Goal: Task Accomplishment & Management: Manage account settings

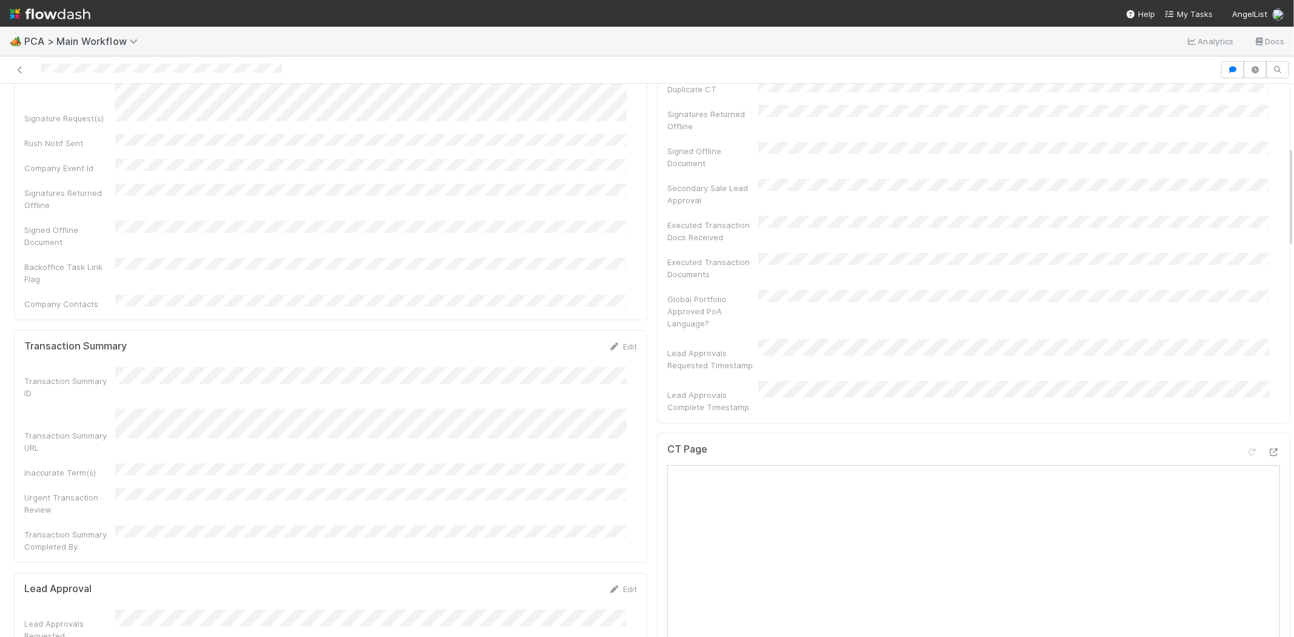
scroll to position [471, 0]
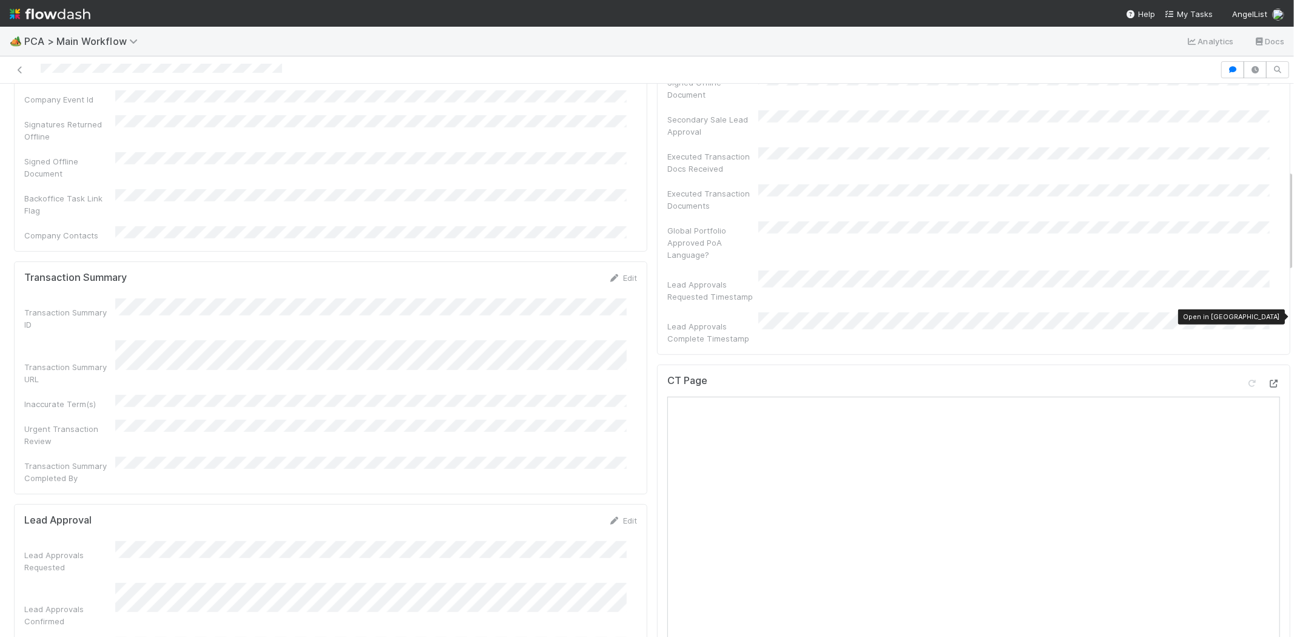
click at [1268, 380] on icon at bounding box center [1274, 384] width 12 height 8
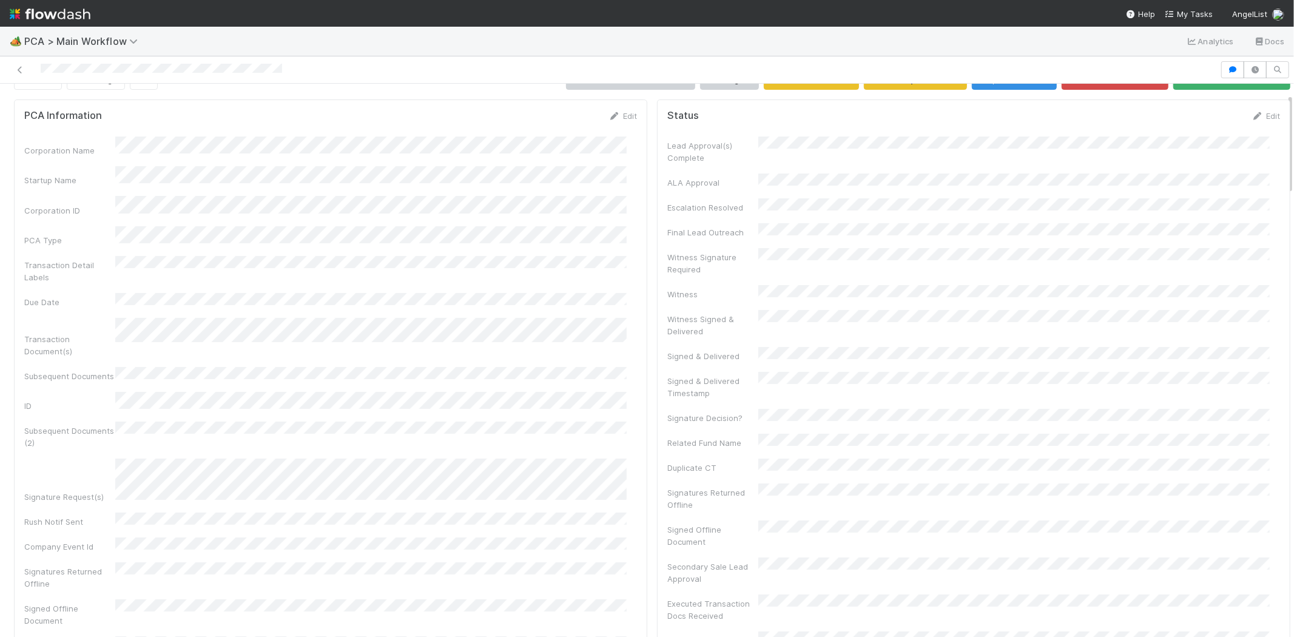
scroll to position [0, 0]
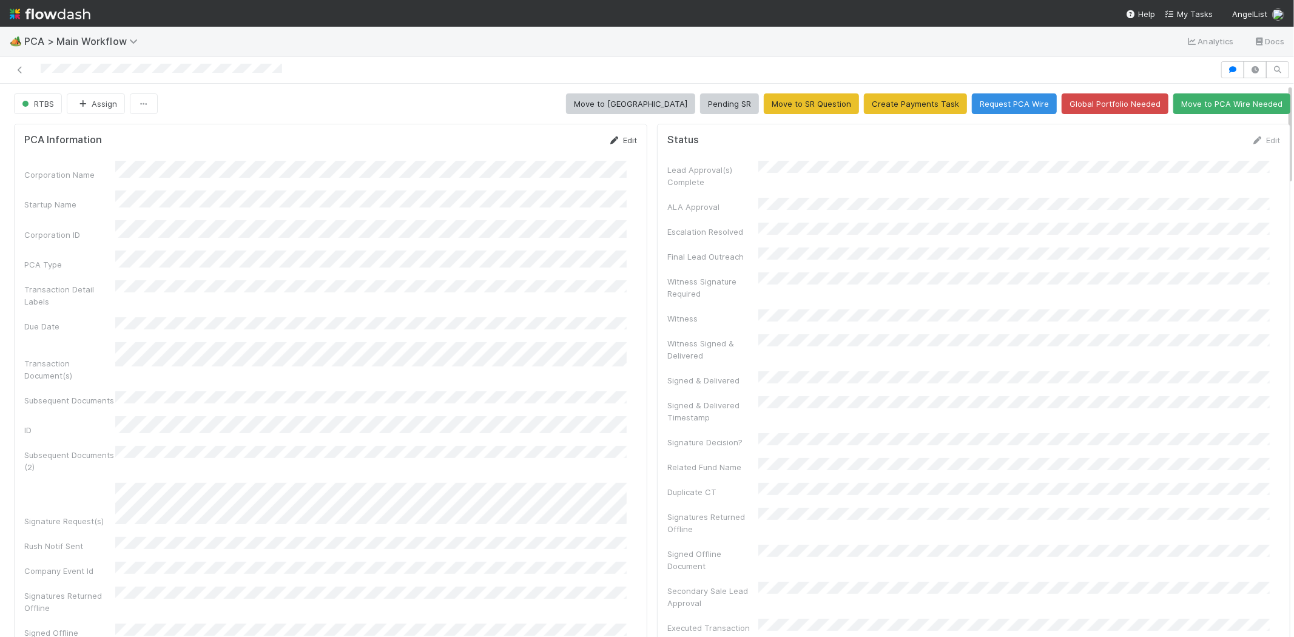
click at [609, 137] on icon at bounding box center [615, 141] width 12 height 8
click at [555, 141] on button "Save" at bounding box center [572, 144] width 35 height 21
click at [129, 69] on div at bounding box center [610, 69] width 1210 height 17
click at [1252, 138] on link "Edit" at bounding box center [1266, 140] width 29 height 10
click at [1201, 144] on button "Save" at bounding box center [1215, 144] width 35 height 21
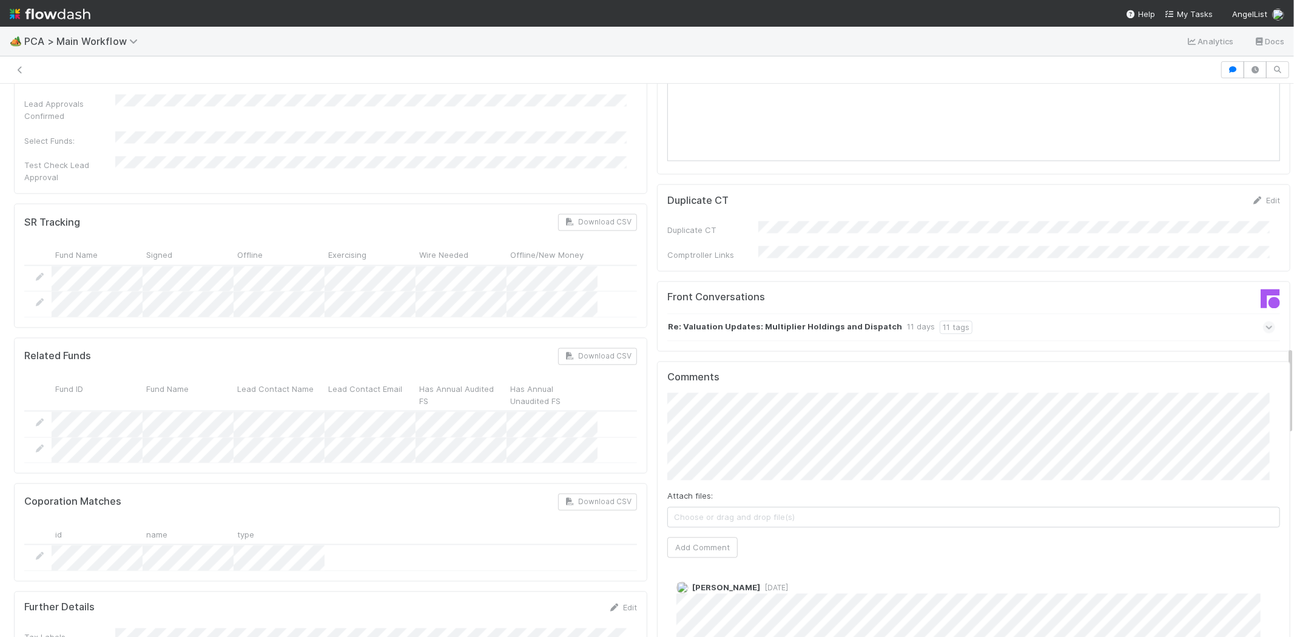
scroll to position [1887, 0]
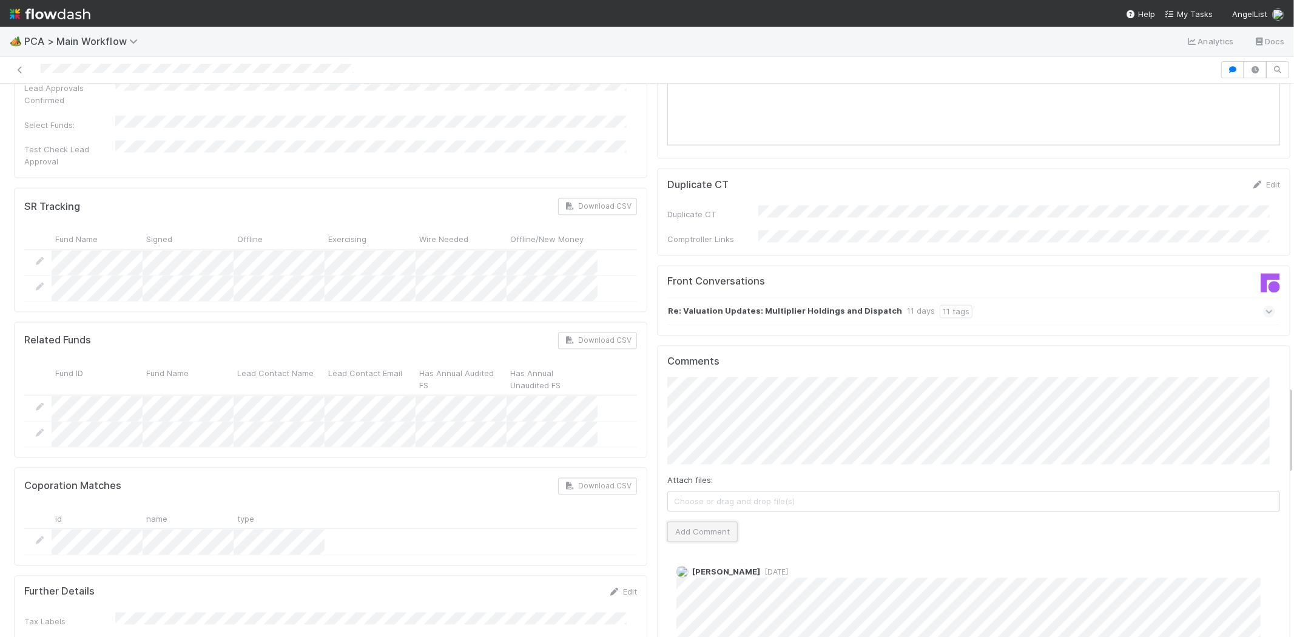
click at [693, 522] on button "Add Comment" at bounding box center [702, 532] width 70 height 21
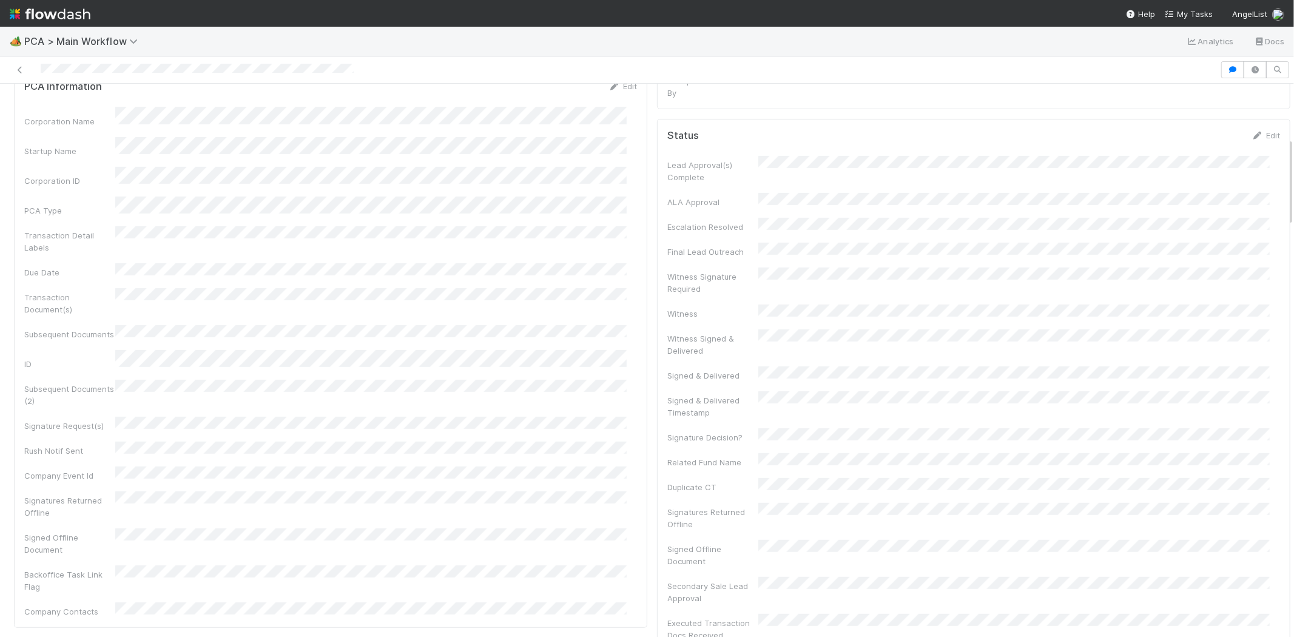
scroll to position [0, 0]
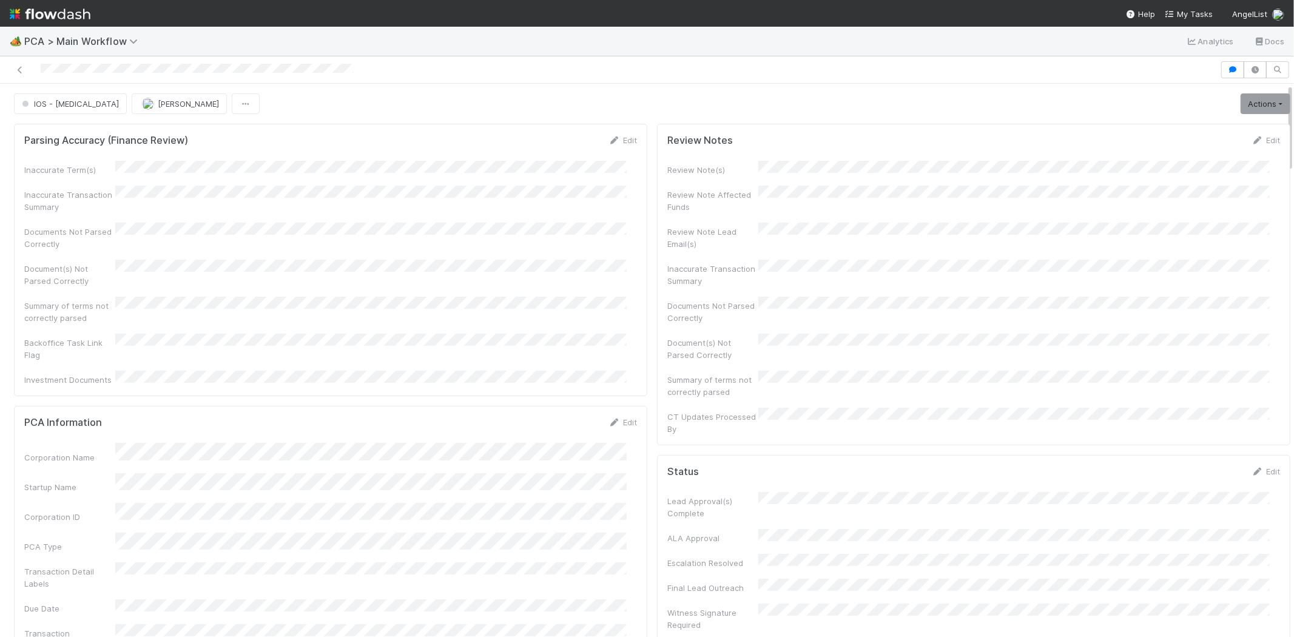
drag, startPoint x: 37, startPoint y: 67, endPoint x: 114, endPoint y: 62, distance: 77.2
click at [114, 62] on div at bounding box center [610, 69] width 1210 height 17
click at [50, 106] on span "IOS - [MEDICAL_DATA]" at bounding box center [69, 104] width 100 height 10
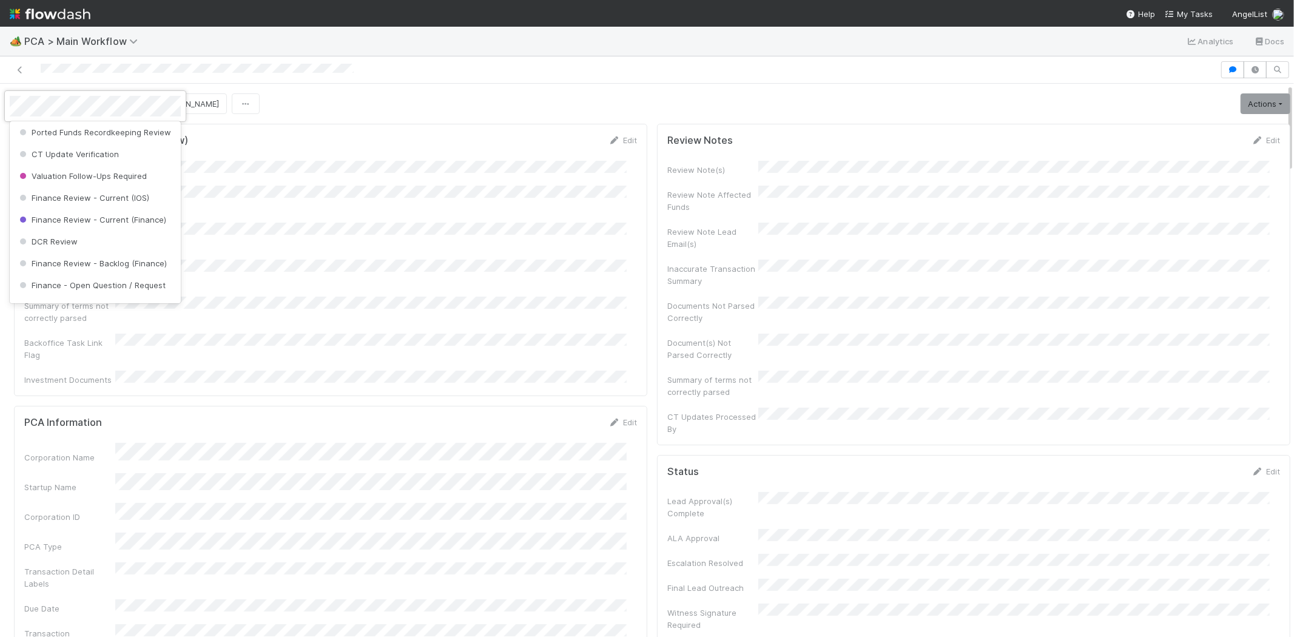
scroll to position [564, 0]
click at [118, 234] on div "DCR Review" at bounding box center [95, 226] width 171 height 22
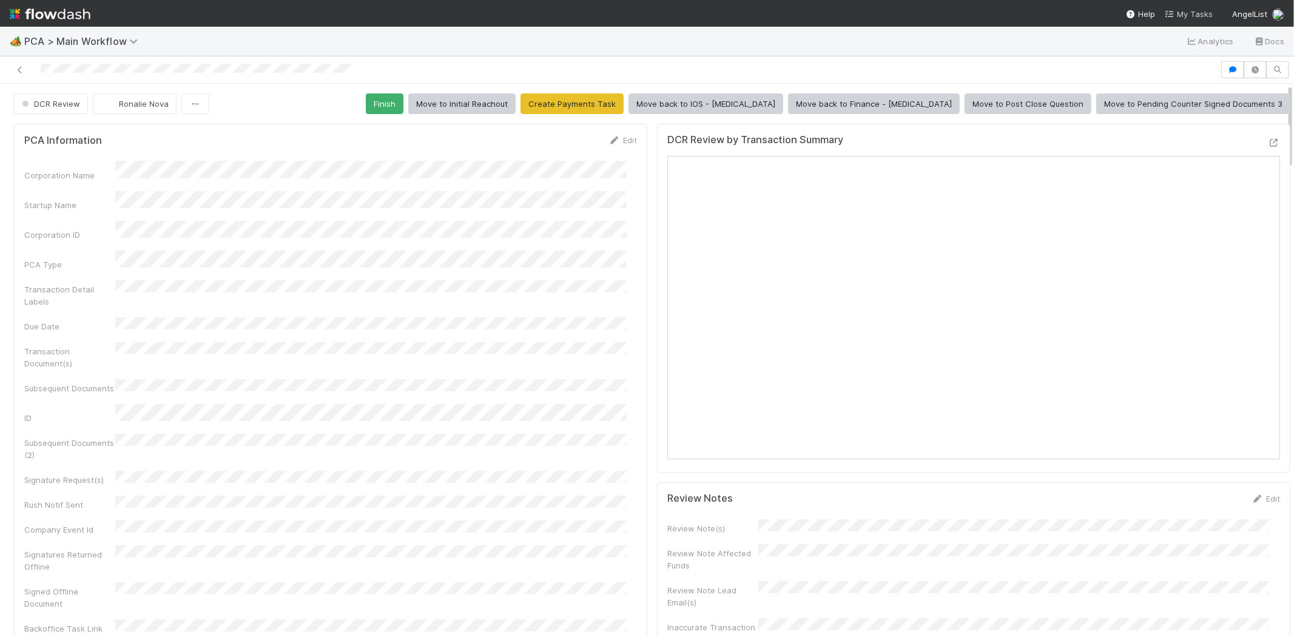
click at [1200, 15] on span "My Tasks" at bounding box center [1189, 14] width 48 height 10
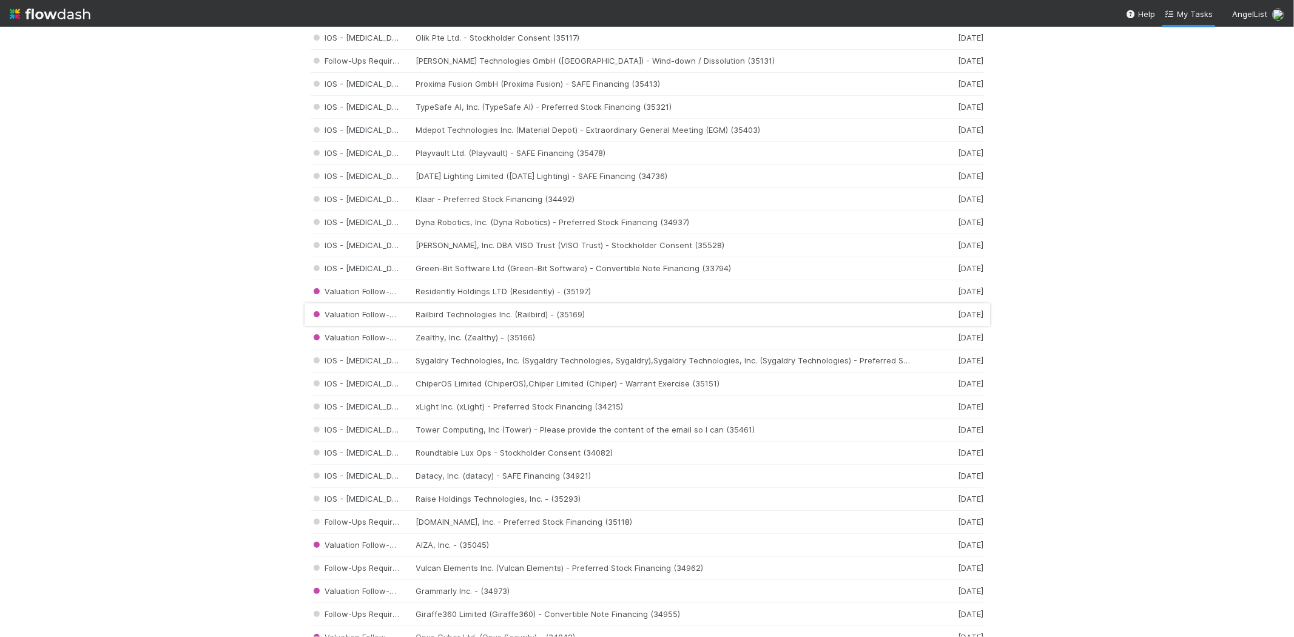
scroll to position [876, 0]
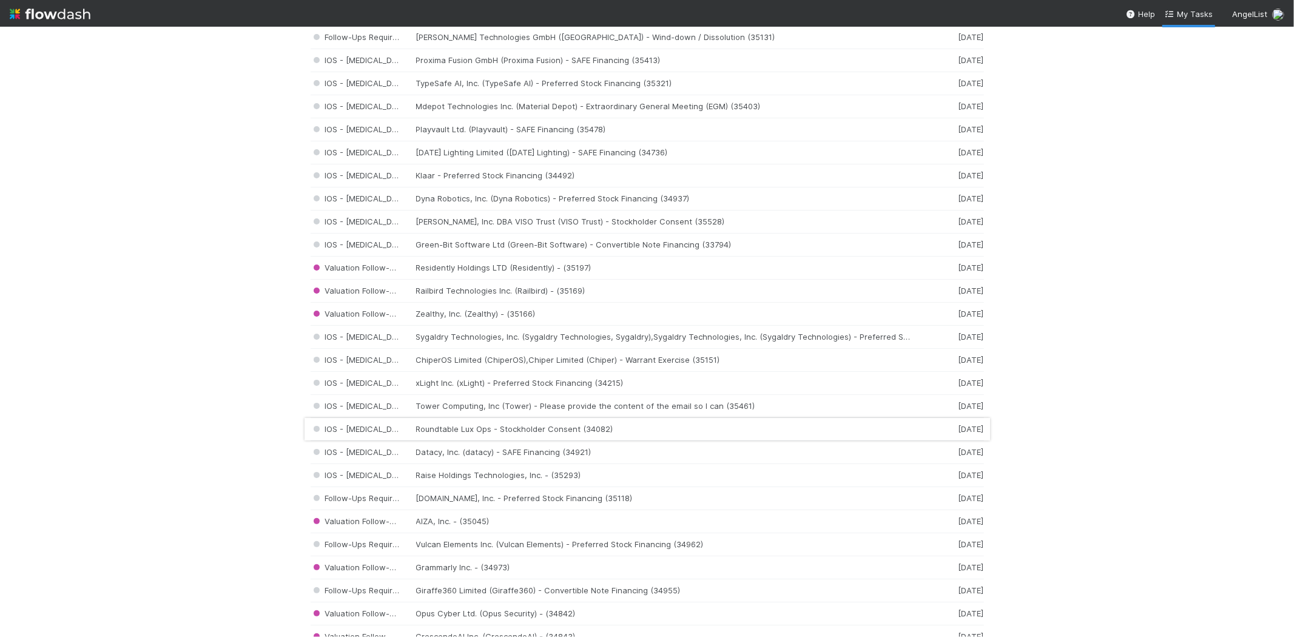
click at [506, 431] on div "IOS - ICU Roundtable Lux Ops - Stockholder Consent (34082) 6 days ago" at bounding box center [647, 429] width 673 height 23
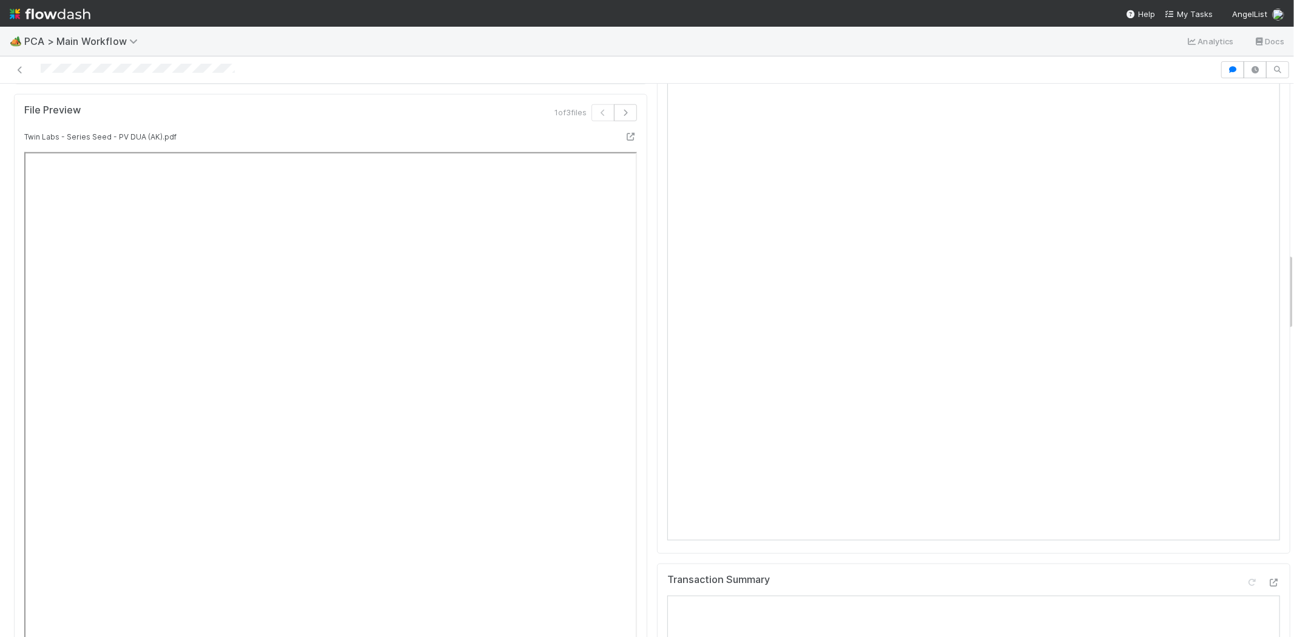
scroll to position [1213, 0]
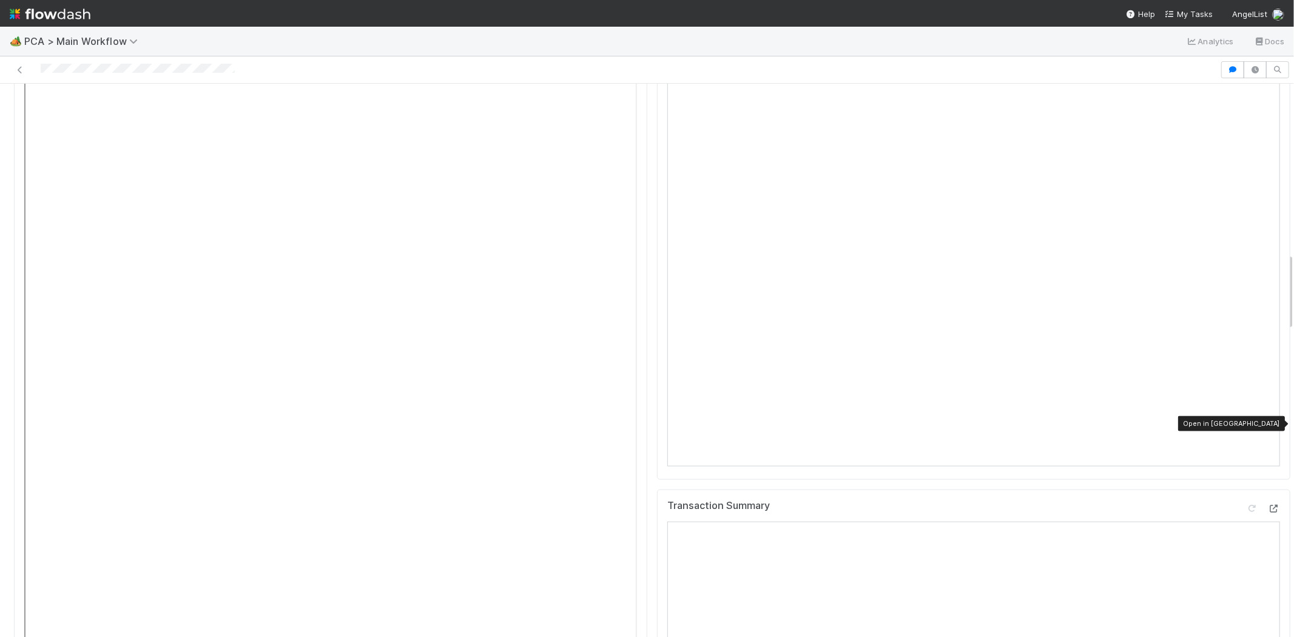
click at [1268, 505] on icon at bounding box center [1274, 509] width 12 height 8
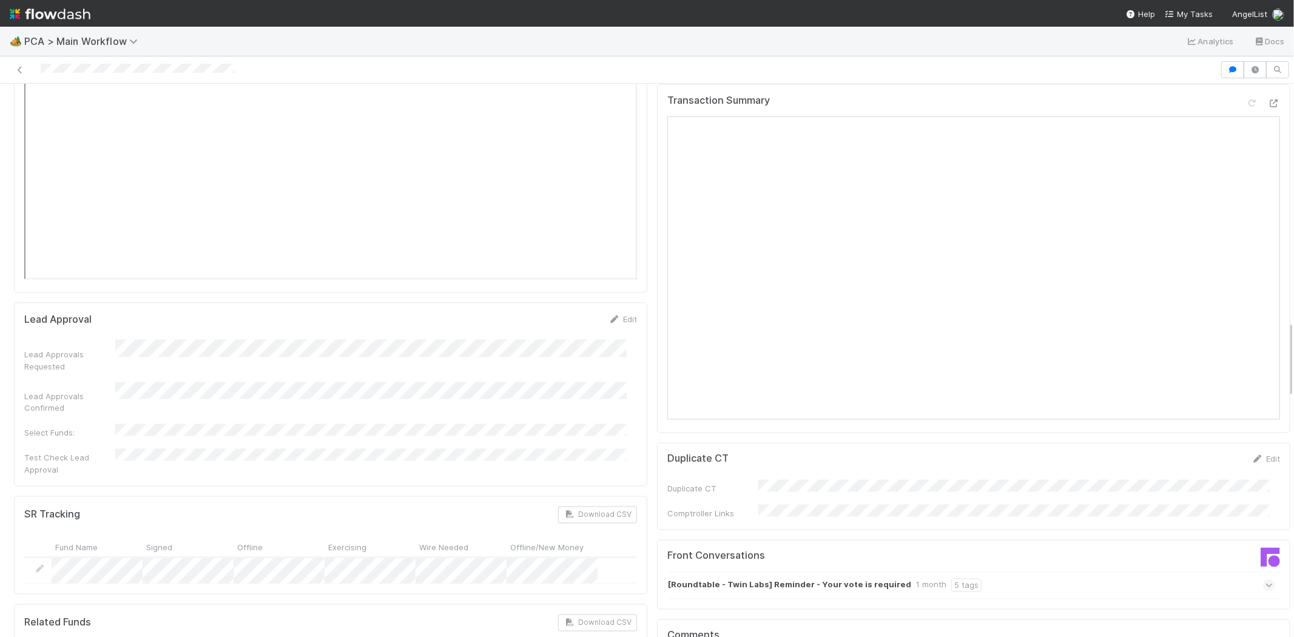
scroll to position [1617, 0]
click at [1266, 581] on icon at bounding box center [1270, 587] width 8 height 12
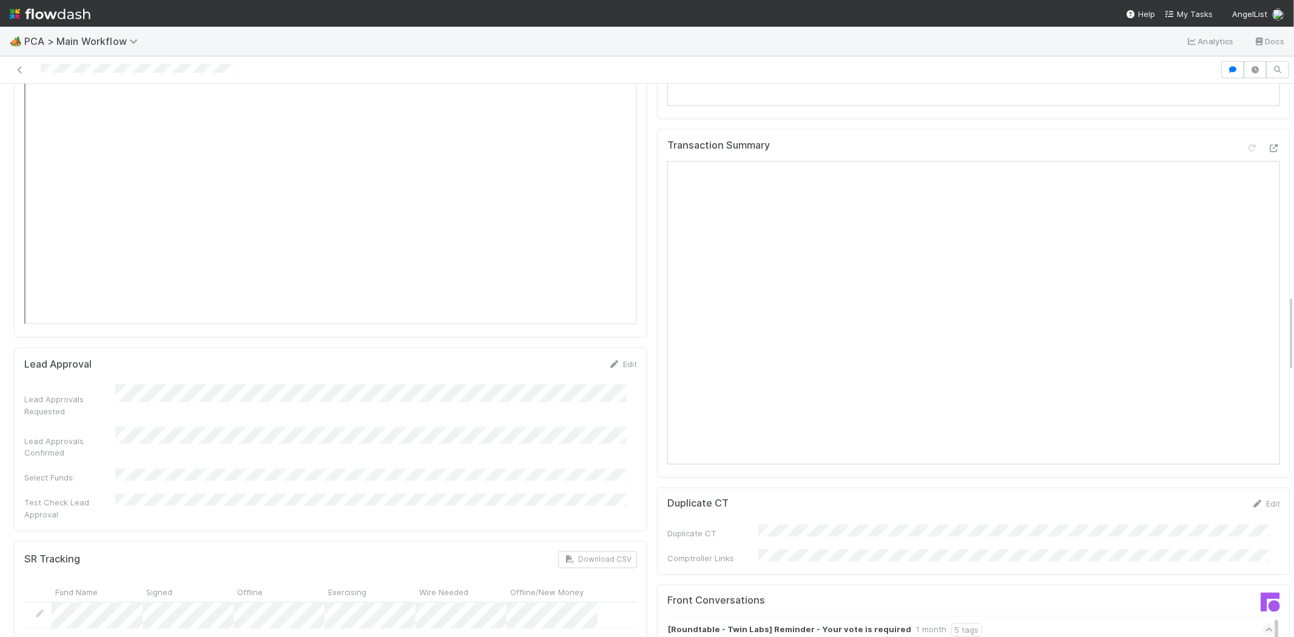
scroll to position [1483, 0]
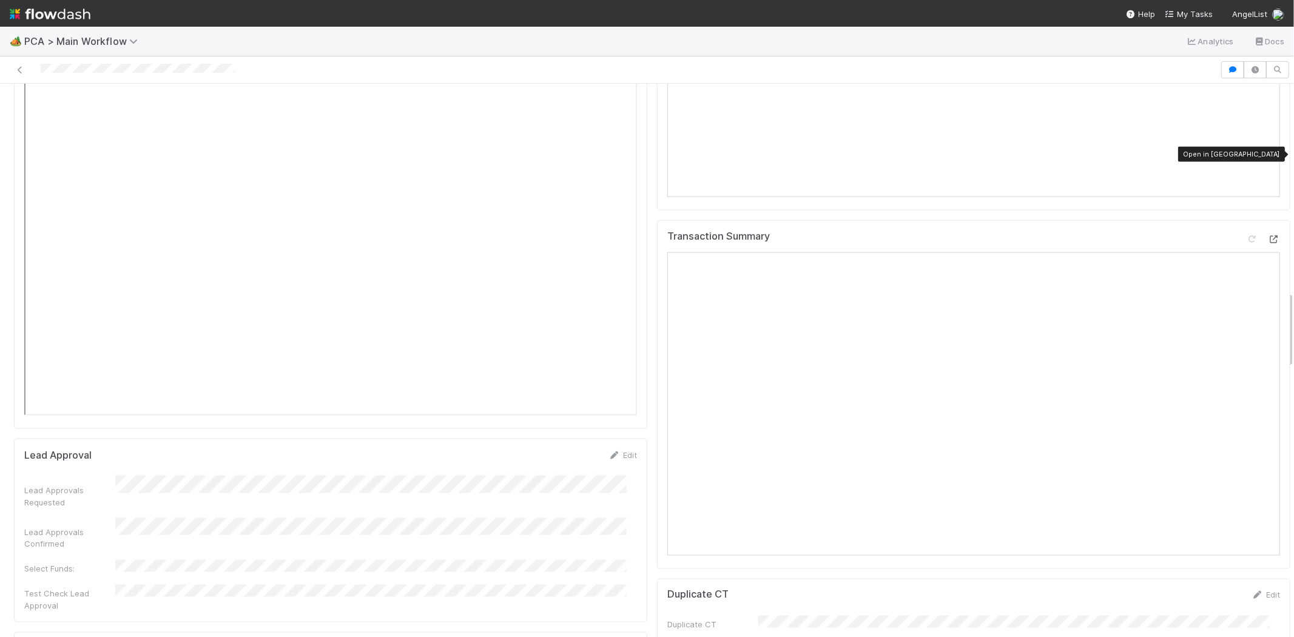
click at [1268, 235] on icon at bounding box center [1274, 239] width 12 height 8
click at [1196, 14] on span "My Tasks" at bounding box center [1189, 14] width 48 height 10
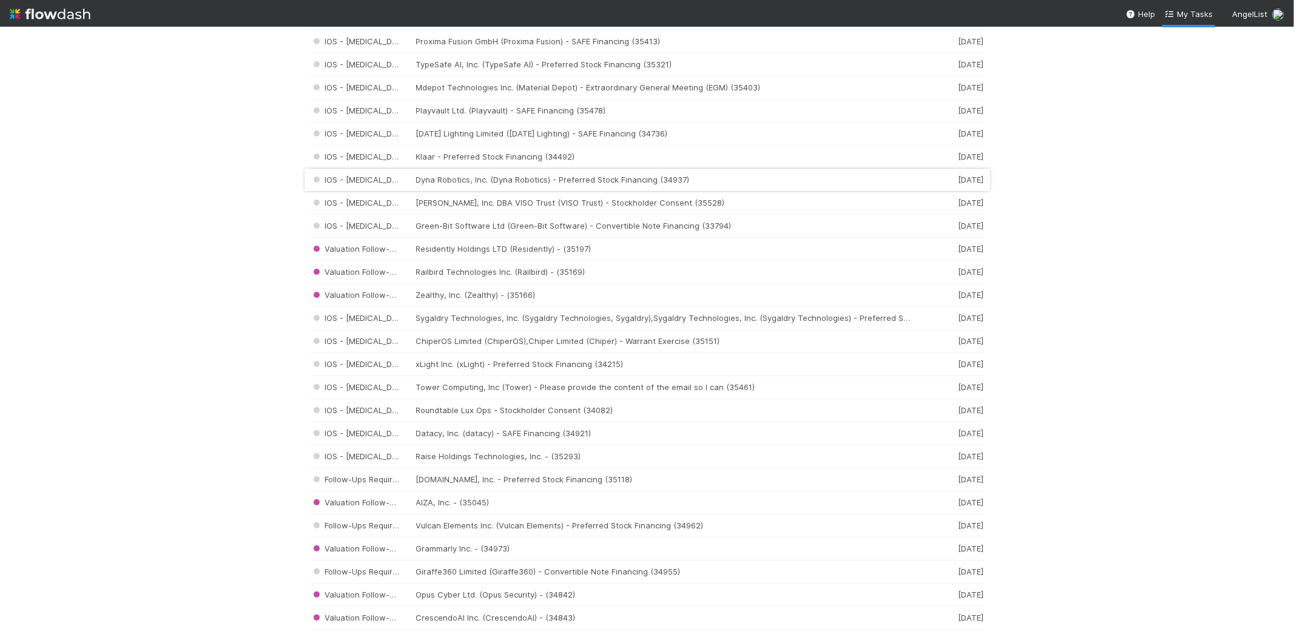
scroll to position [943, 0]
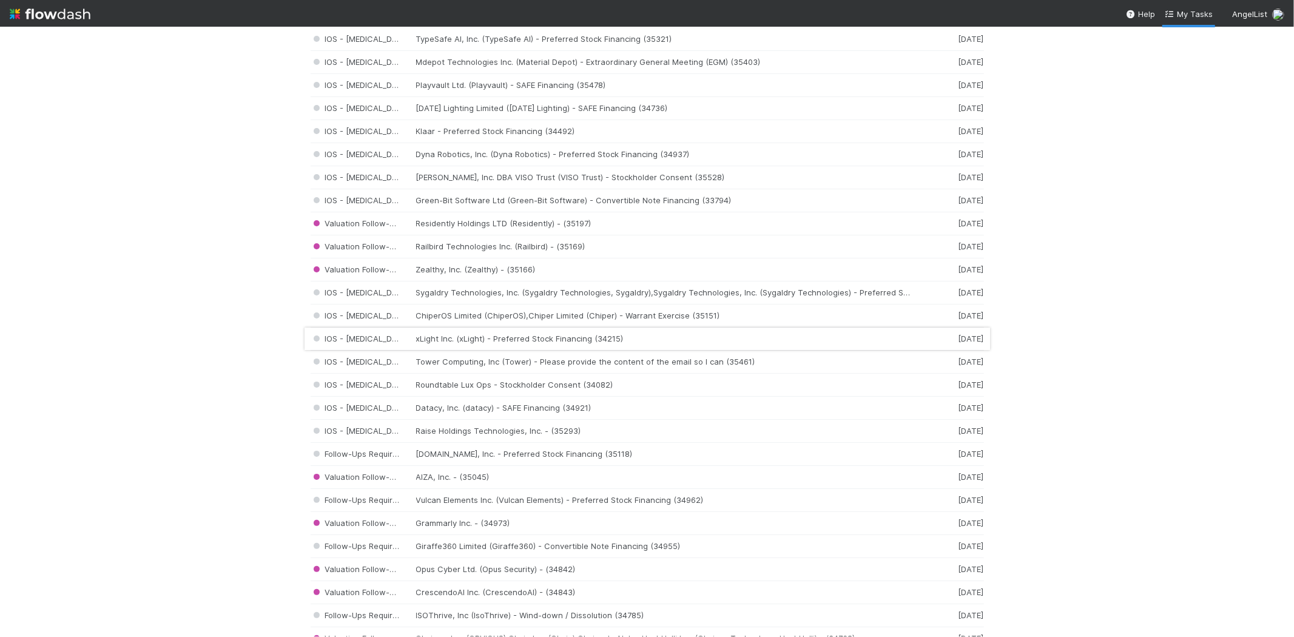
click at [477, 344] on div "IOS - ICU xLight Inc. (xLight) - Preferred Stock Financing (34215) 6 days ago" at bounding box center [647, 339] width 673 height 23
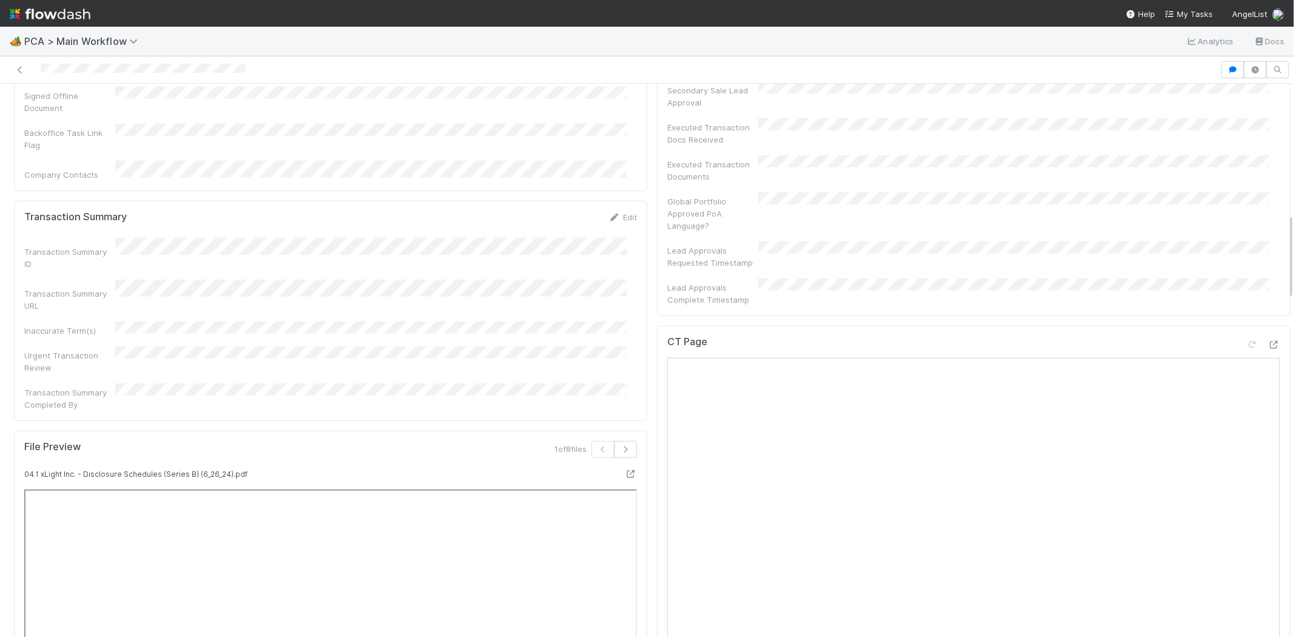
scroll to position [741, 0]
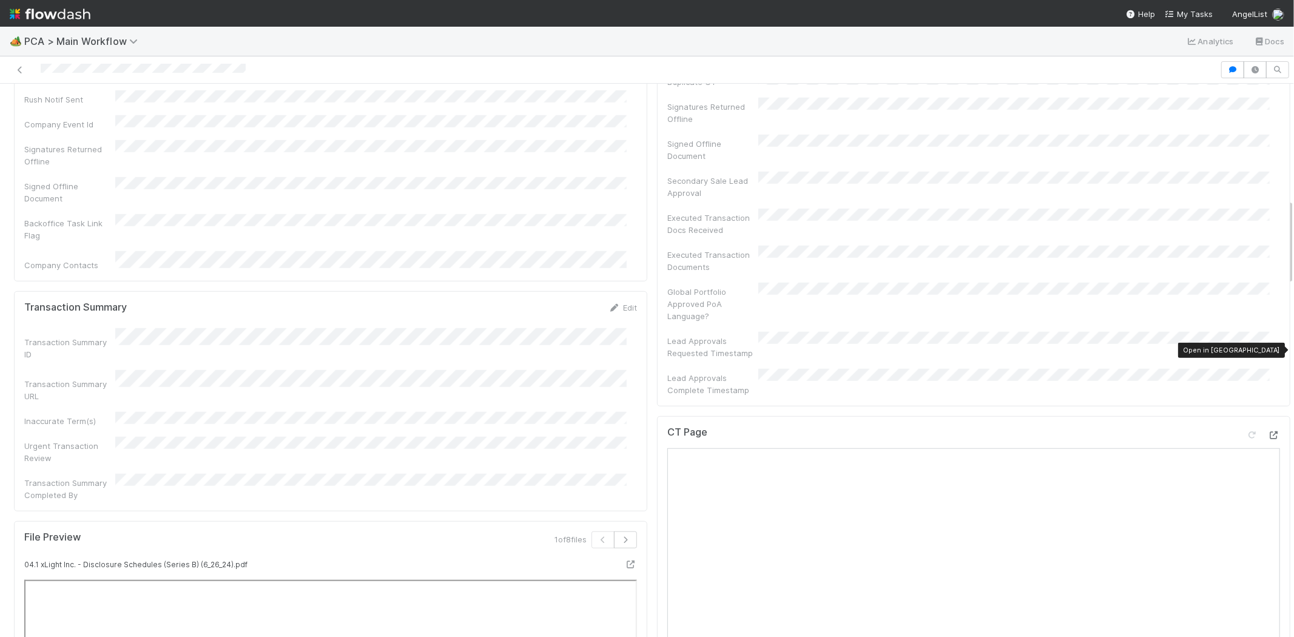
click at [1268, 431] on icon at bounding box center [1274, 435] width 12 height 8
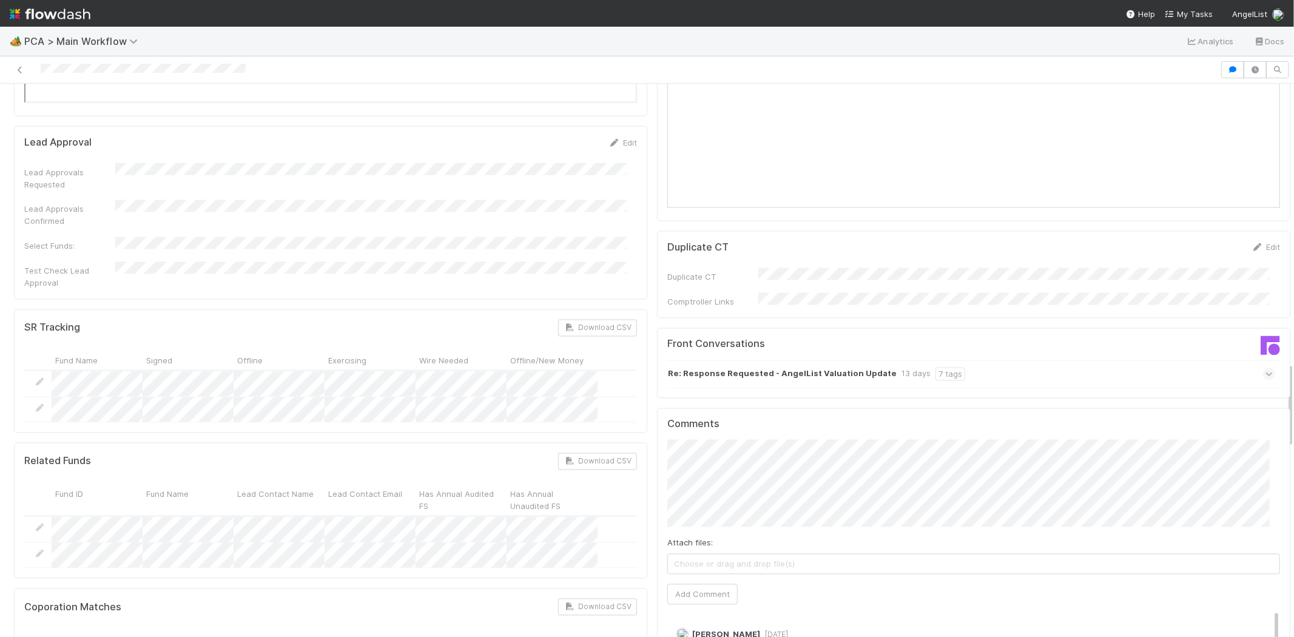
scroll to position [1887, 0]
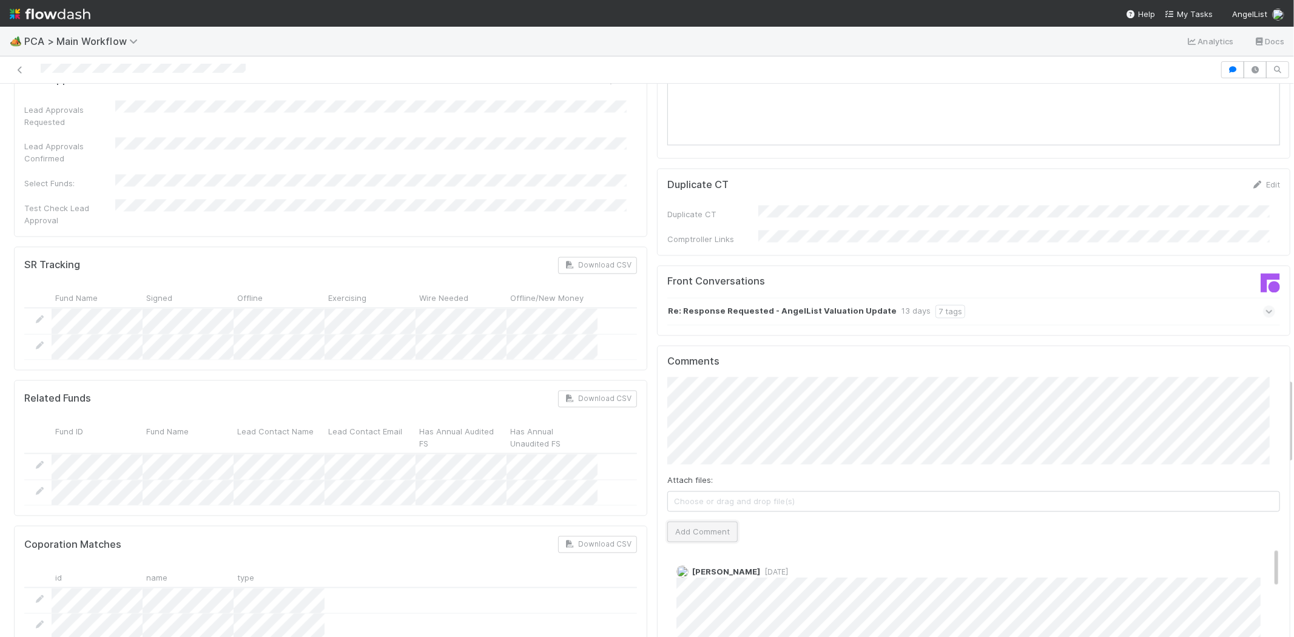
click at [706, 522] on button "Add Comment" at bounding box center [702, 532] width 70 height 21
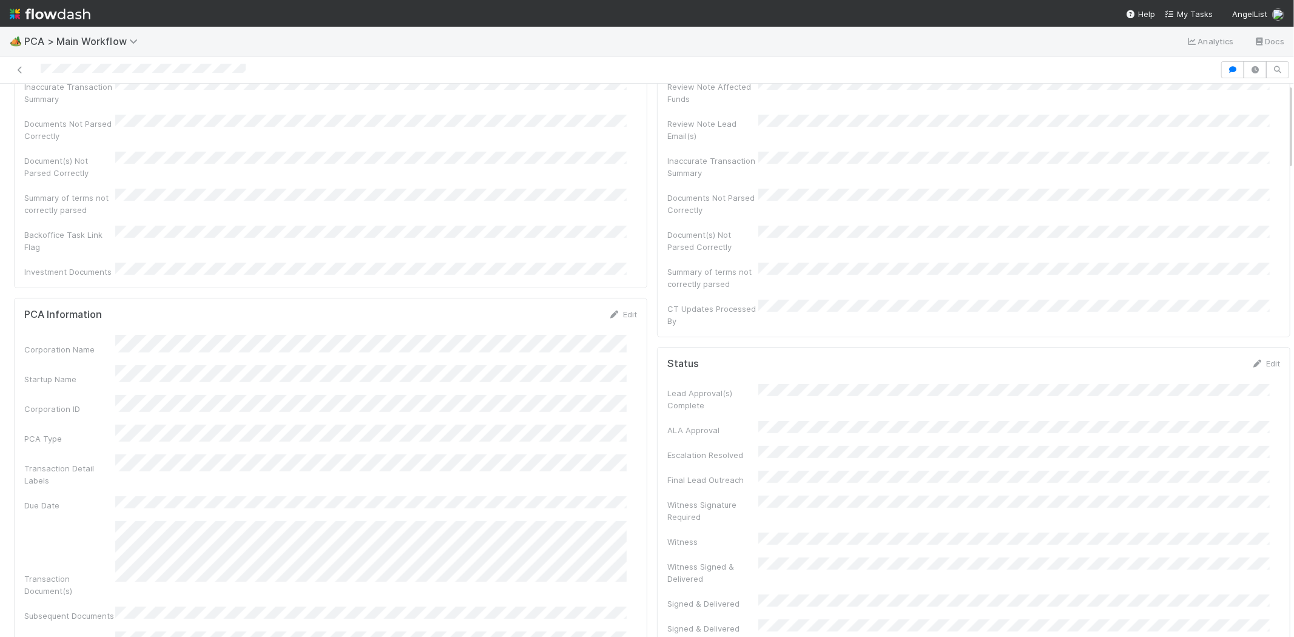
scroll to position [0, 0]
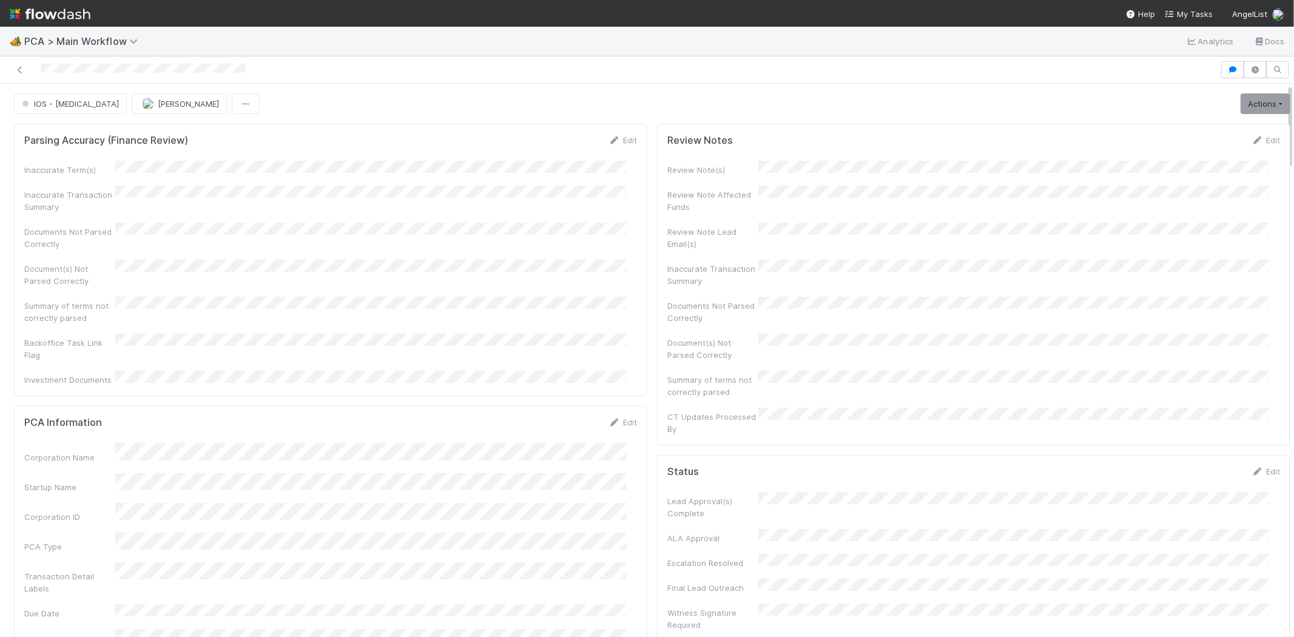
click at [111, 65] on div at bounding box center [610, 69] width 1210 height 17
click at [53, 104] on span "IOS - [MEDICAL_DATA]" at bounding box center [69, 104] width 100 height 10
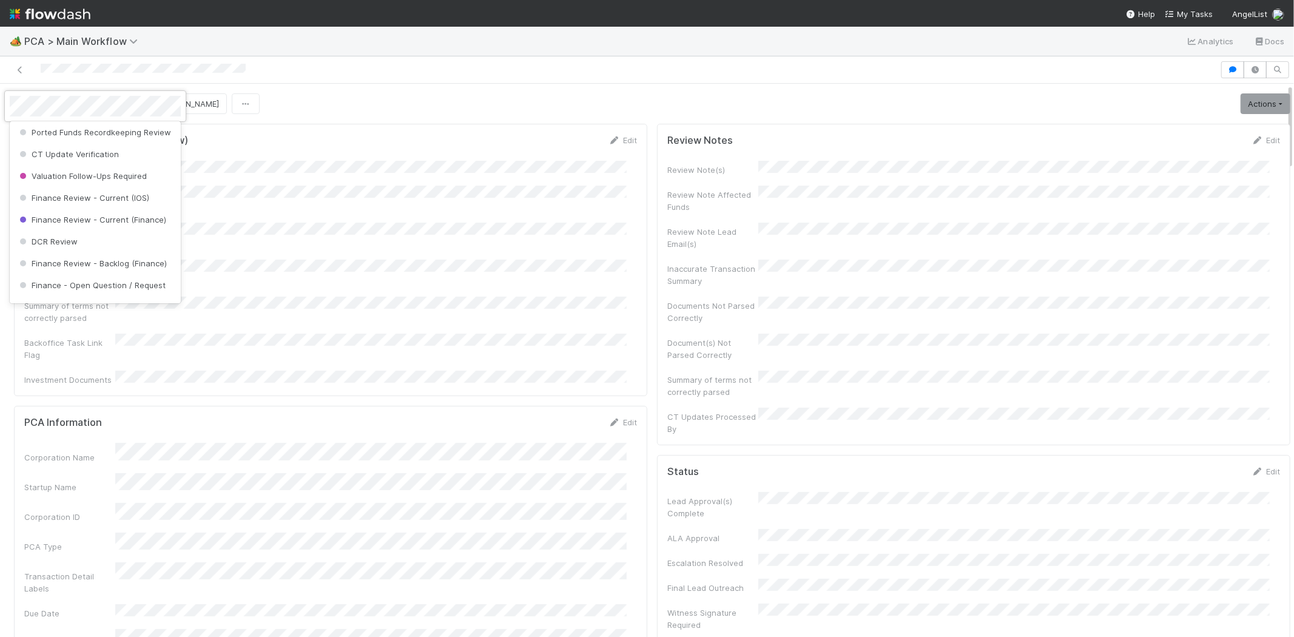
scroll to position [554, 0]
click at [136, 245] on div "DCR Review" at bounding box center [95, 236] width 171 height 22
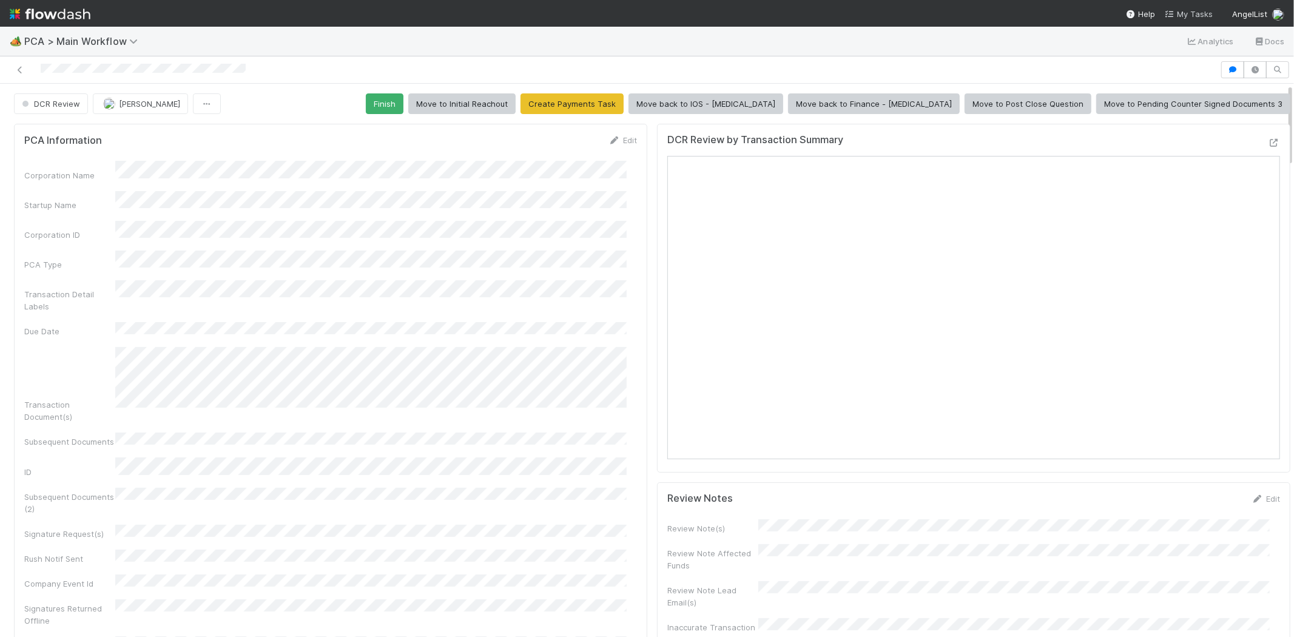
click at [1189, 11] on span "My Tasks" at bounding box center [1189, 14] width 48 height 10
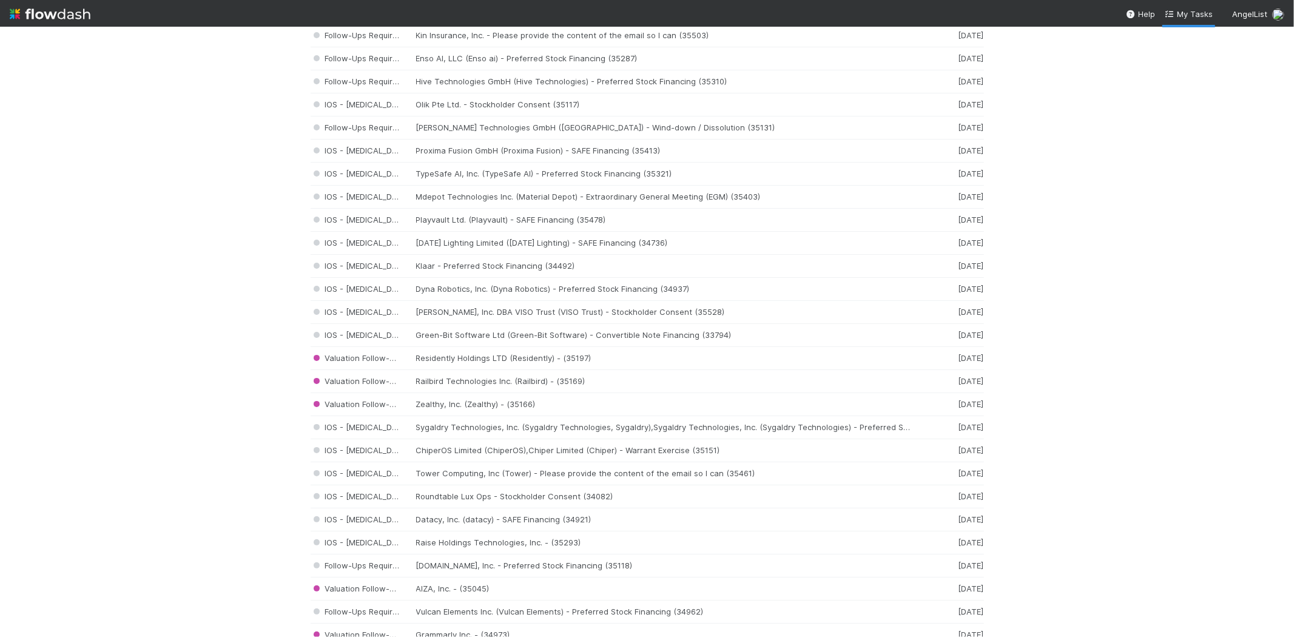
scroll to position [876, 0]
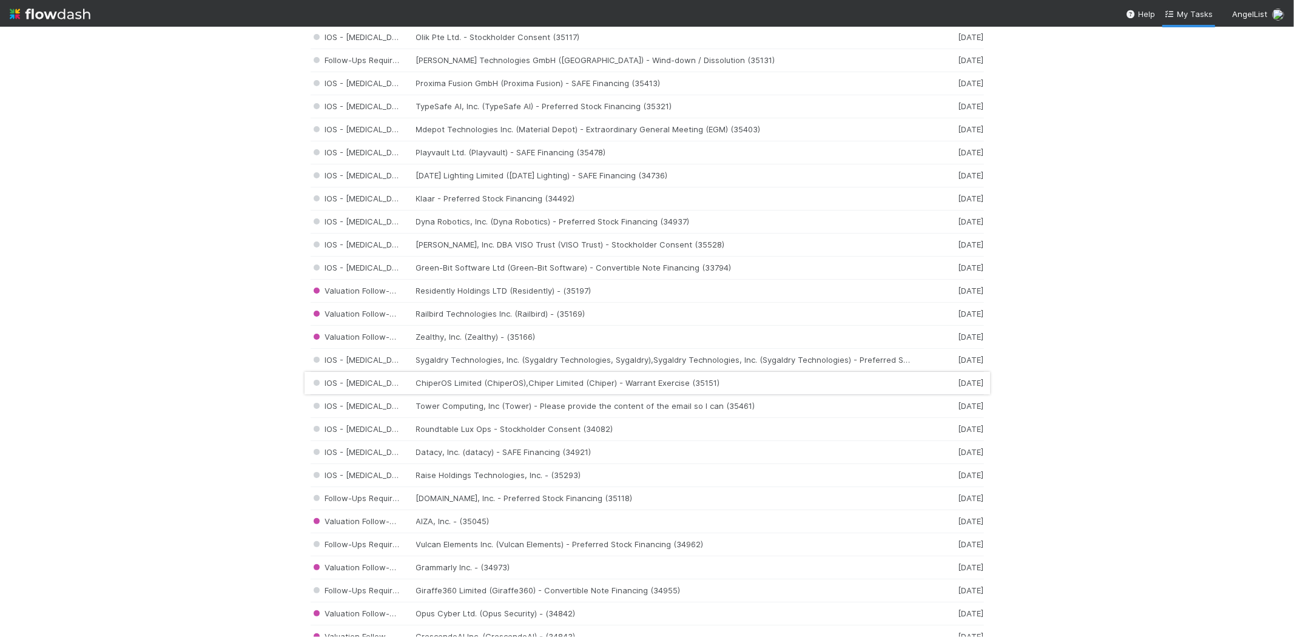
click at [520, 382] on div "IOS - ICU ChiperOS Limited (ChiperOS),Chiper Limited (Chiper) - Warrant Exercis…" at bounding box center [647, 383] width 673 height 23
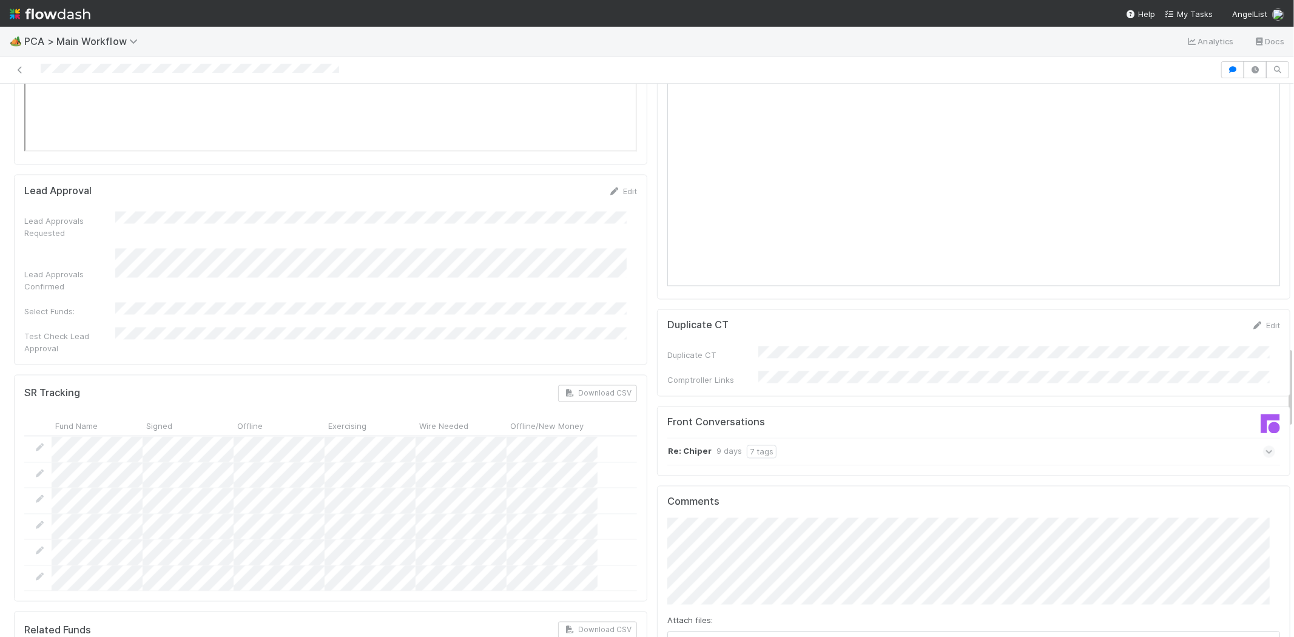
scroll to position [1887, 0]
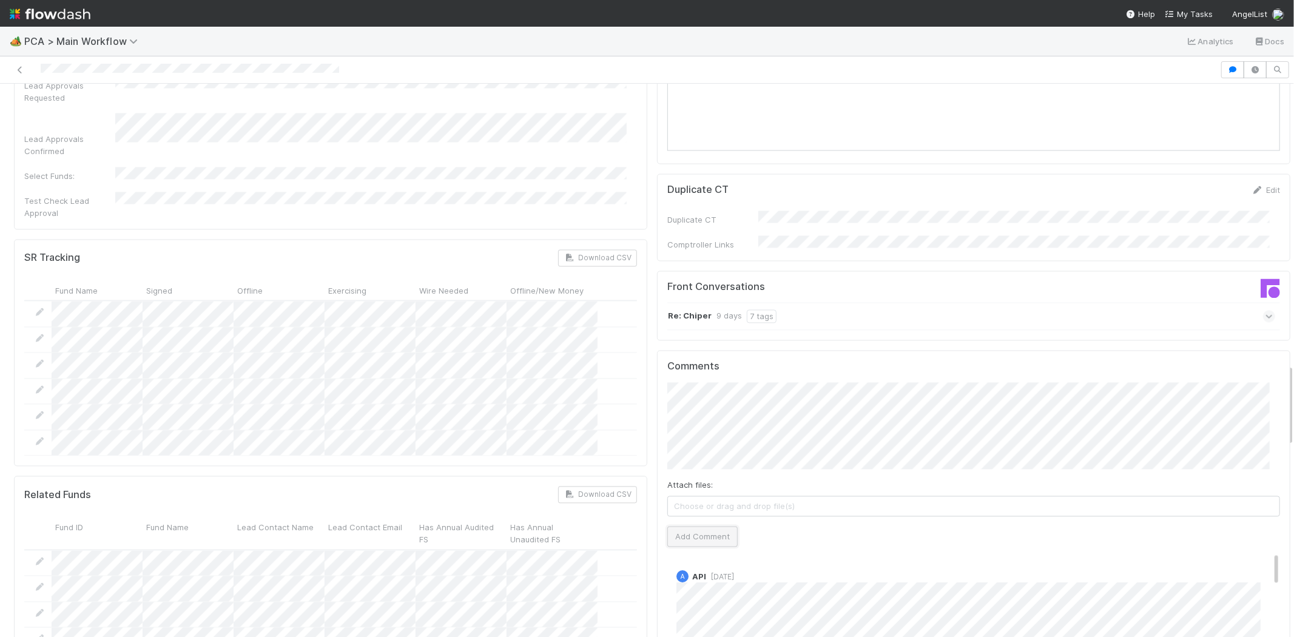
click at [697, 527] on button "Add Comment" at bounding box center [702, 537] width 70 height 21
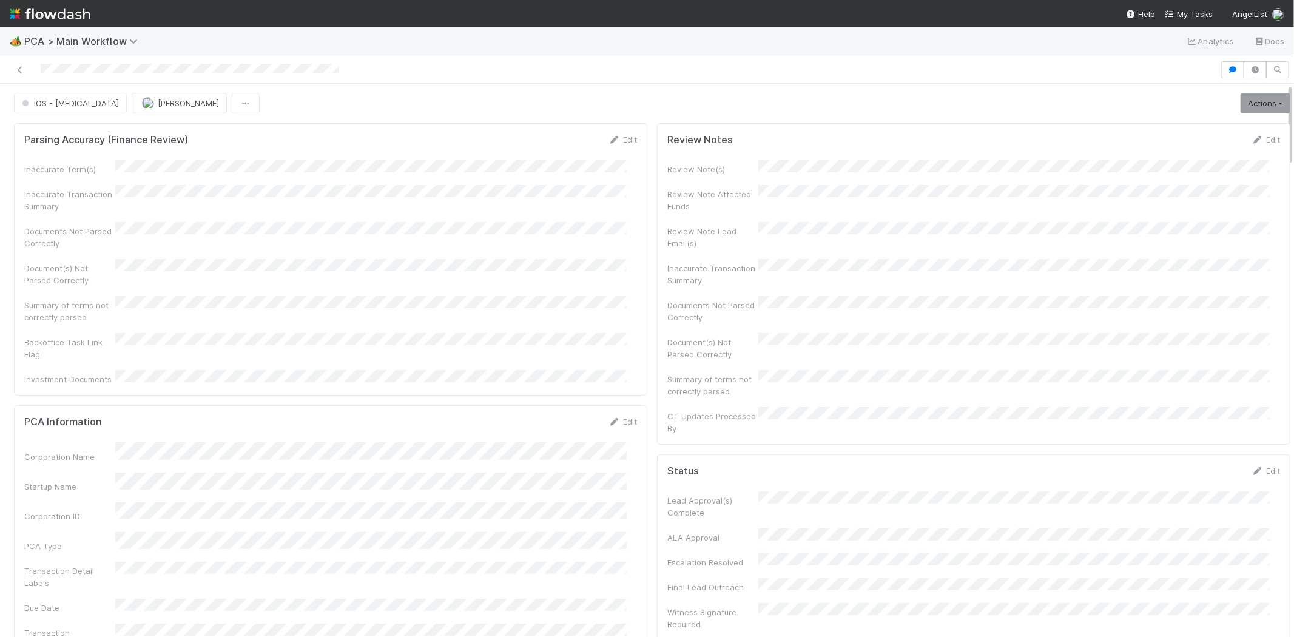
scroll to position [0, 0]
drag, startPoint x: 38, startPoint y: 63, endPoint x: 106, endPoint y: 62, distance: 68.0
click at [106, 62] on div at bounding box center [610, 69] width 1210 height 17
click at [56, 109] on button "IOS - [MEDICAL_DATA]" at bounding box center [70, 103] width 113 height 21
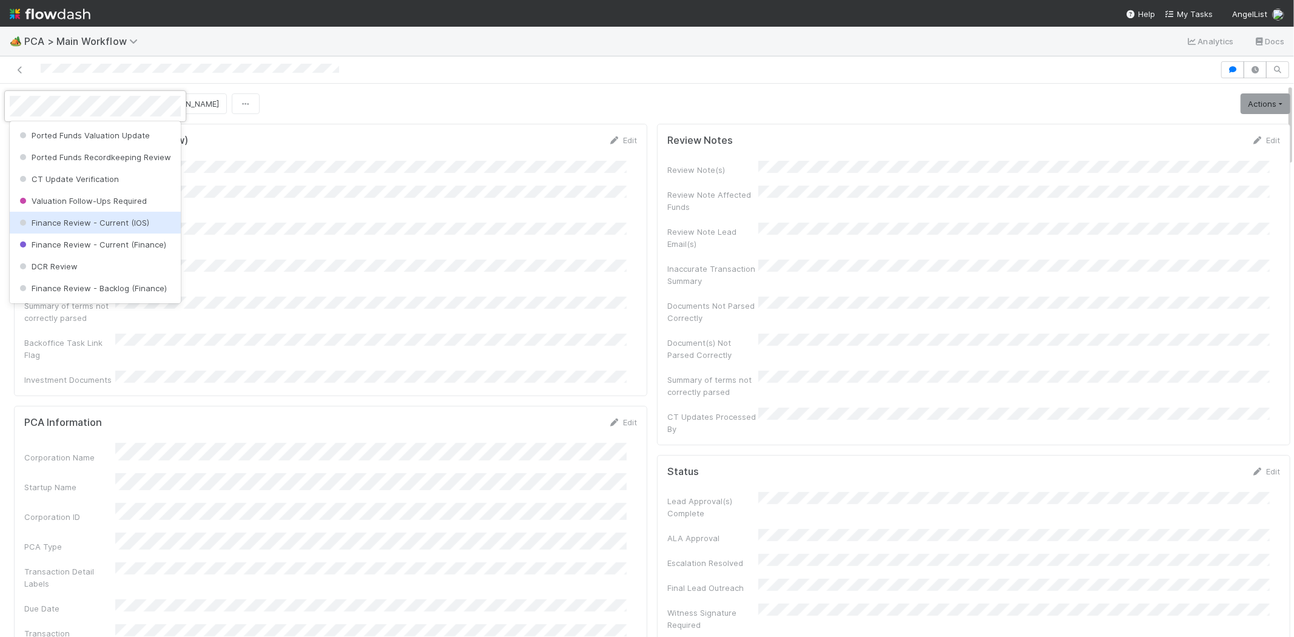
click at [138, 228] on span "Finance Review - Current (IOS)" at bounding box center [83, 223] width 132 height 10
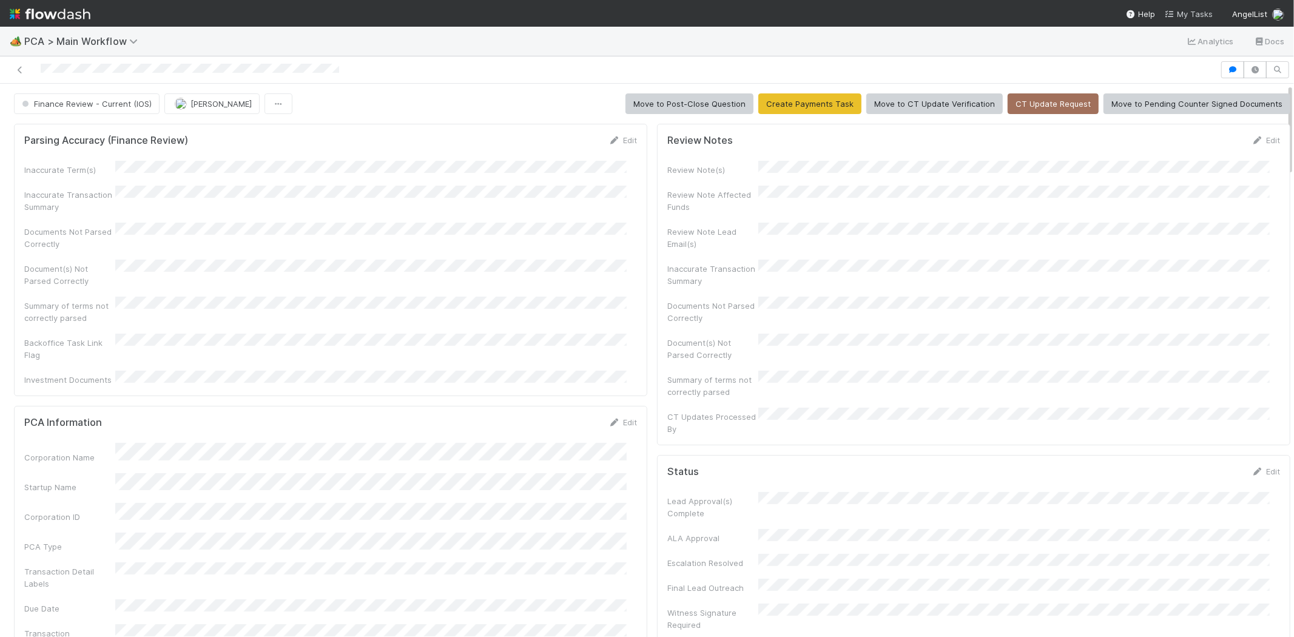
click at [1191, 12] on span "My Tasks" at bounding box center [1189, 14] width 48 height 10
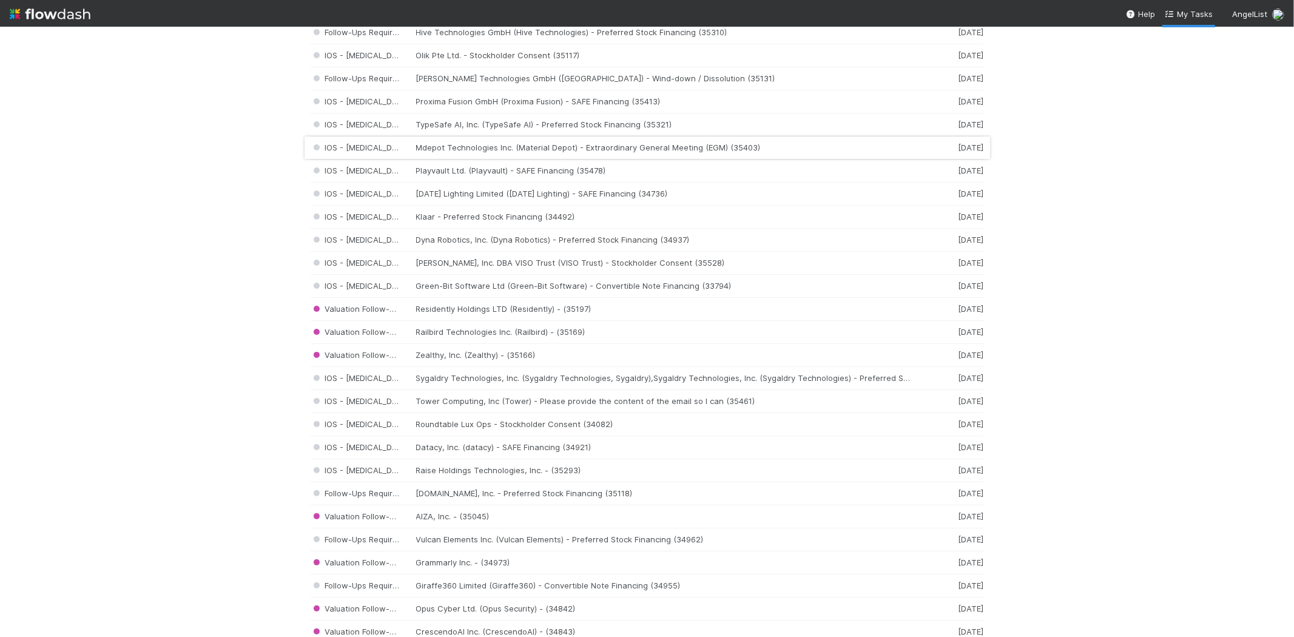
scroll to position [876, 0]
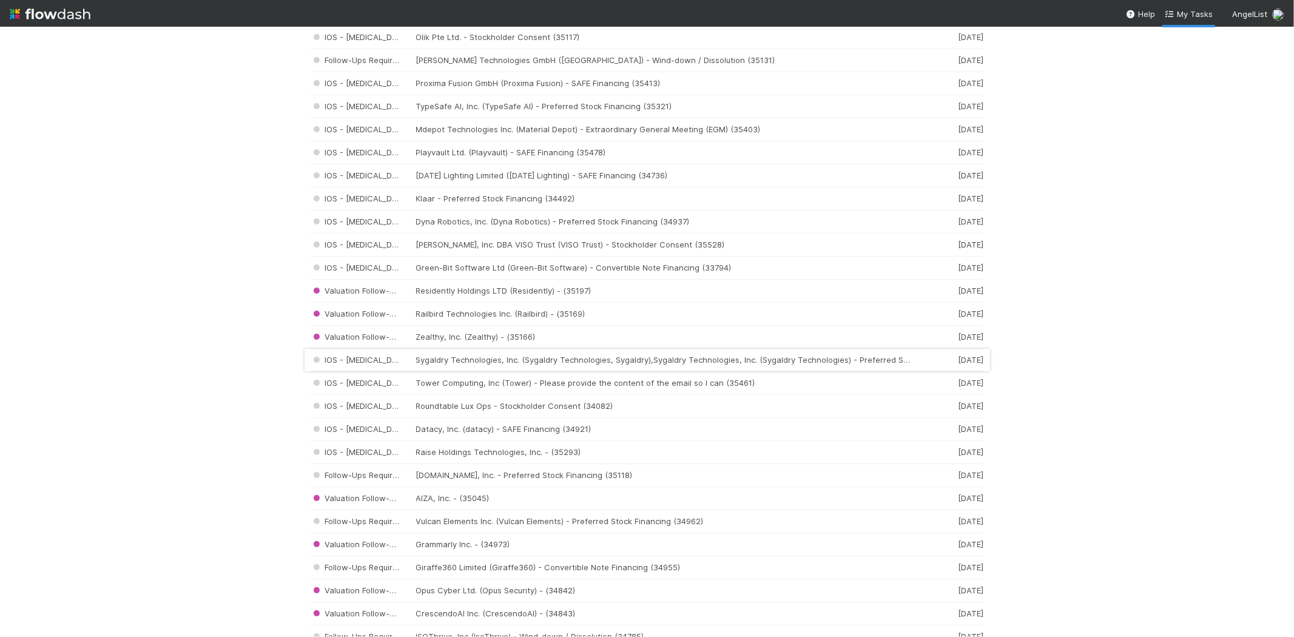
click at [508, 362] on div "IOS - ICU Sygaldry Technologies, Inc. (Sygaldry Technologies, Sygaldry),Sygaldr…" at bounding box center [647, 360] width 673 height 23
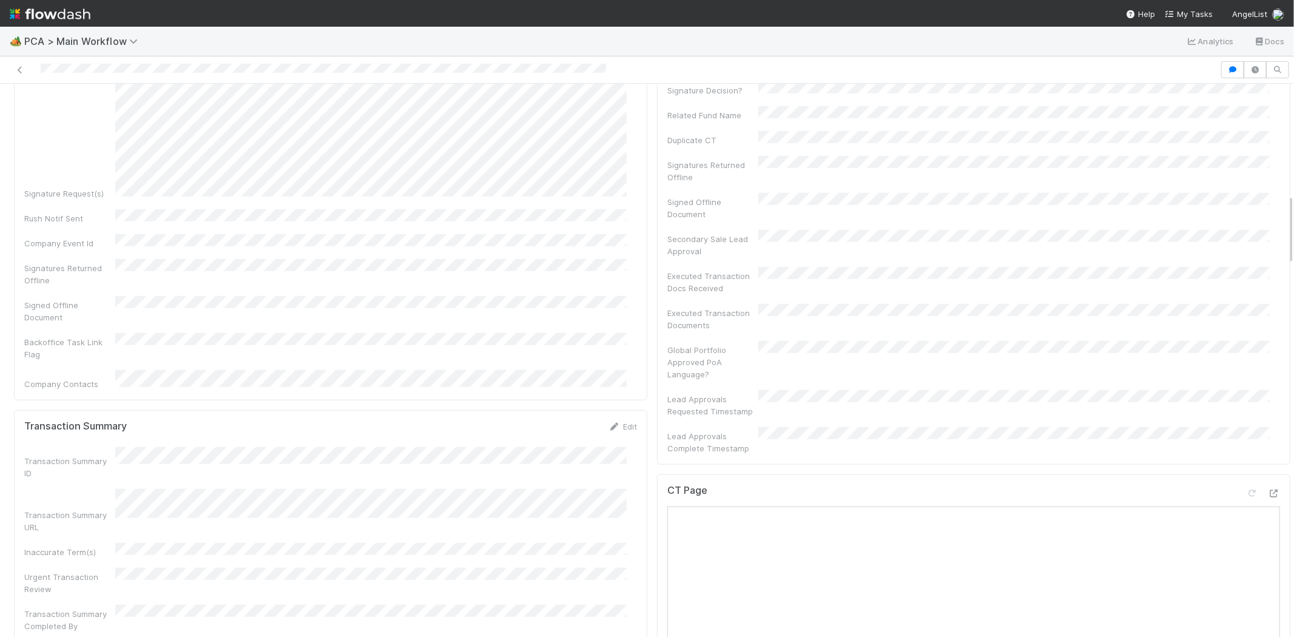
scroll to position [876, 0]
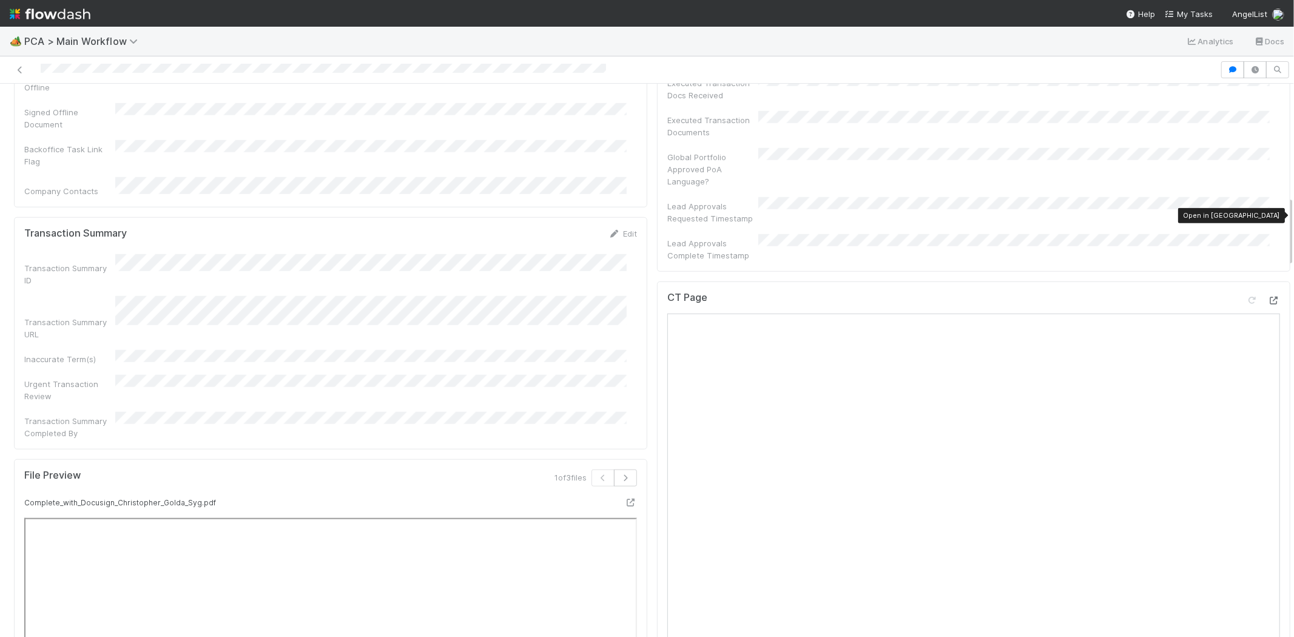
click at [1268, 297] on icon at bounding box center [1274, 301] width 12 height 8
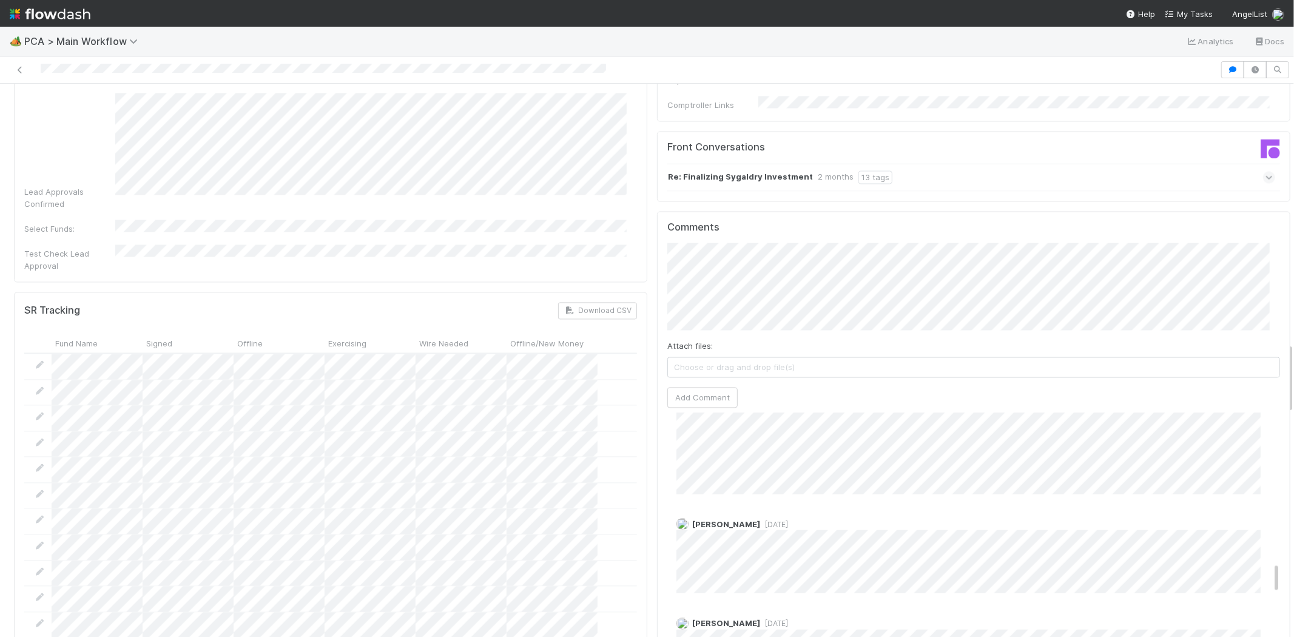
scroll to position [1213, 0]
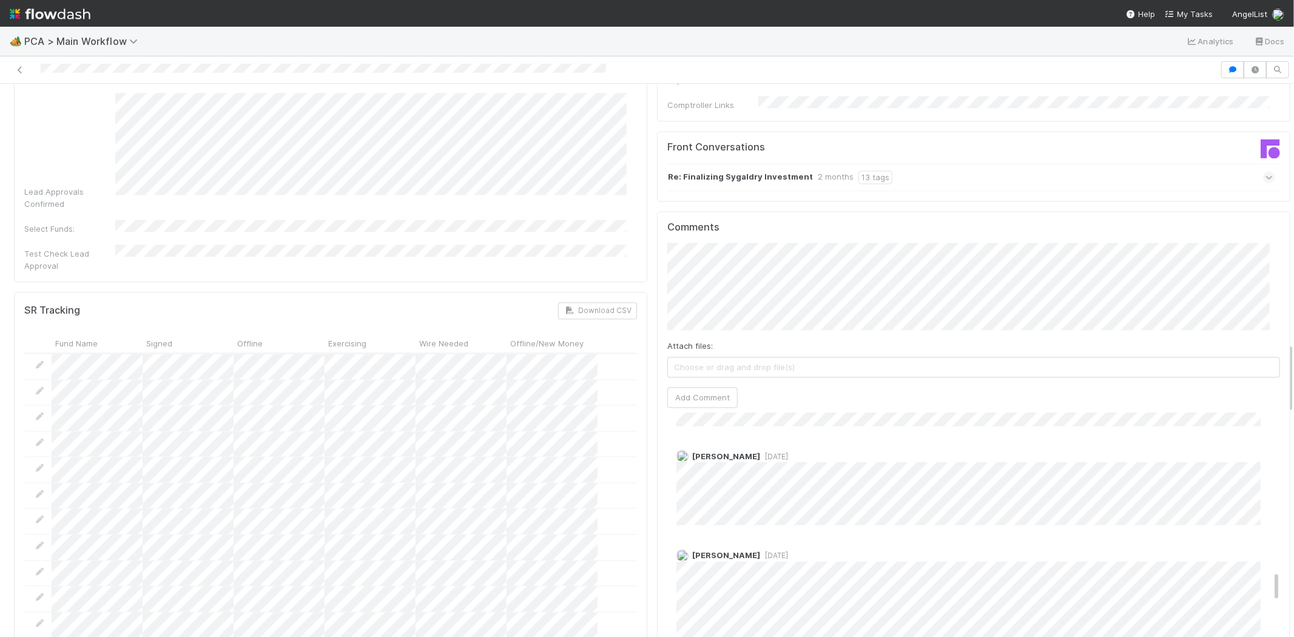
click at [143, 74] on div at bounding box center [610, 69] width 1210 height 17
drag, startPoint x: 1187, startPoint y: 9, endPoint x: 1187, endPoint y: 25, distance: 16.4
click at [1187, 9] on span "My Tasks" at bounding box center [1189, 14] width 48 height 10
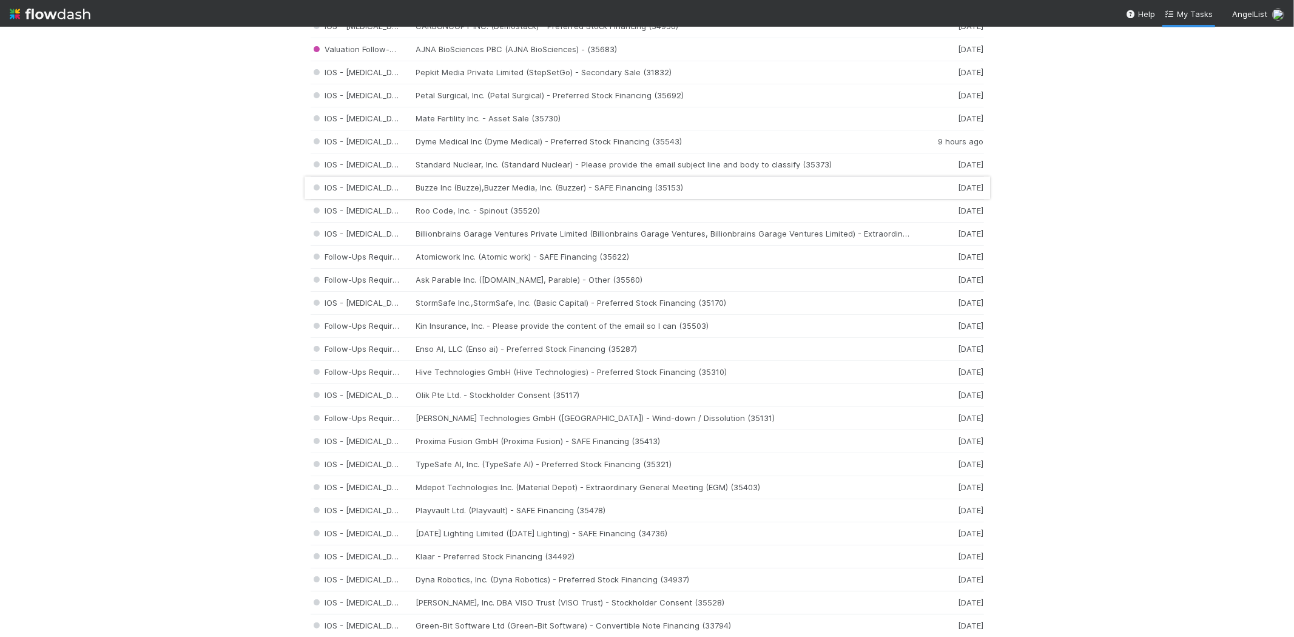
scroll to position [539, 0]
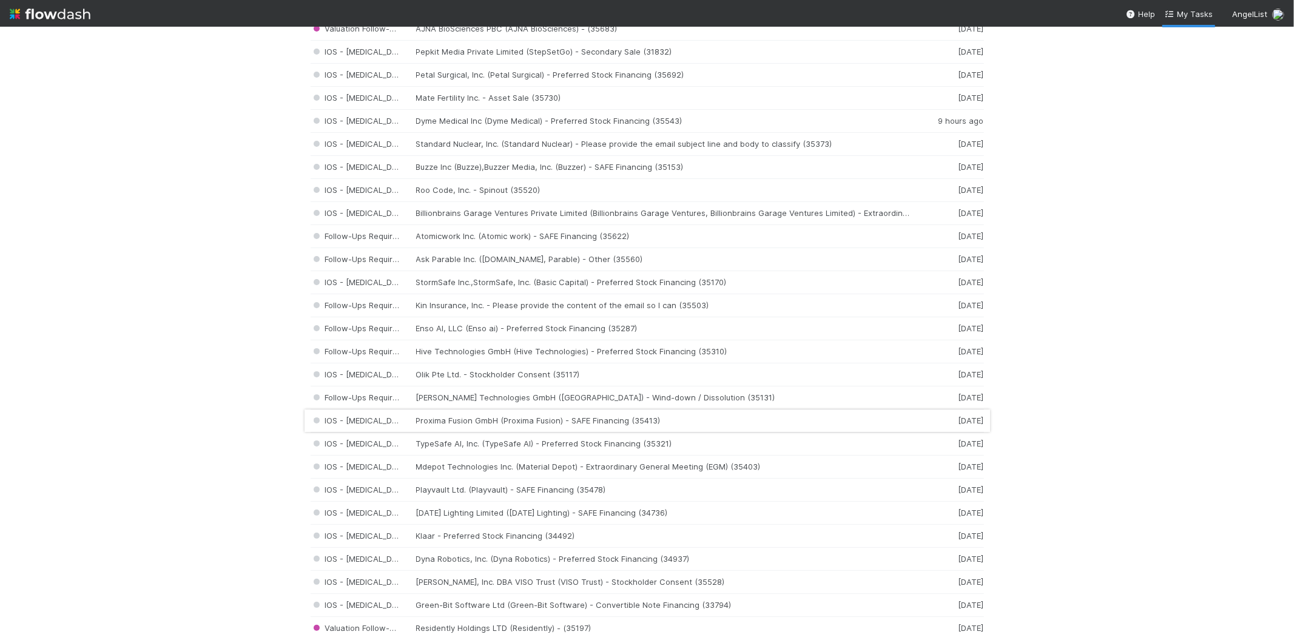
click at [525, 422] on div "IOS - ICU Proxima Fusion GmbH (Proxima Fusion) - SAFE Financing (35413) 5 days …" at bounding box center [647, 421] width 673 height 23
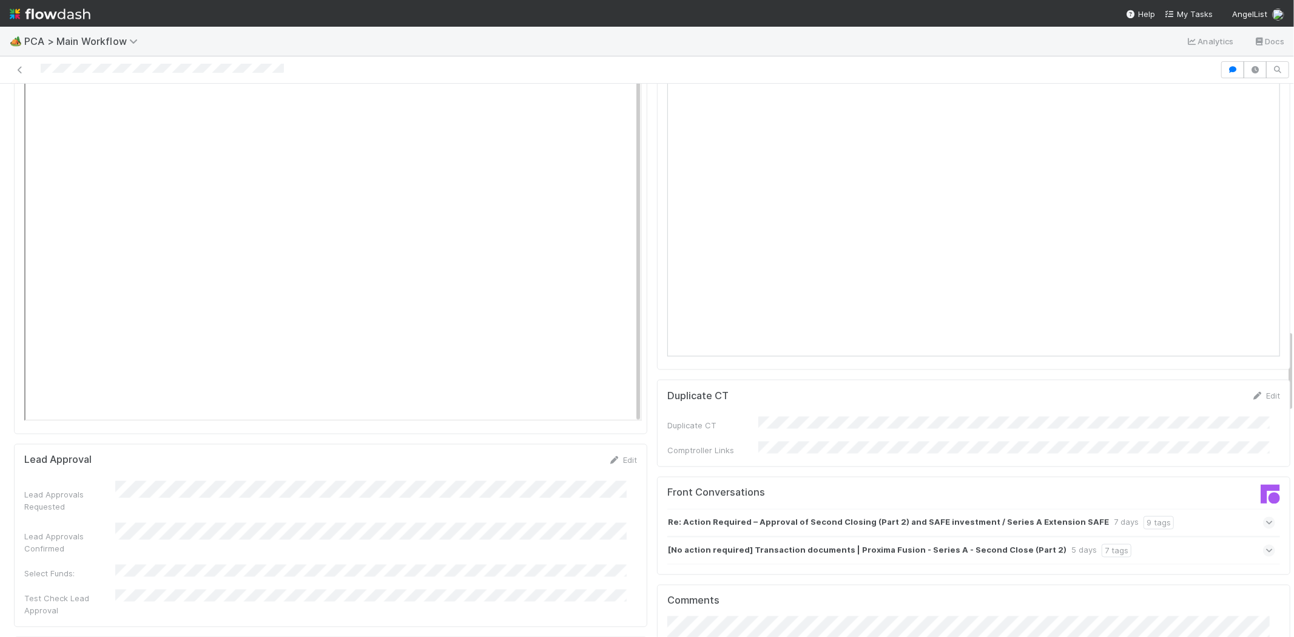
scroll to position [1685, 0]
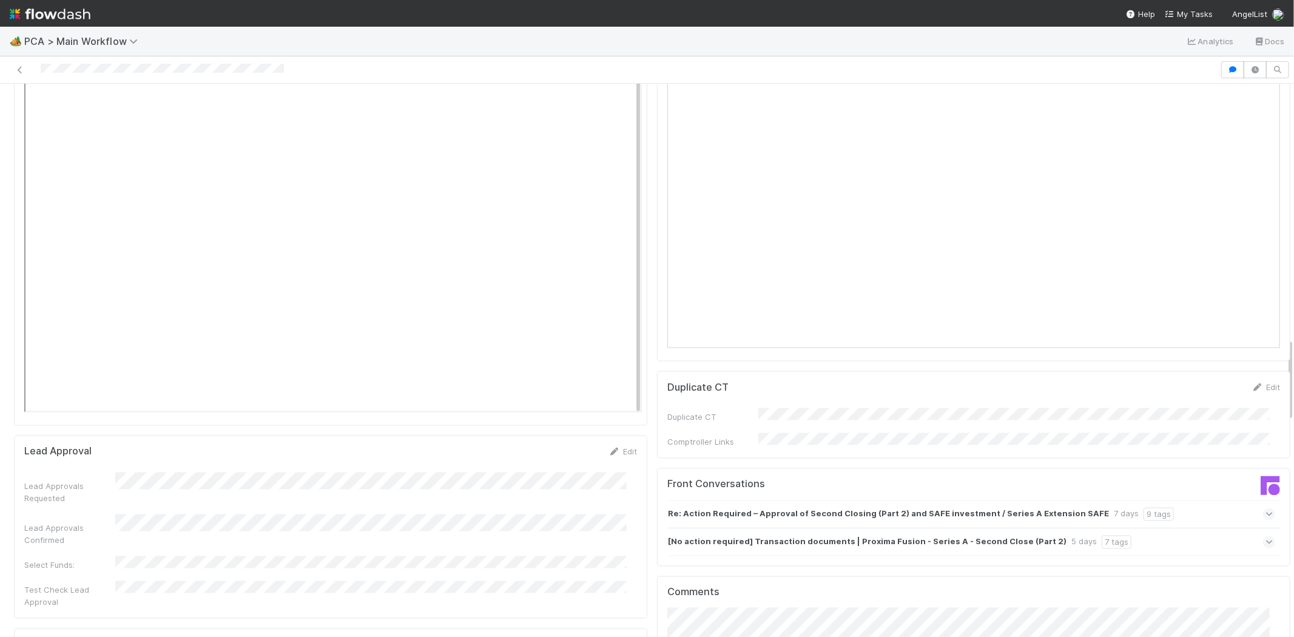
click at [1266, 536] on icon at bounding box center [1270, 542] width 8 height 12
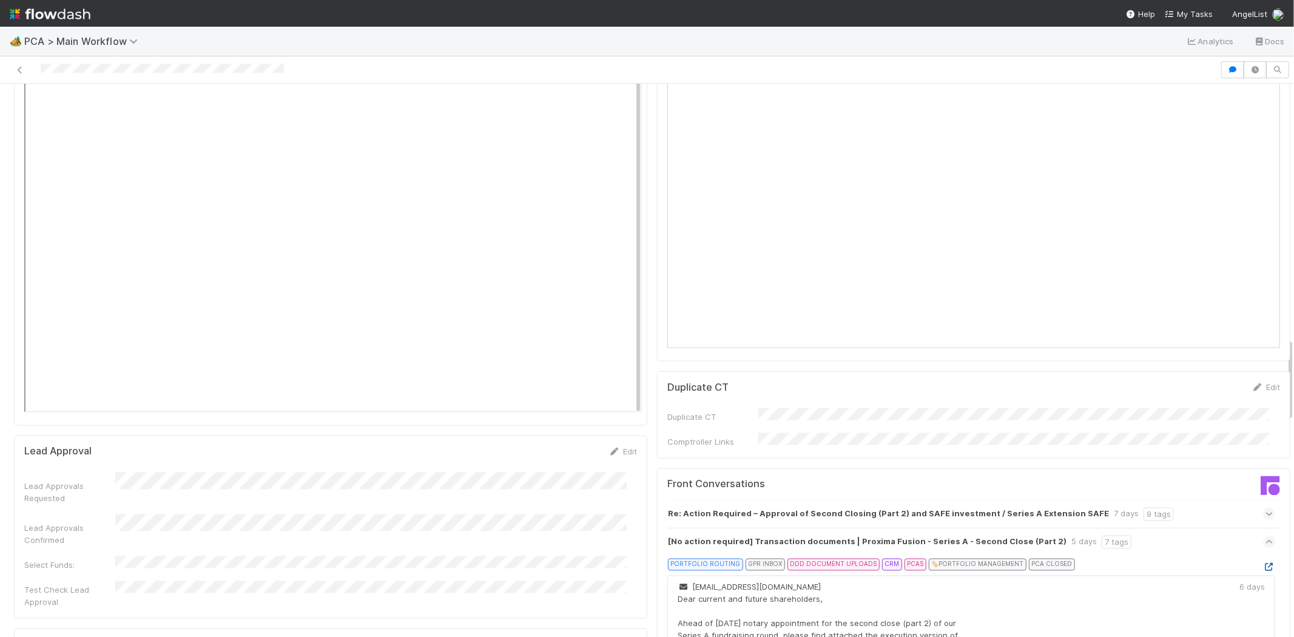
click at [1263, 564] on icon at bounding box center [1269, 568] width 12 height 8
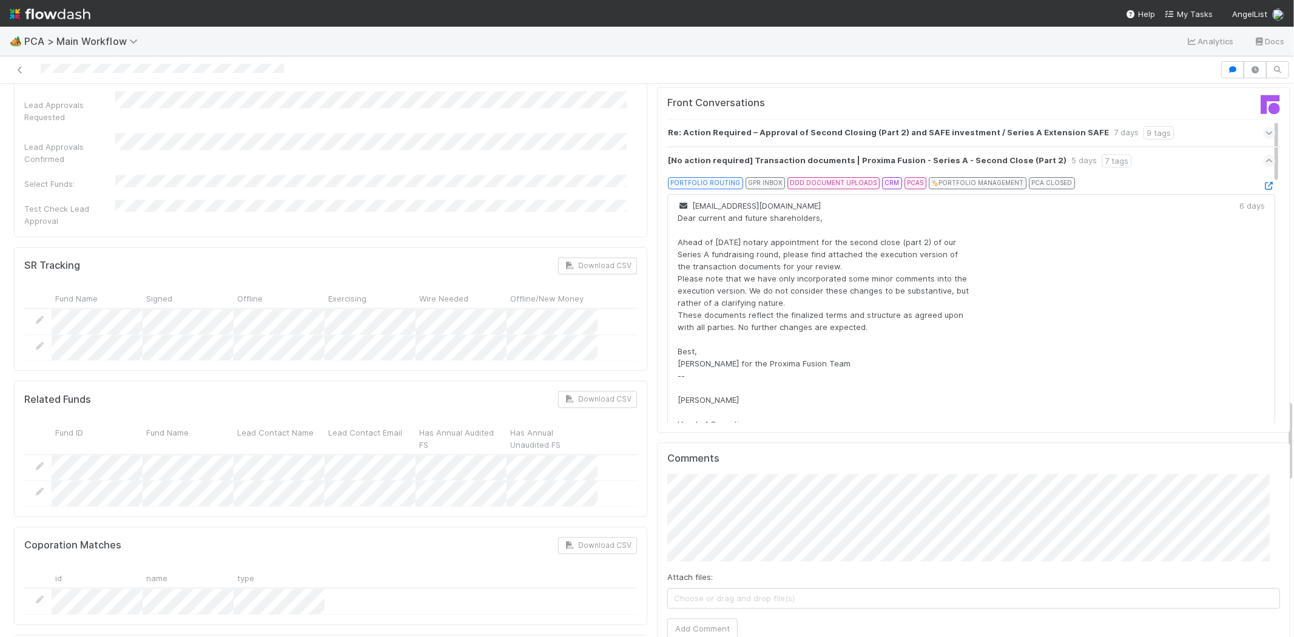
scroll to position [2090, 0]
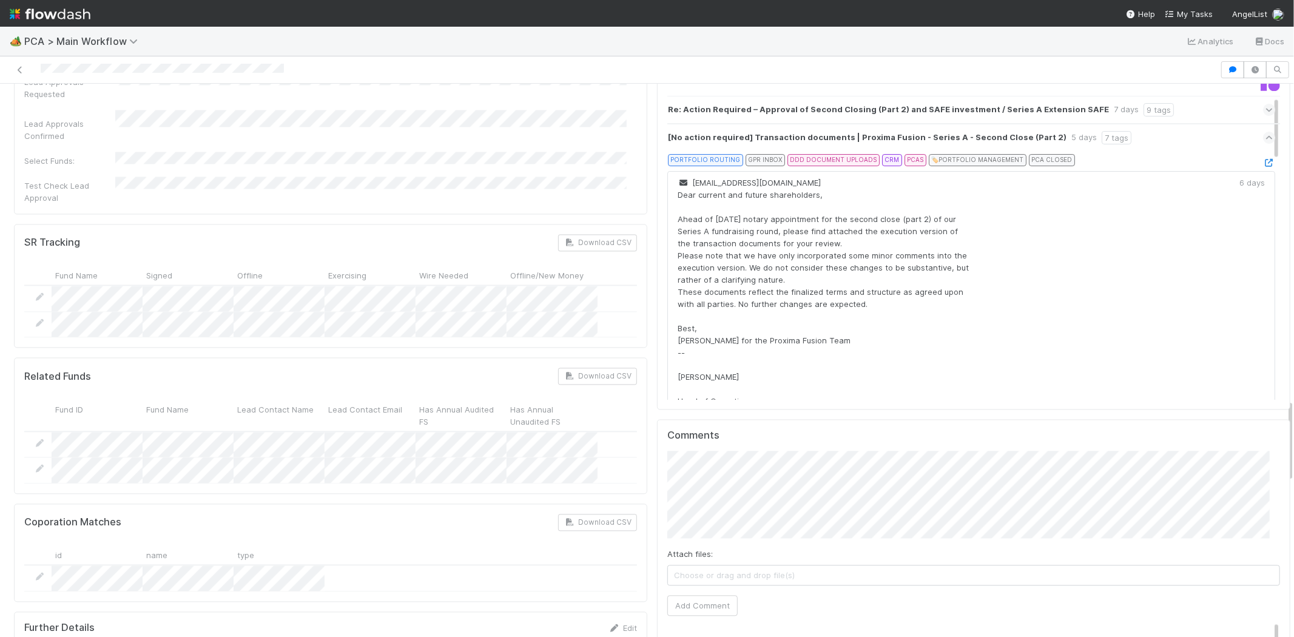
click at [126, 72] on div at bounding box center [610, 69] width 1210 height 17
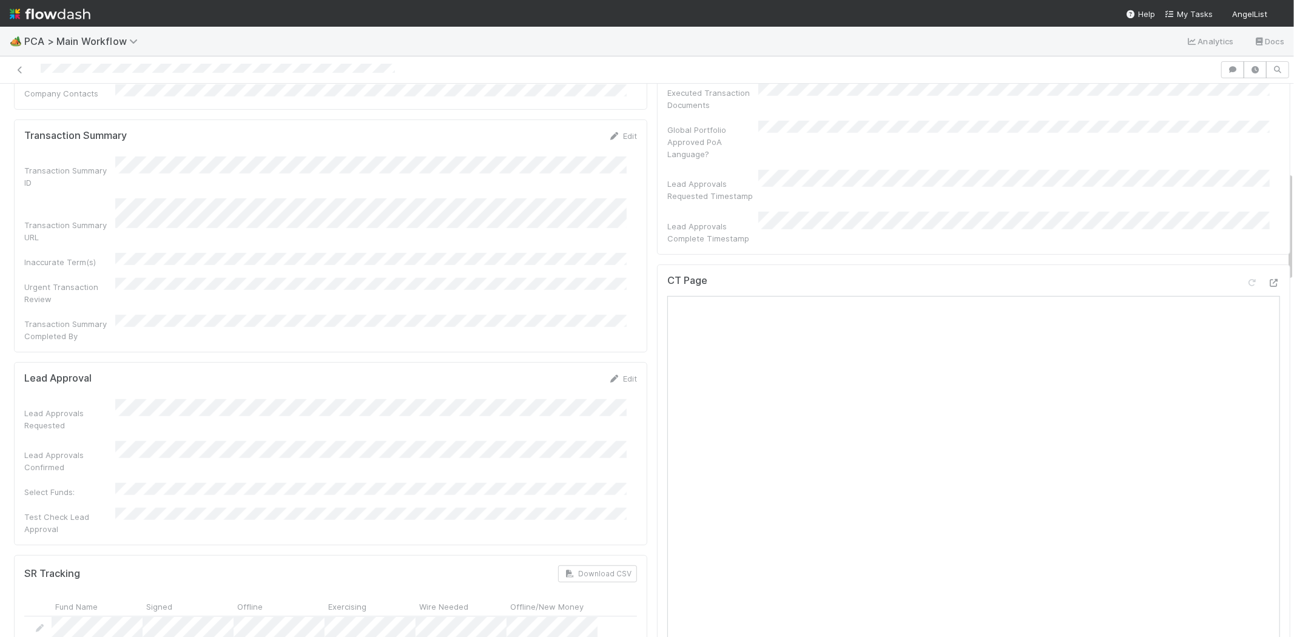
scroll to position [607, 0]
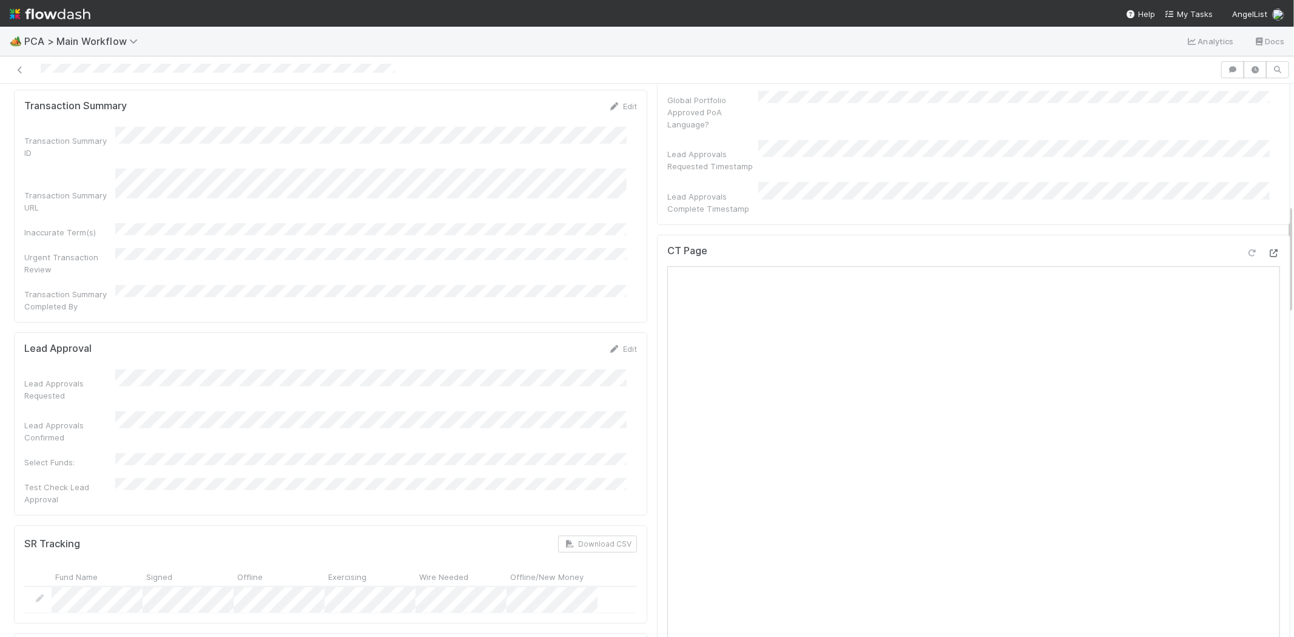
drag, startPoint x: 1257, startPoint y: 186, endPoint x: 1226, endPoint y: 185, distance: 31.6
click at [1268, 249] on icon at bounding box center [1274, 253] width 12 height 8
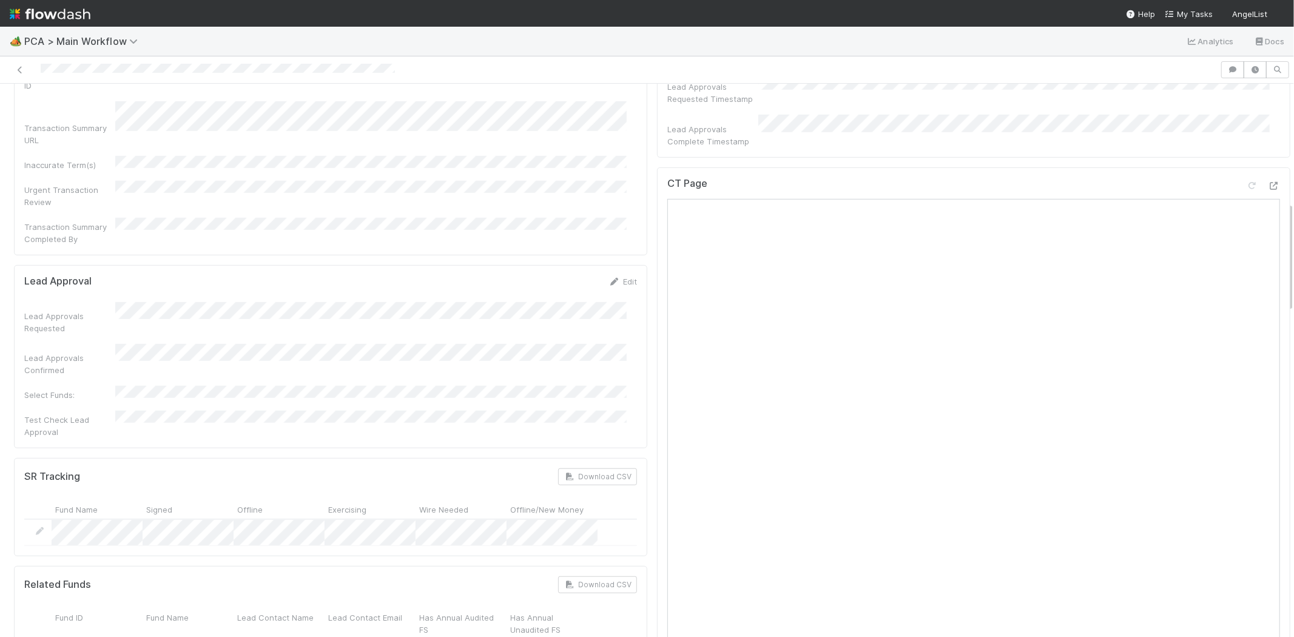
scroll to position [471, 0]
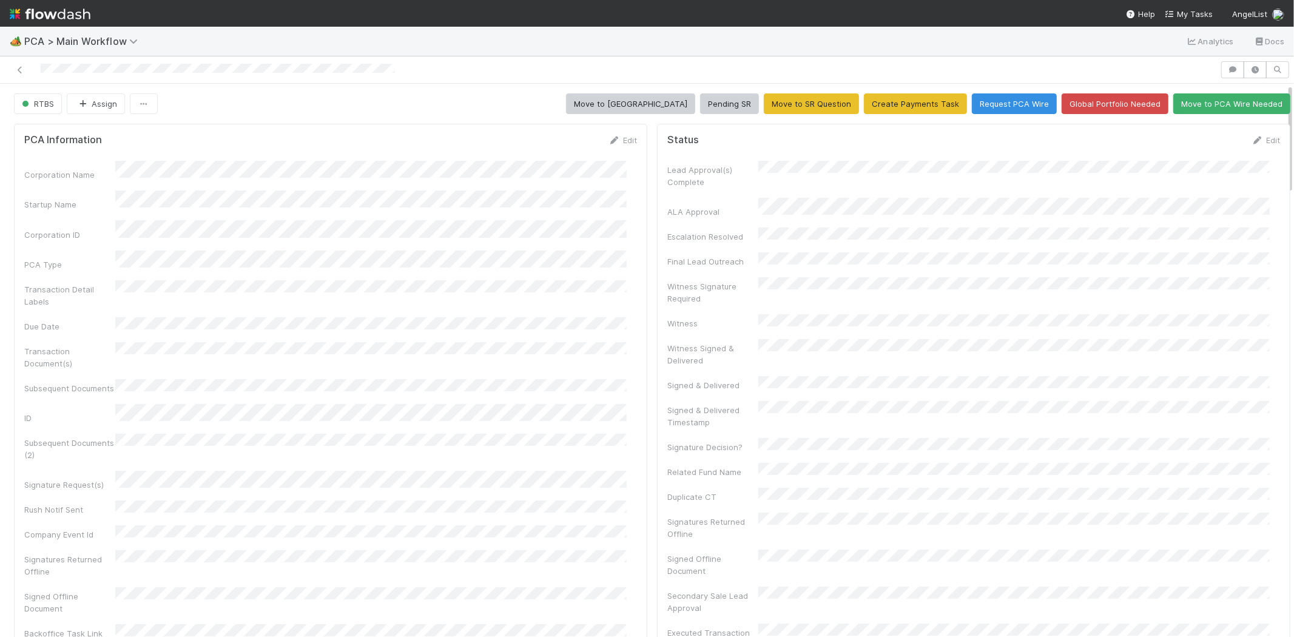
drag, startPoint x: 618, startPoint y: 144, endPoint x: 585, endPoint y: 157, distance: 35.2
click at [618, 144] on link "Edit" at bounding box center [623, 140] width 29 height 10
click at [620, 142] on link "Edit" at bounding box center [623, 140] width 29 height 10
click at [558, 140] on button "Save" at bounding box center [572, 144] width 35 height 21
click at [1252, 141] on link "Edit" at bounding box center [1266, 140] width 29 height 10
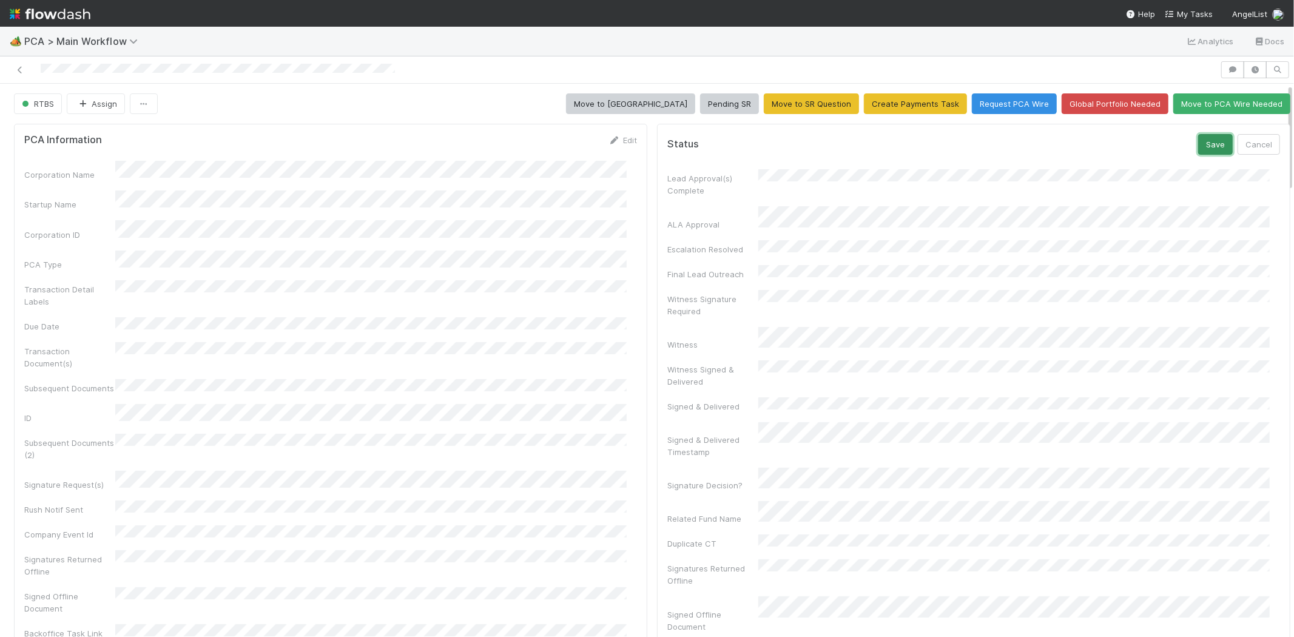
click at [1198, 142] on button "Save" at bounding box center [1215, 144] width 35 height 21
drag, startPoint x: 34, startPoint y: 65, endPoint x: 186, endPoint y: 61, distance: 151.7
click at [186, 61] on div at bounding box center [610, 69] width 1210 height 17
click at [1254, 140] on link "Edit" at bounding box center [1266, 140] width 29 height 10
click at [1198, 140] on button "Save" at bounding box center [1215, 144] width 35 height 21
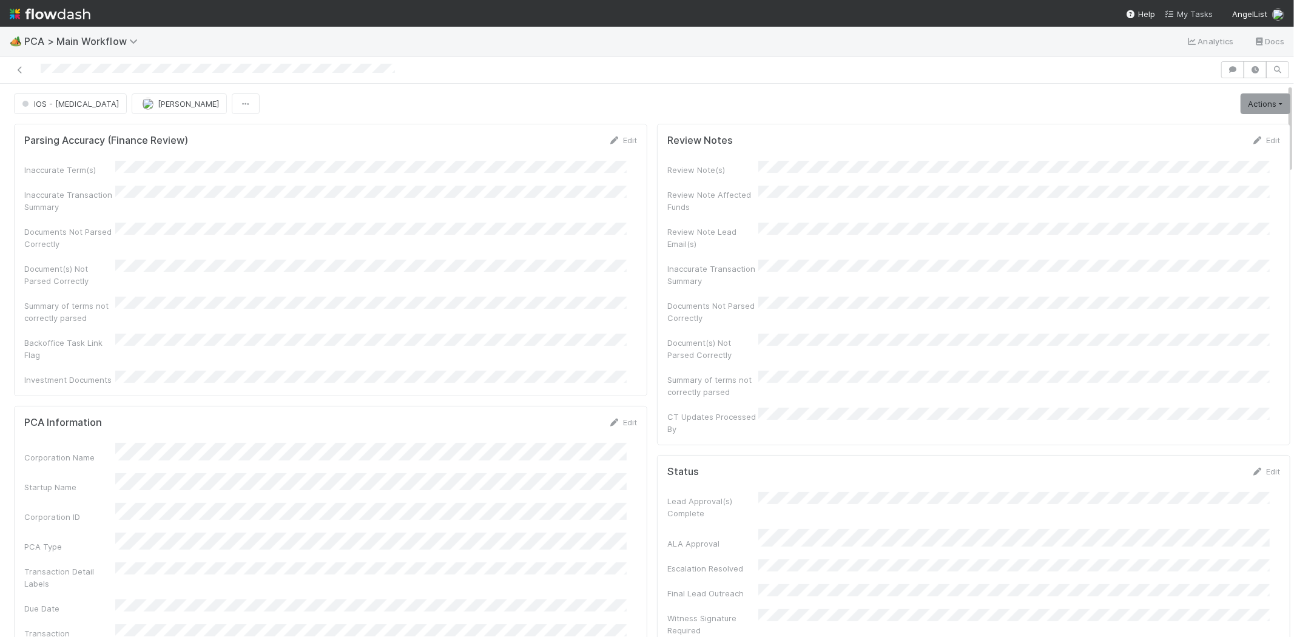
click at [1181, 10] on span "My Tasks" at bounding box center [1189, 14] width 48 height 10
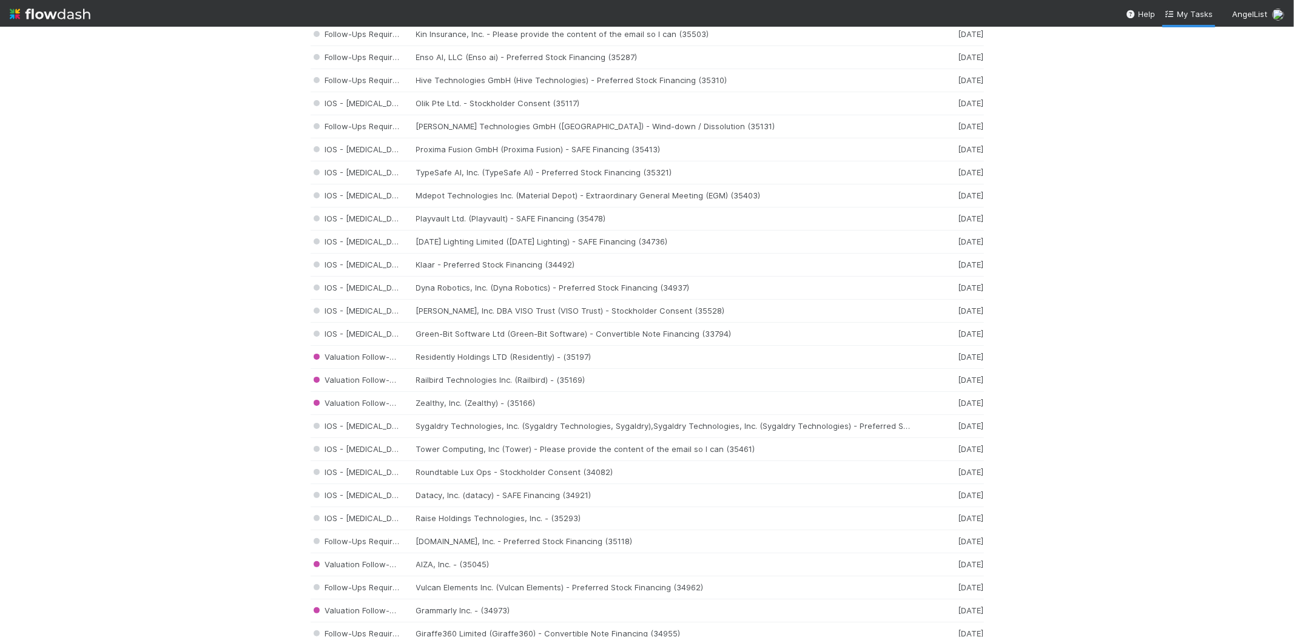
scroll to position [876, 0]
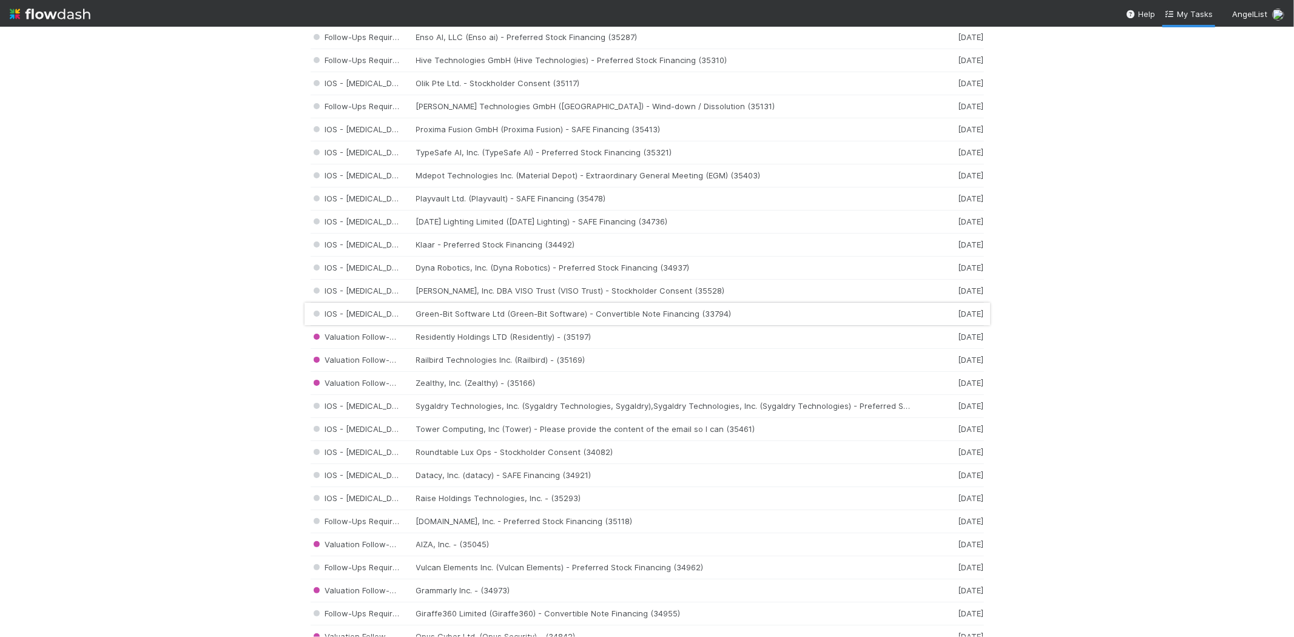
click at [563, 311] on div "IOS - ICU Green-Bit Software Ltd (Green-Bit Software) - Convertible Note Financ…" at bounding box center [647, 314] width 673 height 23
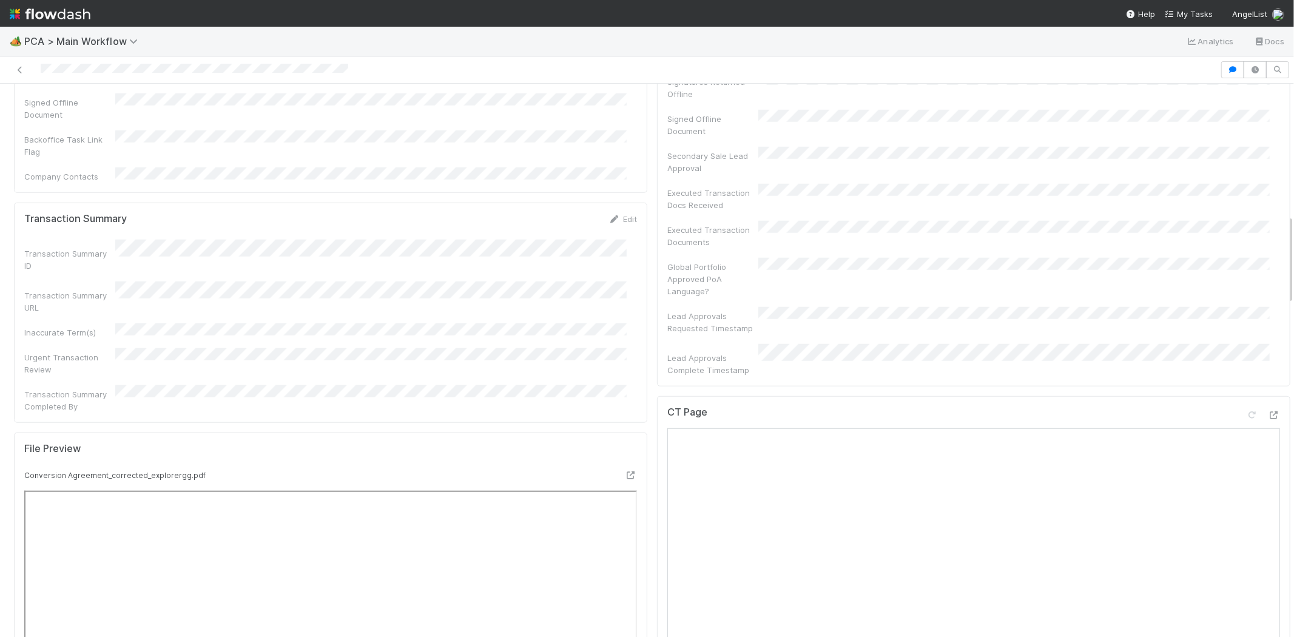
scroll to position [809, 0]
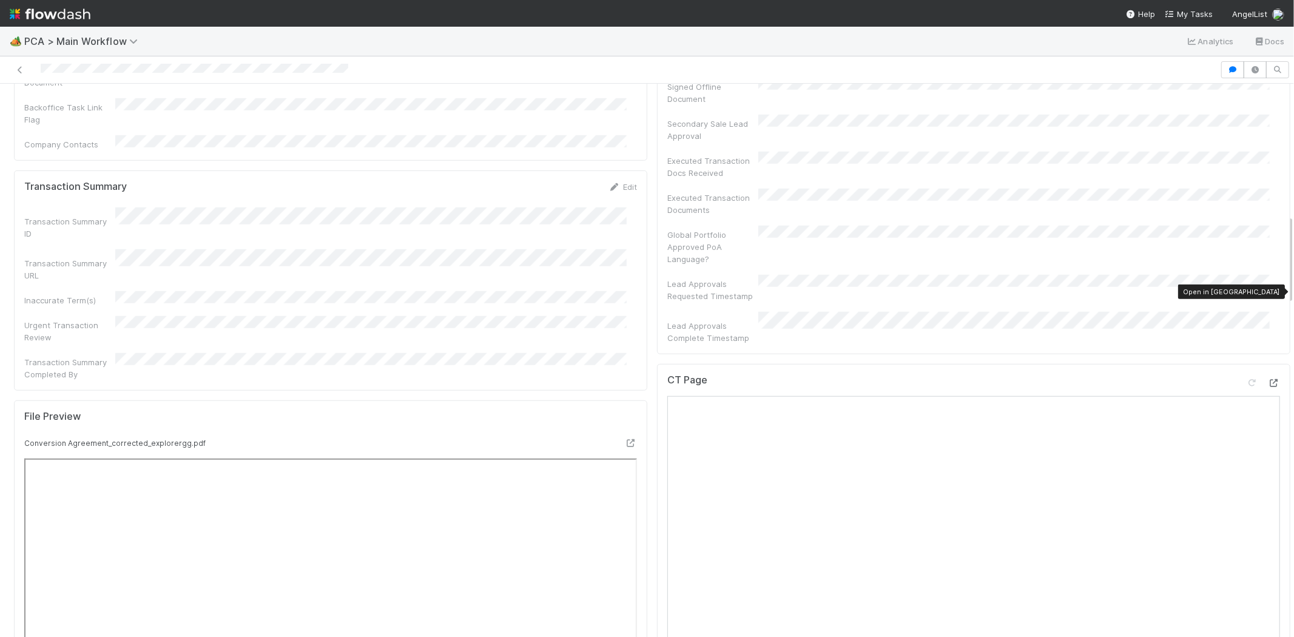
click at [1268, 379] on icon at bounding box center [1274, 383] width 12 height 8
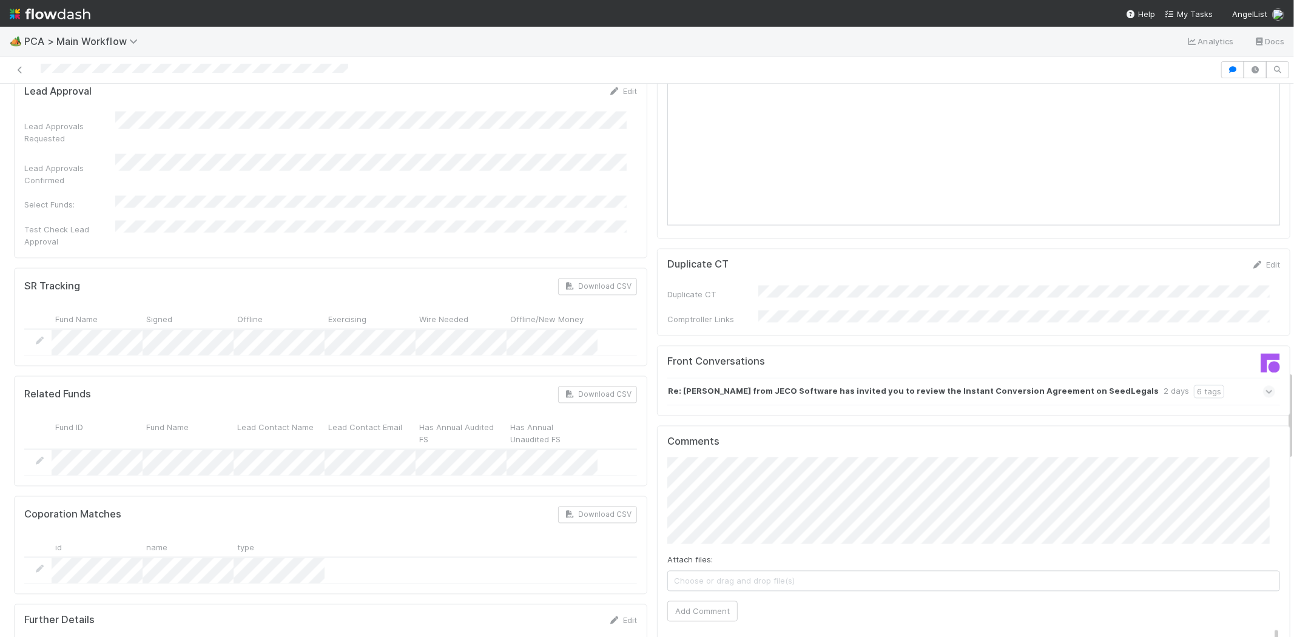
scroll to position [1752, 0]
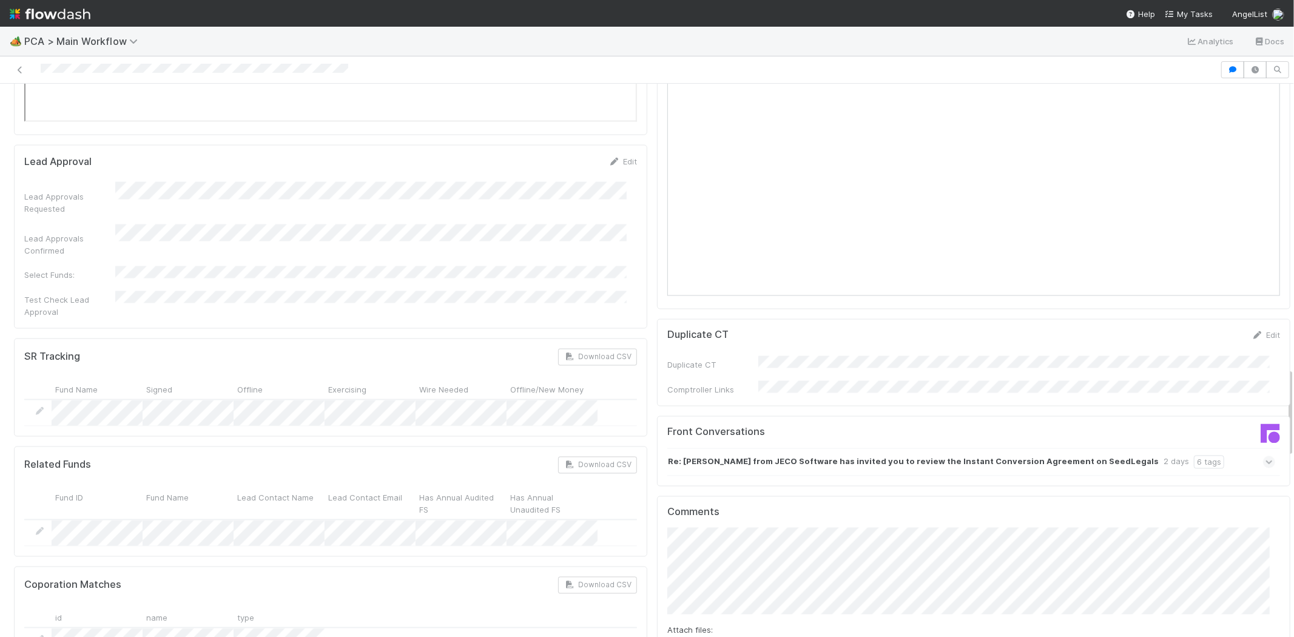
click at [1266, 456] on icon at bounding box center [1270, 462] width 8 height 12
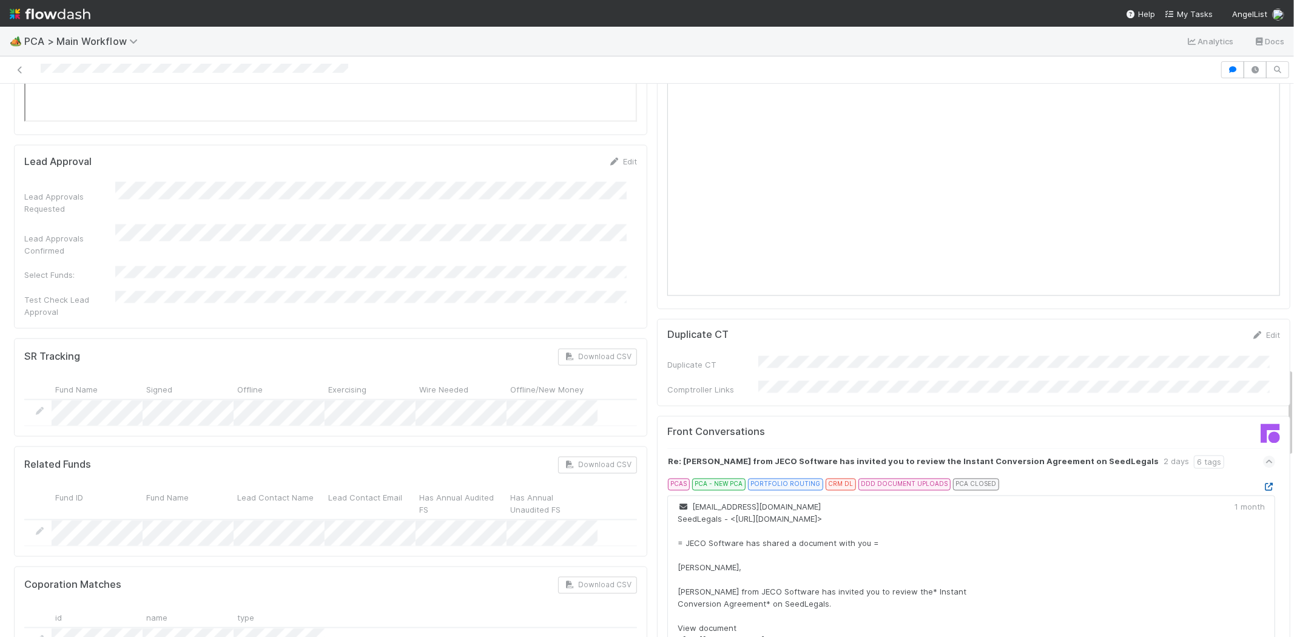
click at [1263, 484] on icon at bounding box center [1269, 488] width 12 height 8
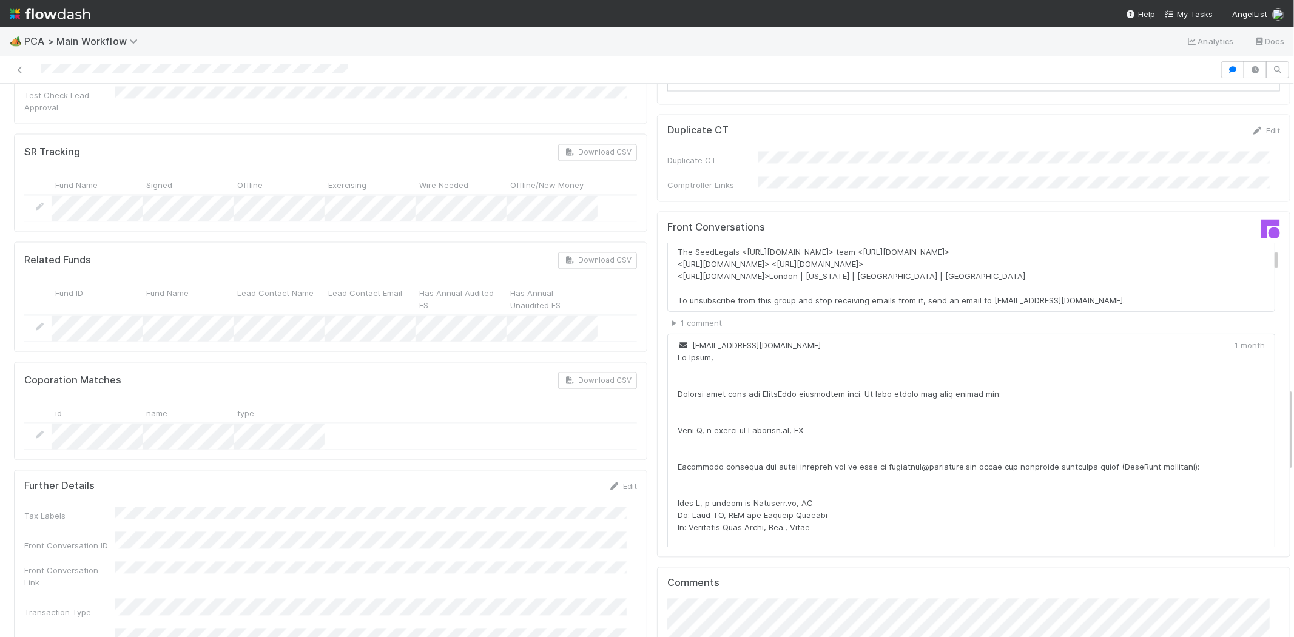
scroll to position [2088, 0]
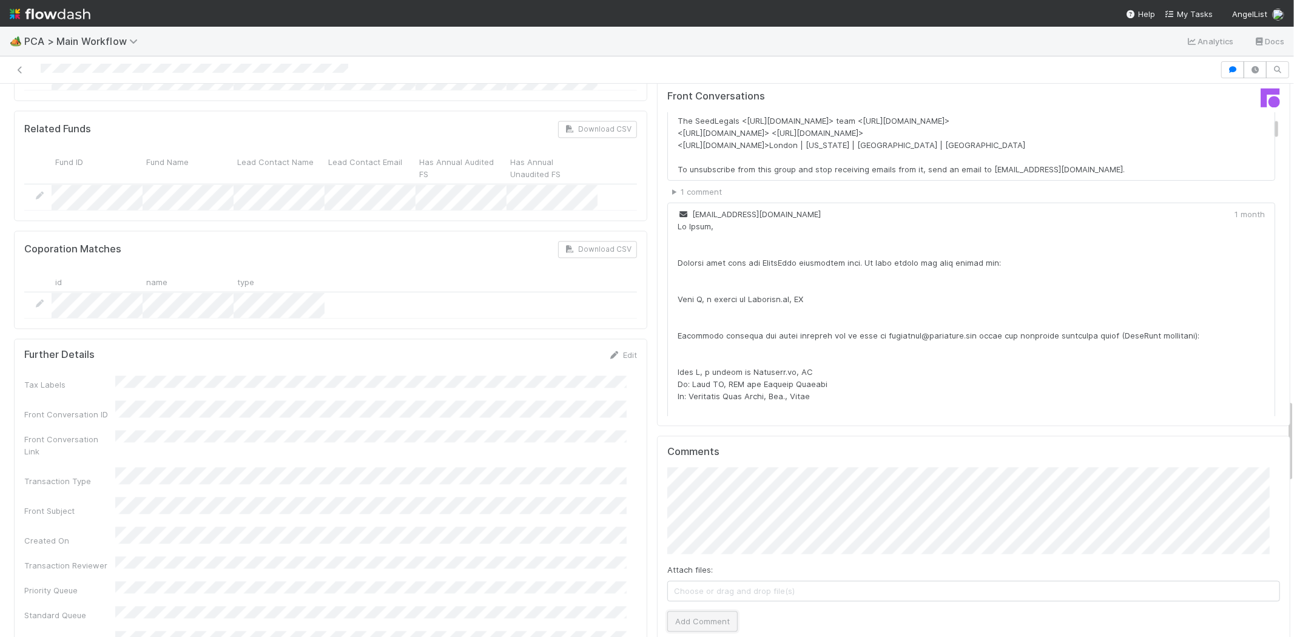
click at [704, 611] on button "Add Comment" at bounding box center [702, 621] width 70 height 21
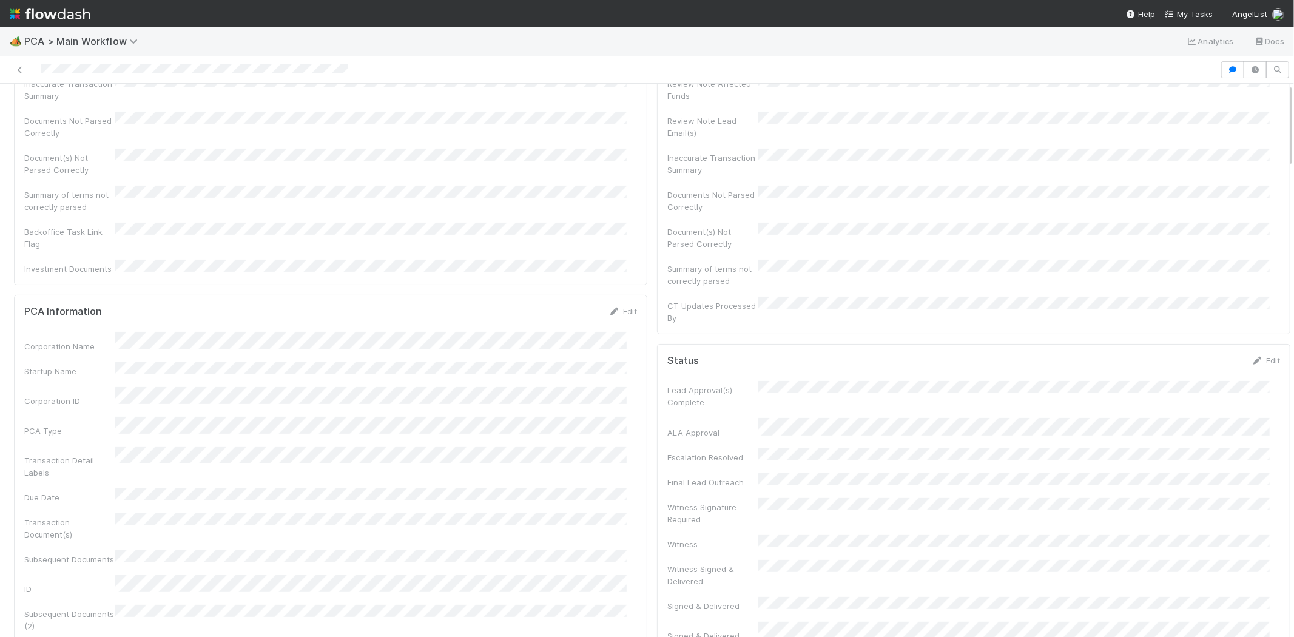
scroll to position [0, 0]
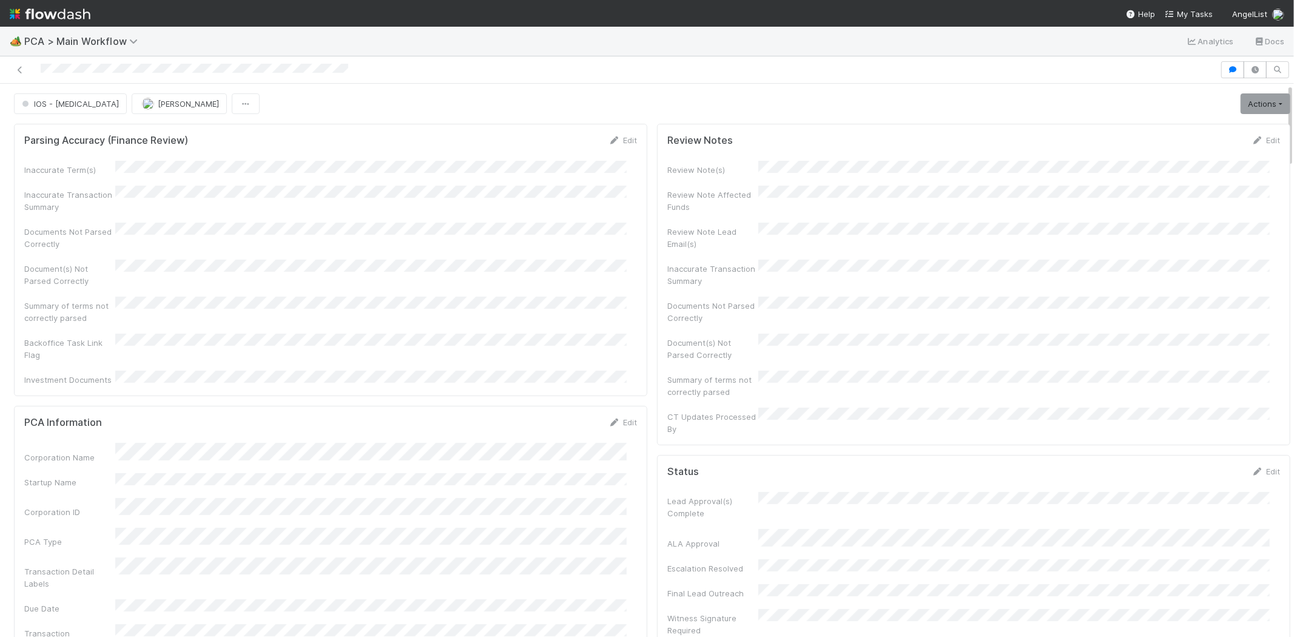
drag, startPoint x: 39, startPoint y: 69, endPoint x: 126, endPoint y: 59, distance: 86.7
click at [126, 59] on div at bounding box center [647, 69] width 1294 height 27
click at [56, 105] on span "IOS - [MEDICAL_DATA]" at bounding box center [69, 104] width 100 height 10
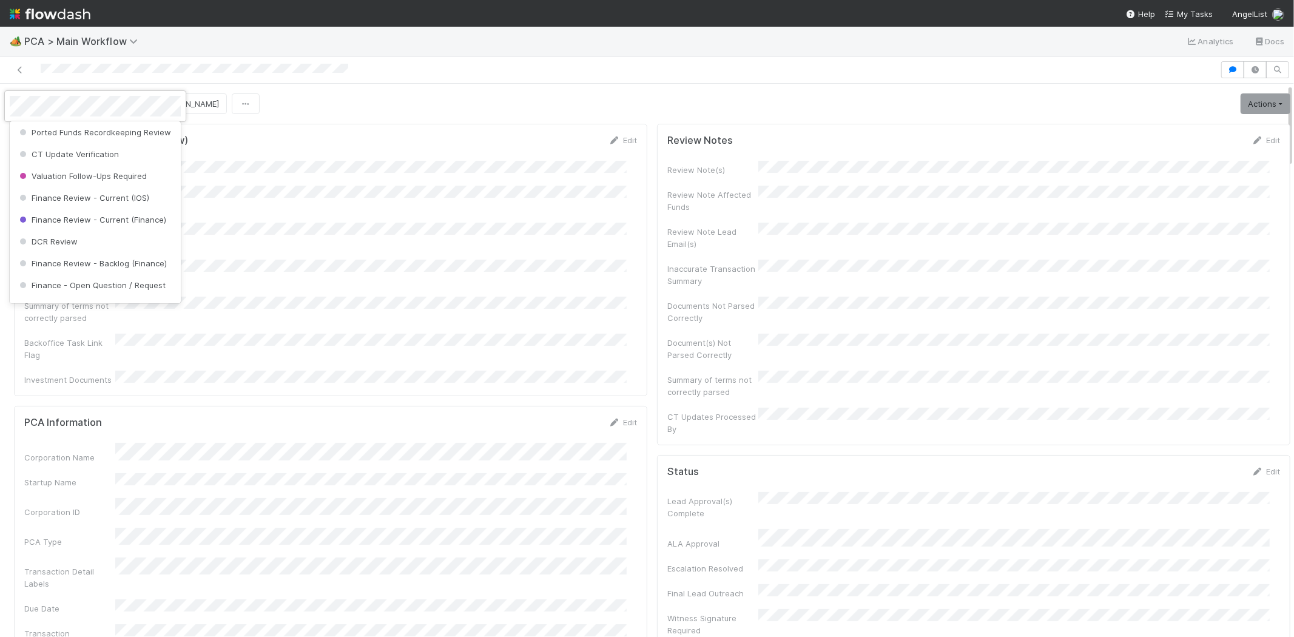
scroll to position [599, 0]
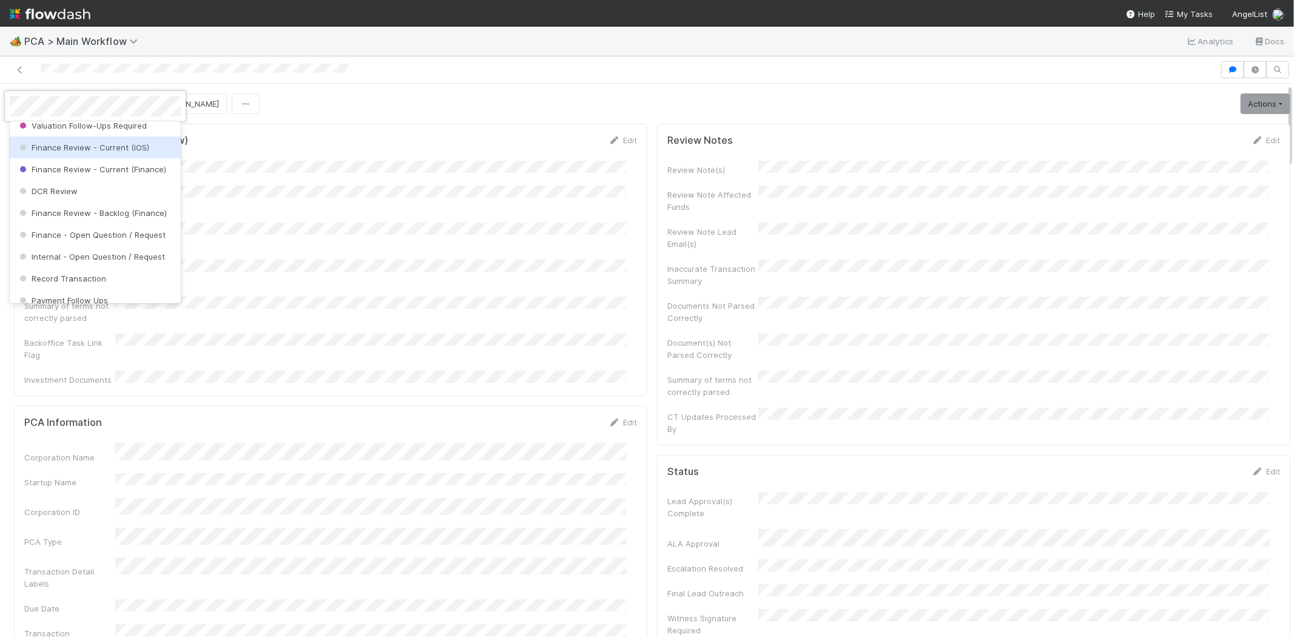
click at [126, 152] on span "Finance Review - Current (IOS)" at bounding box center [83, 148] width 132 height 10
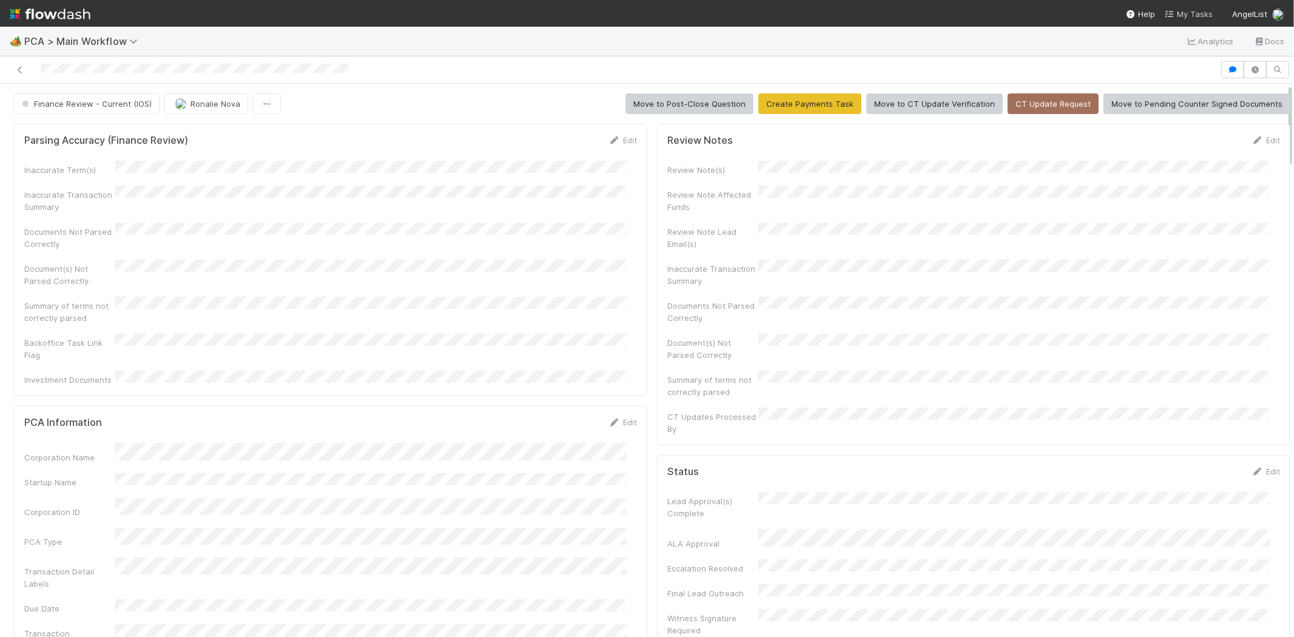
click at [1197, 8] on link "My Tasks" at bounding box center [1189, 14] width 48 height 12
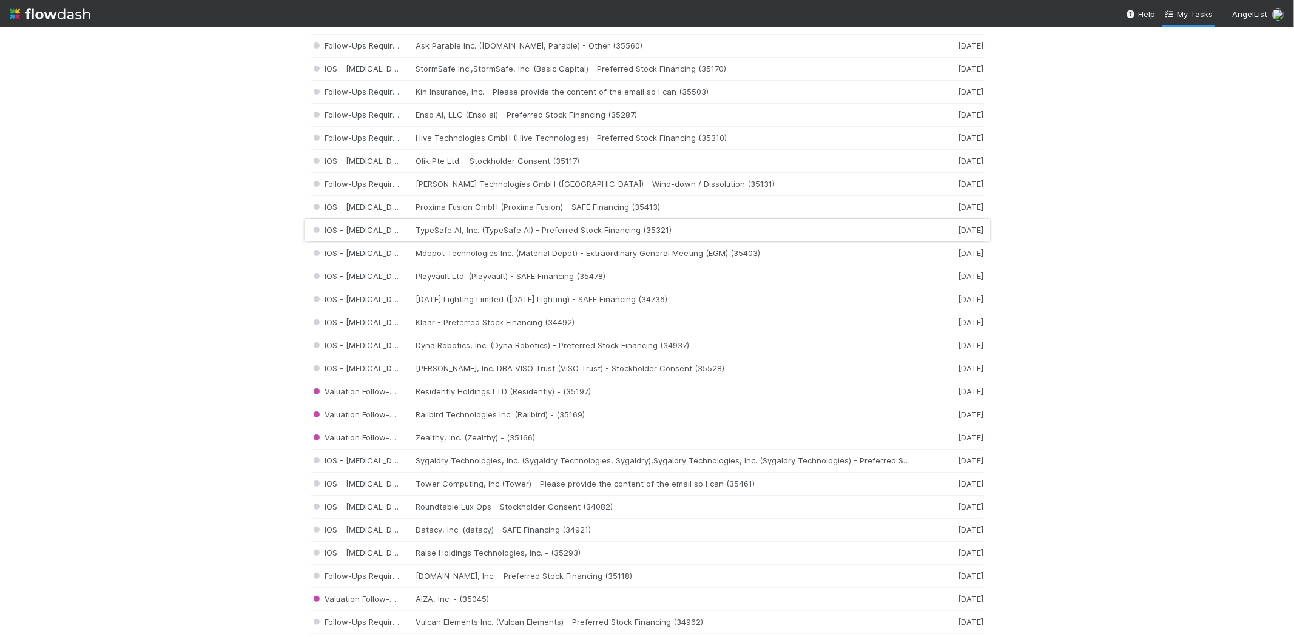
scroll to position [876, 0]
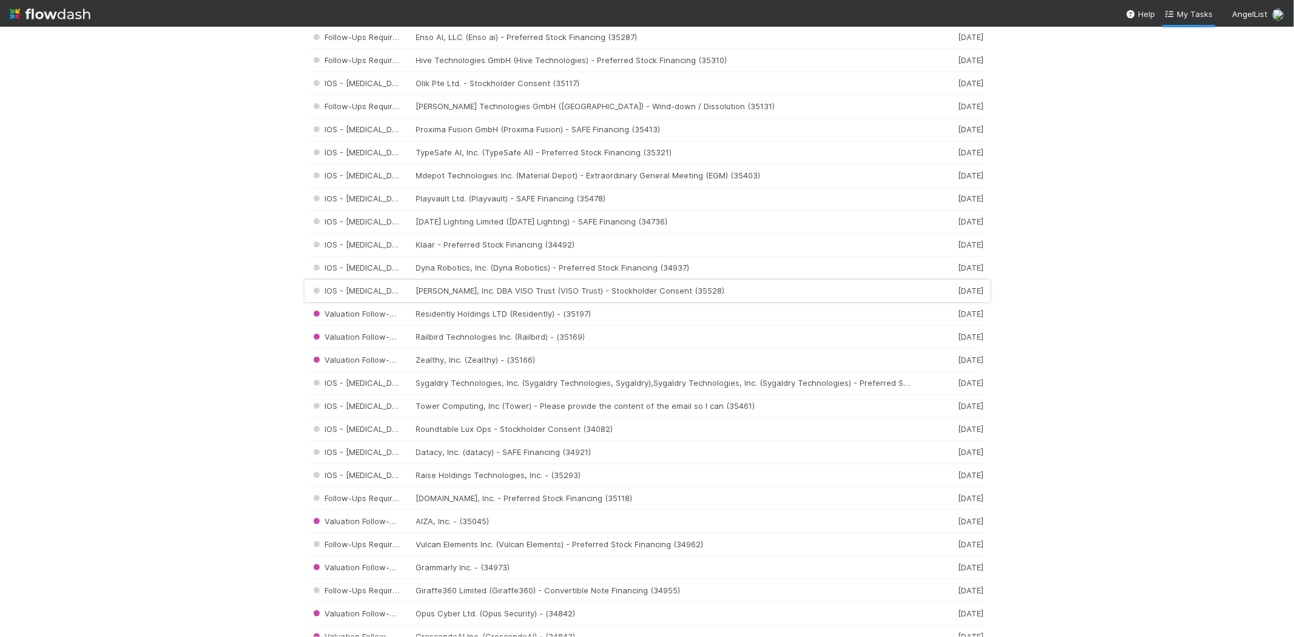
click at [656, 288] on div "IOS - ICU Valente Sherman, Inc. DBA VISO Trust (VISO Trust) - Stockholder Conse…" at bounding box center [647, 291] width 673 height 23
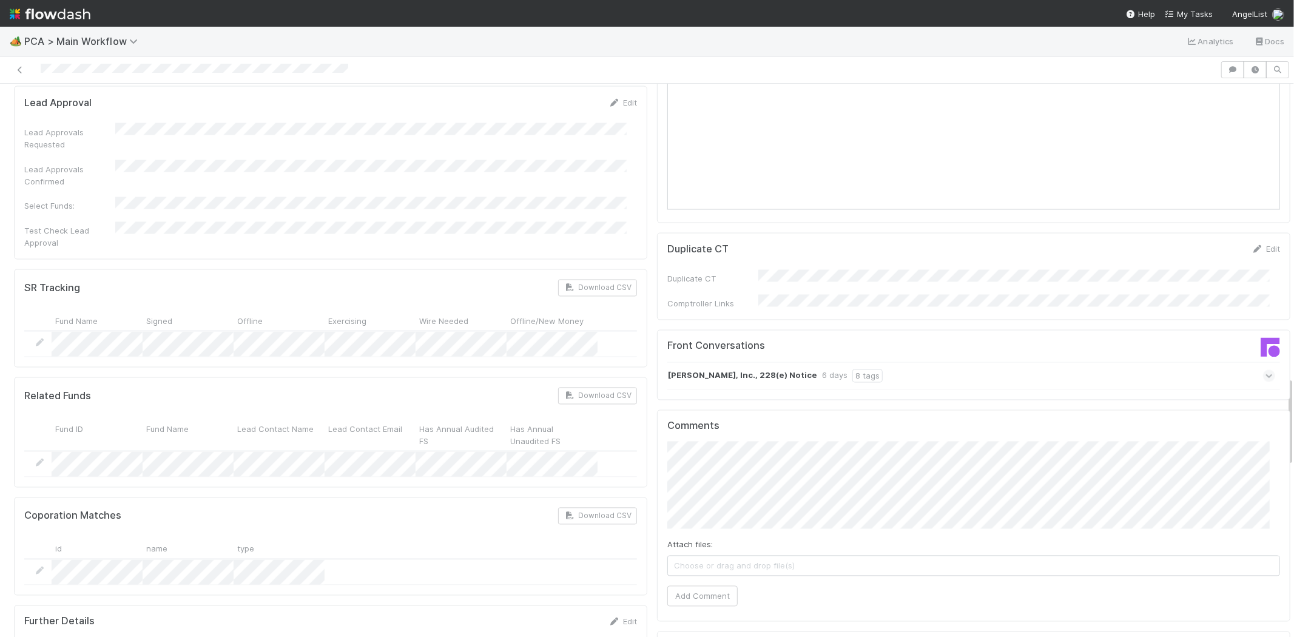
scroll to position [1752, 0]
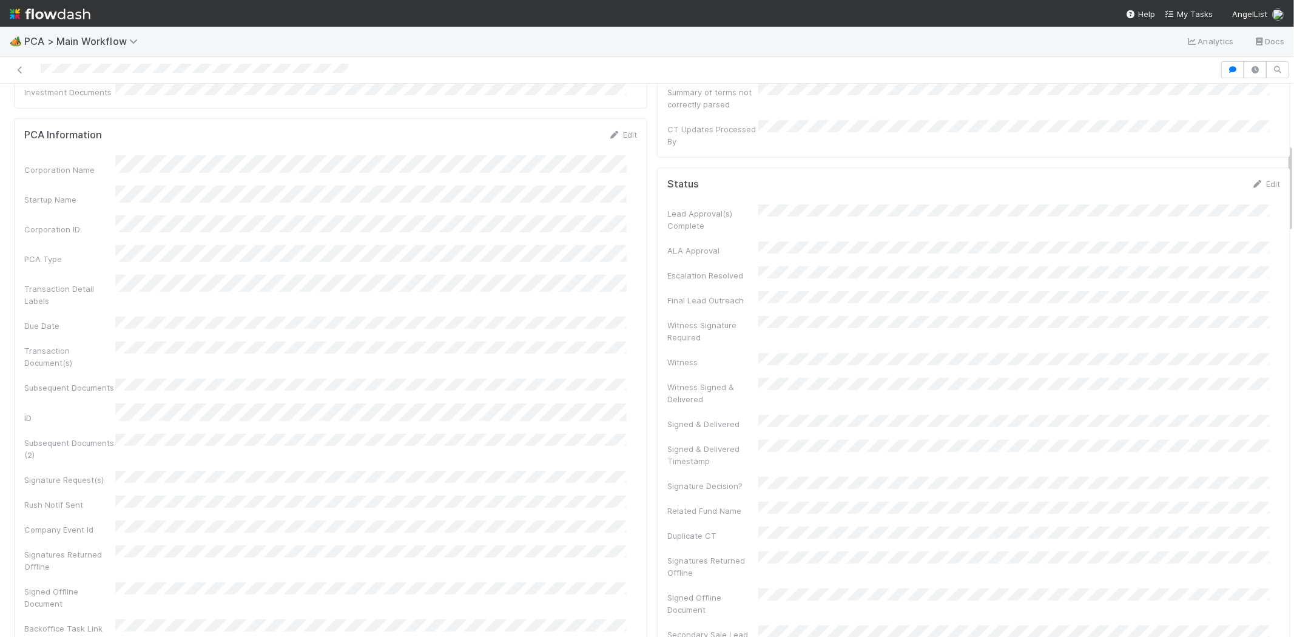
scroll to position [0, 0]
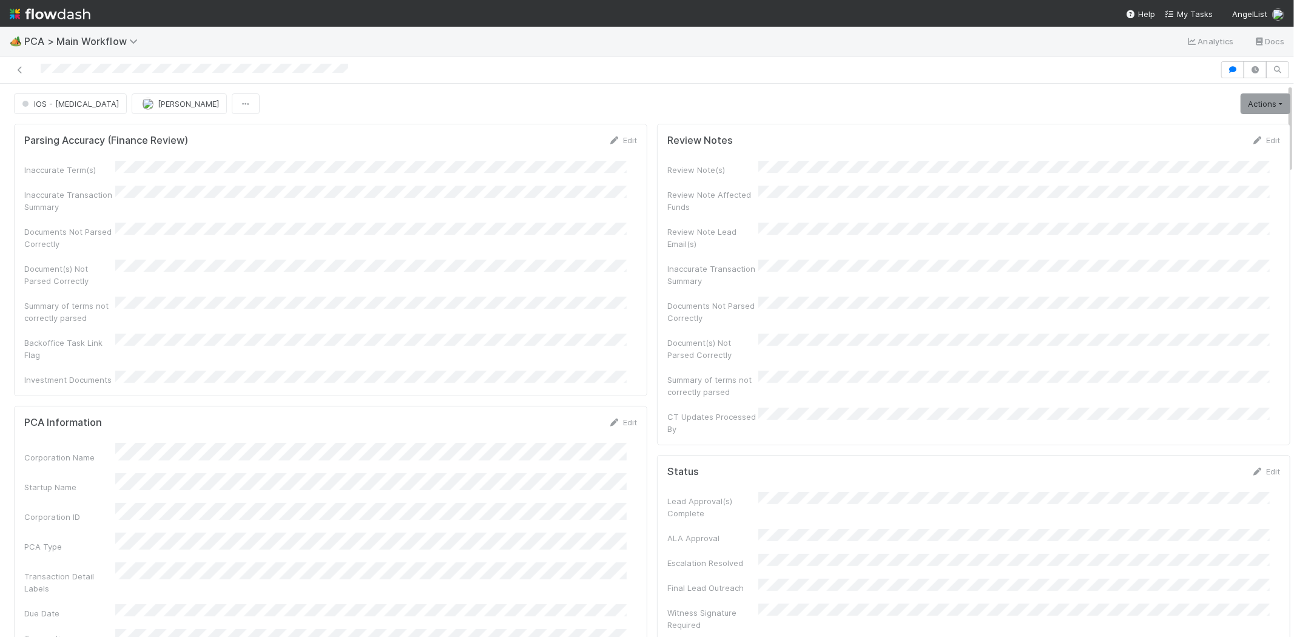
drag, startPoint x: 38, startPoint y: 69, endPoint x: 122, endPoint y: 76, distance: 84.0
click at [122, 76] on div at bounding box center [610, 69] width 1210 height 17
click at [58, 109] on button "IOS - [MEDICAL_DATA]" at bounding box center [70, 103] width 113 height 21
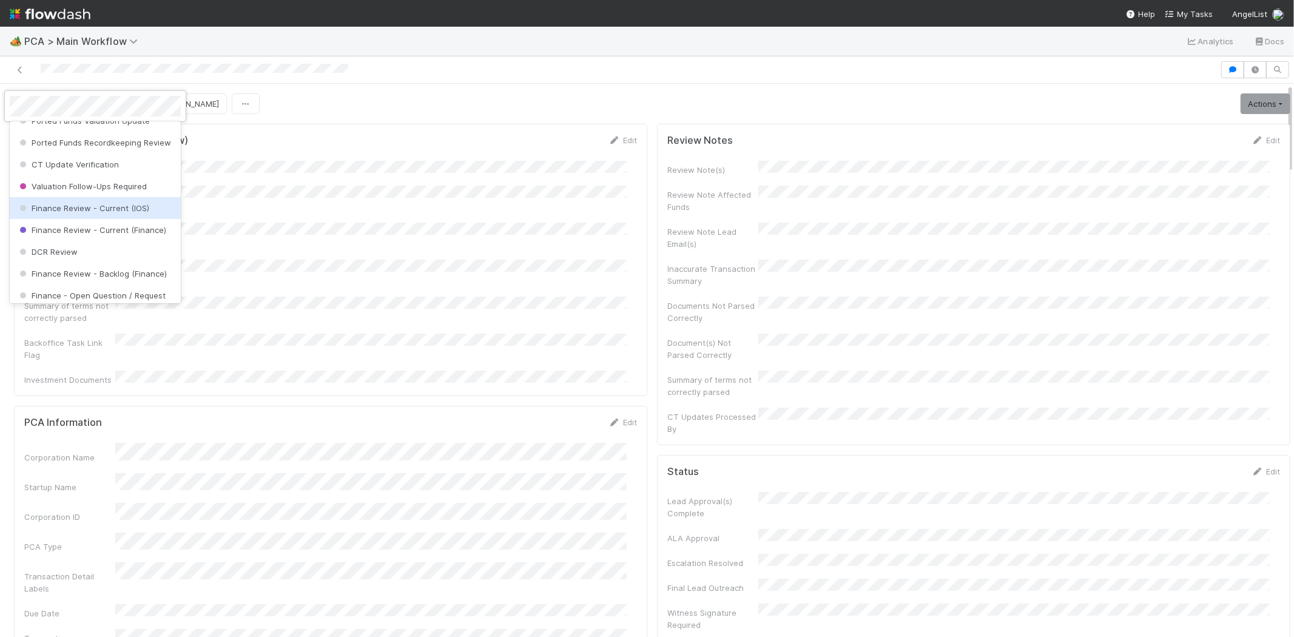
click at [116, 210] on div "Finance Review - Current (IOS)" at bounding box center [95, 208] width 171 height 22
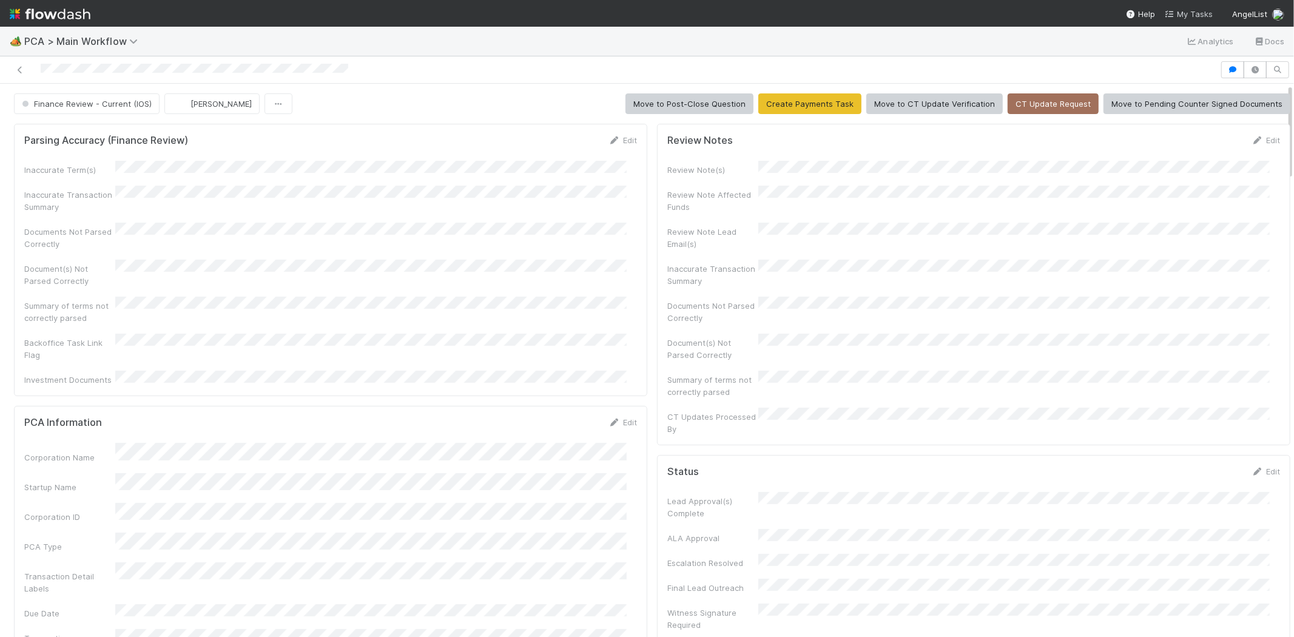
click at [1190, 10] on span "My Tasks" at bounding box center [1189, 14] width 48 height 10
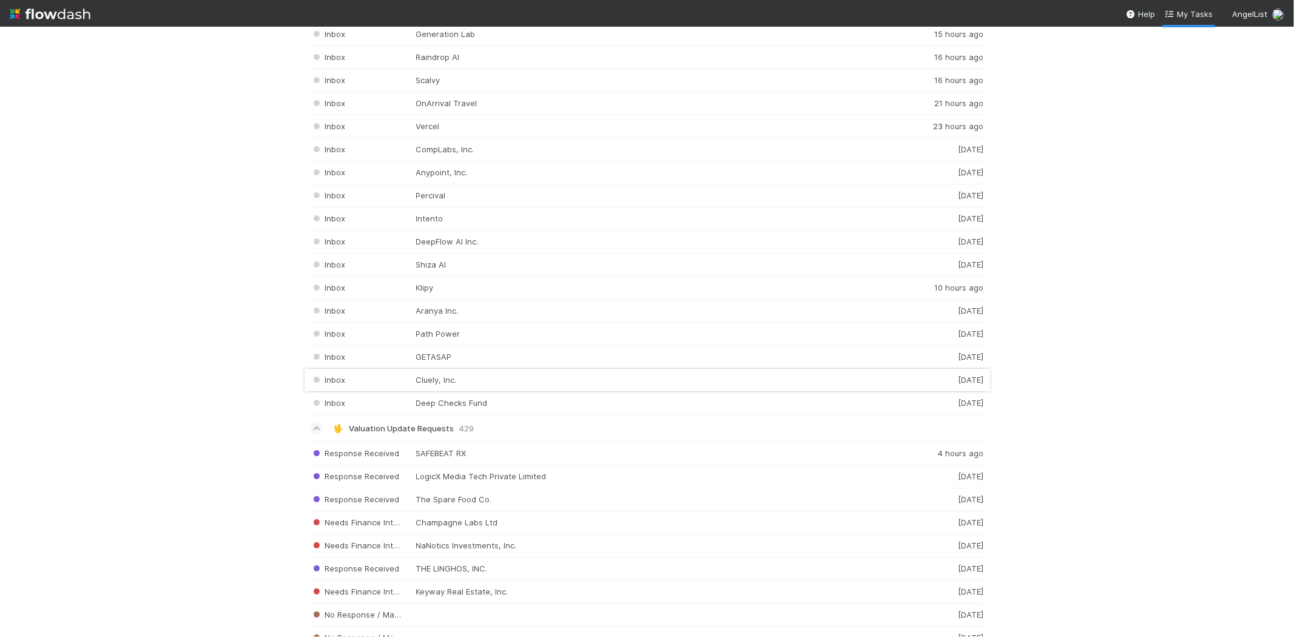
scroll to position [2427, 0]
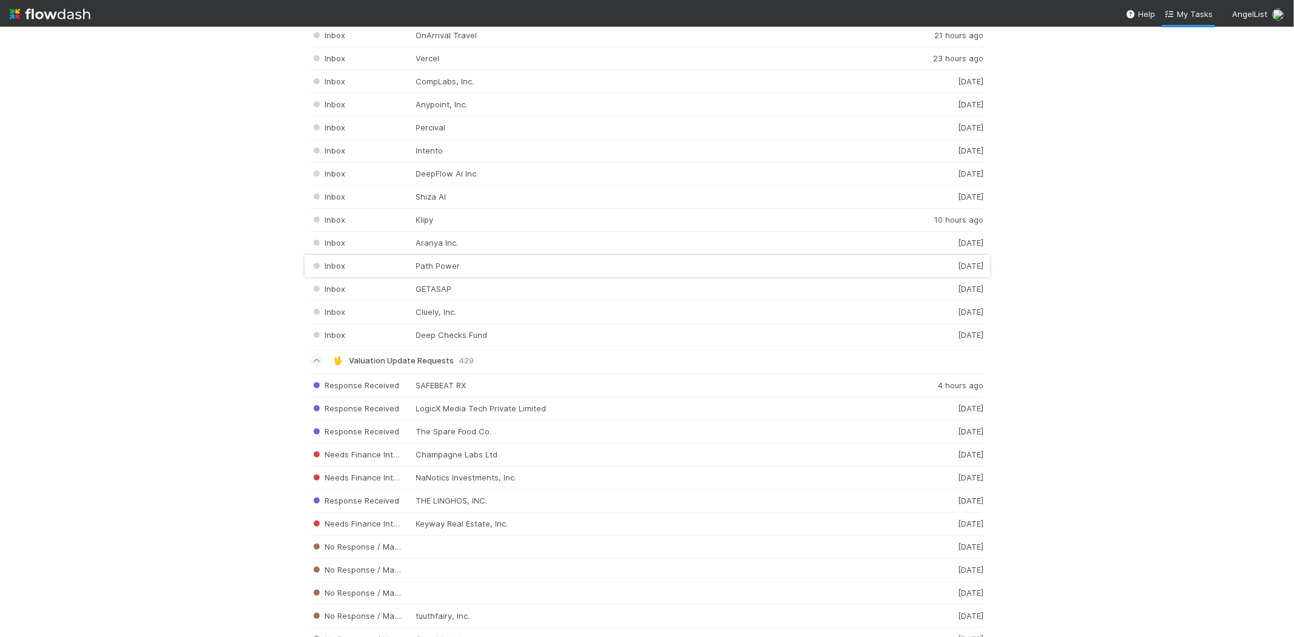
click at [456, 274] on div "Inbox Path Power 1 day ago" at bounding box center [647, 266] width 673 height 23
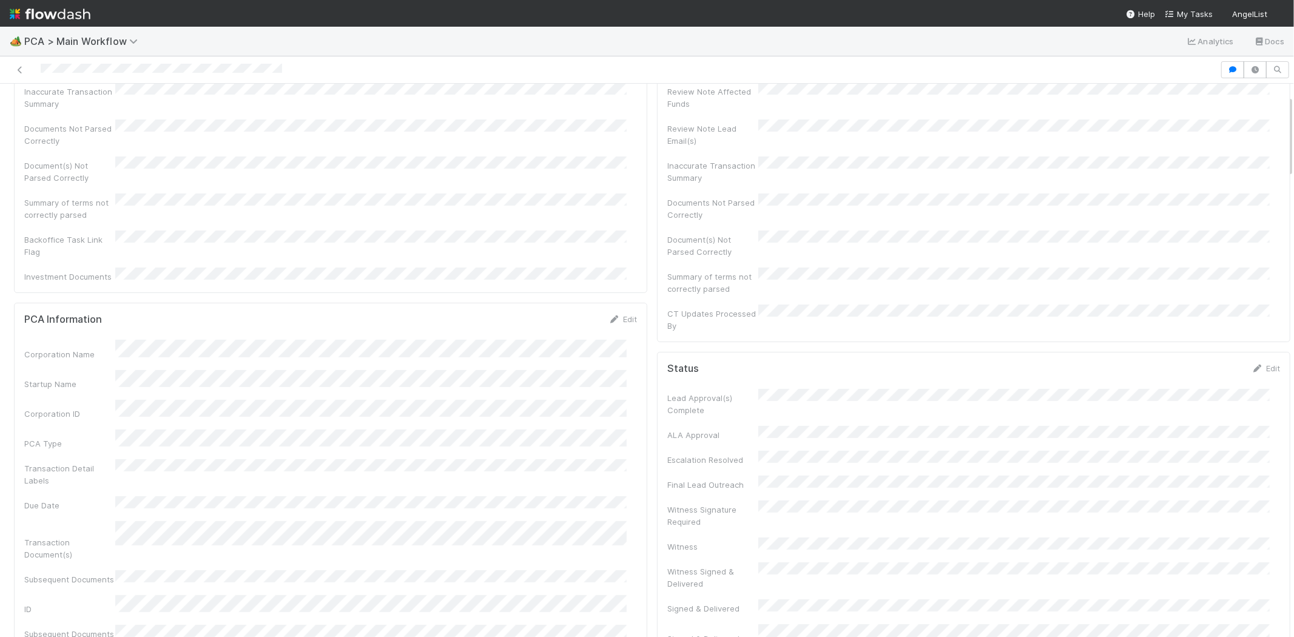
scroll to position [135, 0]
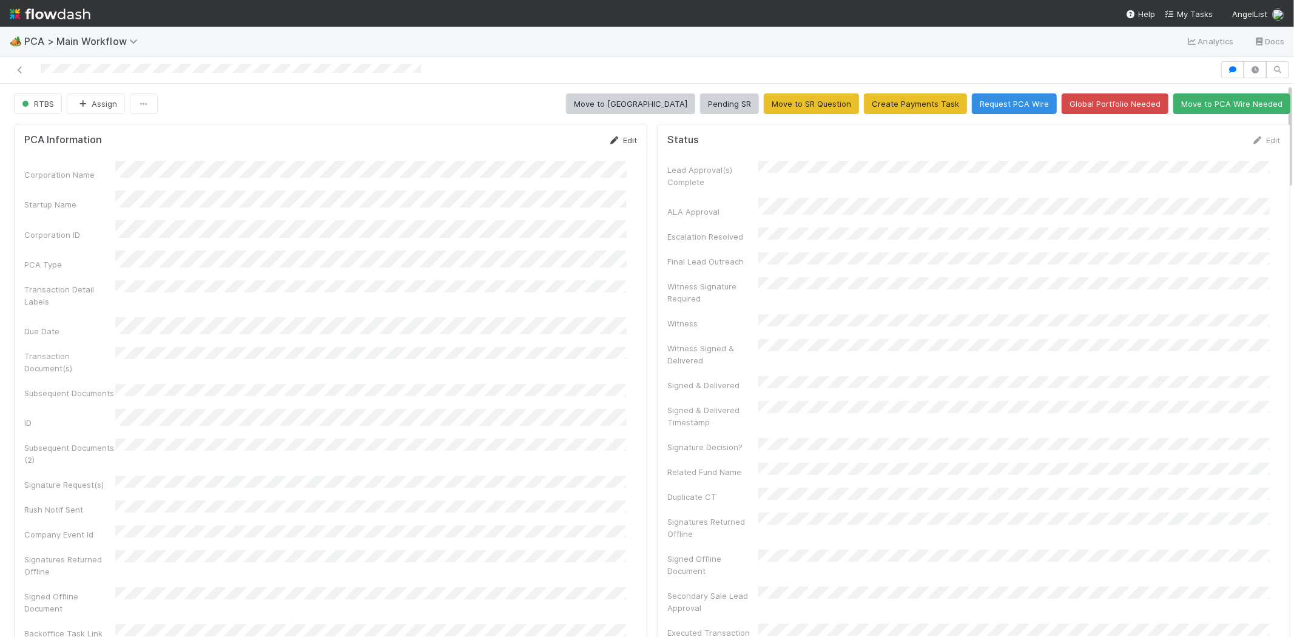
click at [613, 140] on link "Edit" at bounding box center [623, 140] width 29 height 10
click at [559, 144] on button "Save" at bounding box center [572, 144] width 35 height 21
click at [1252, 138] on link "Edit" at bounding box center [1266, 140] width 29 height 10
click at [1198, 143] on button "Save" at bounding box center [1215, 144] width 35 height 21
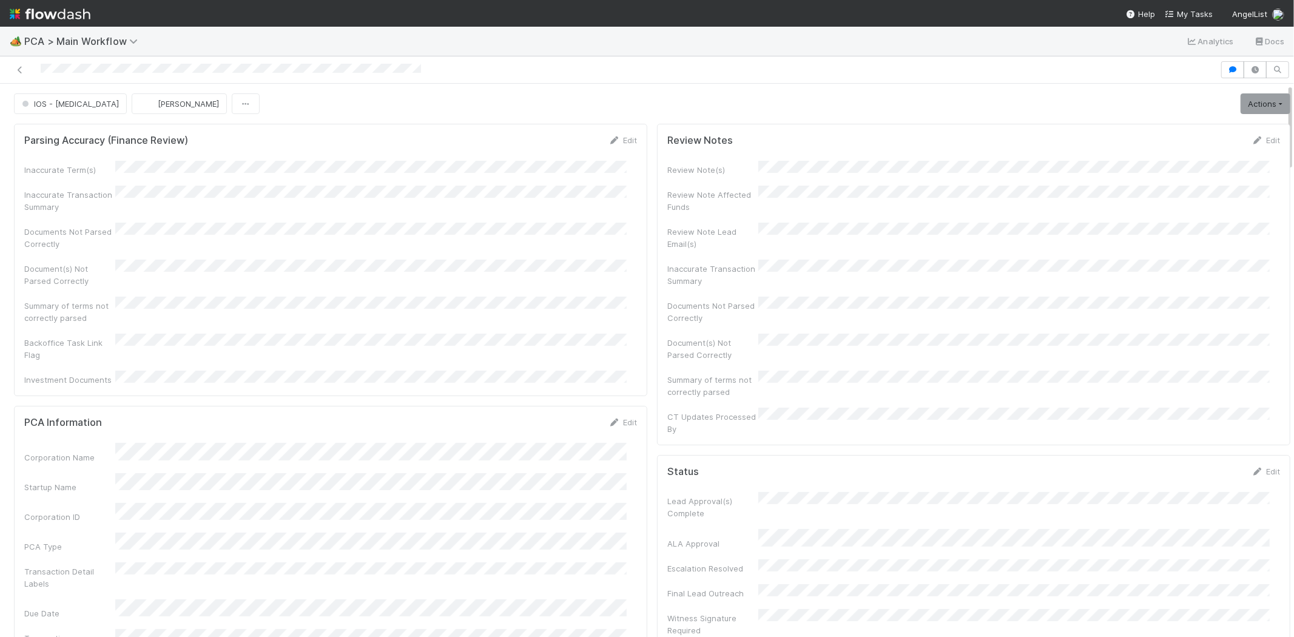
click at [190, 72] on div at bounding box center [610, 69] width 1210 height 17
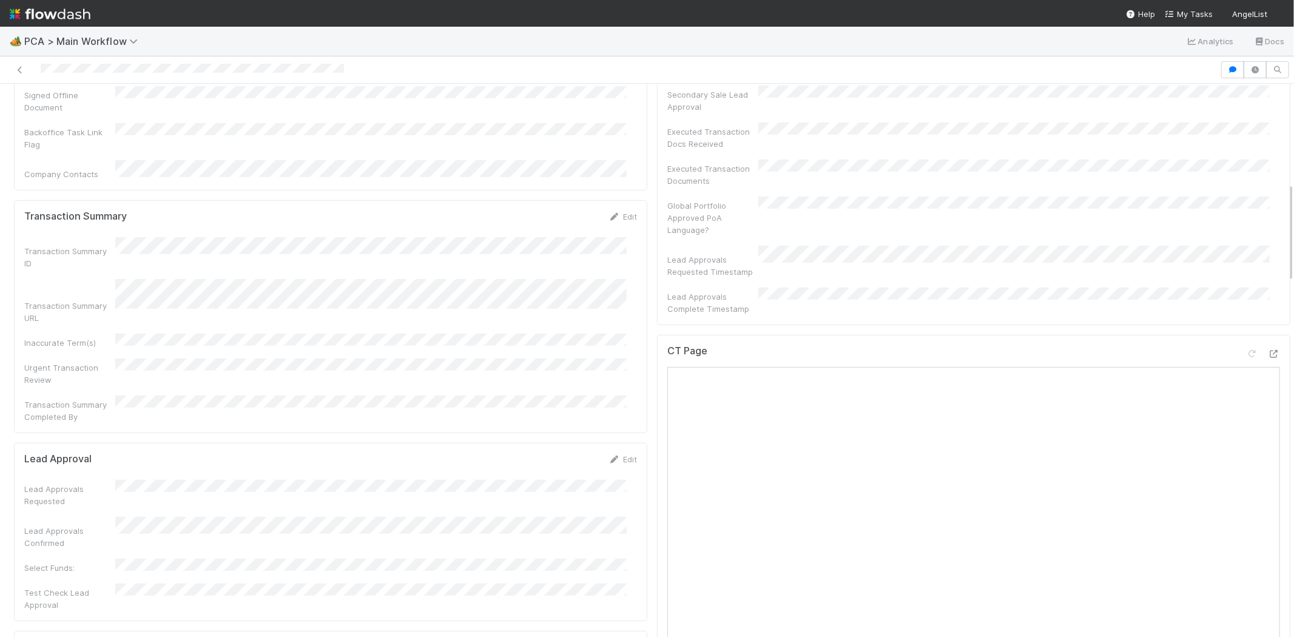
scroll to position [607, 0]
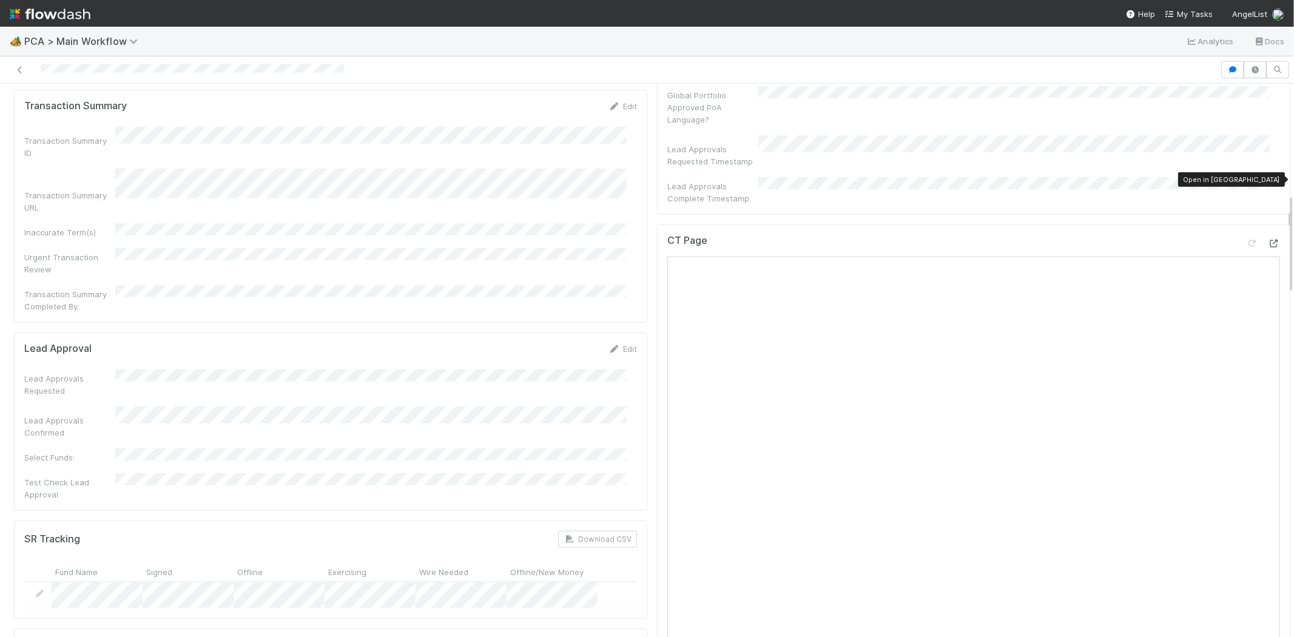
click at [1268, 240] on icon at bounding box center [1274, 244] width 12 height 8
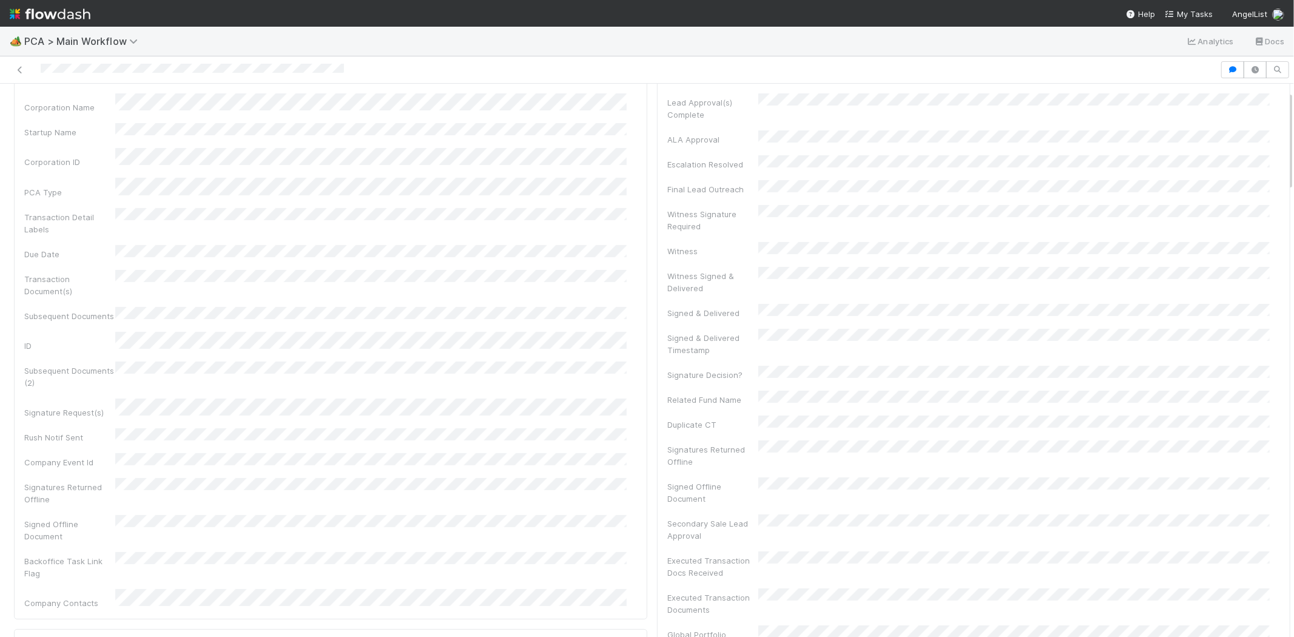
scroll to position [0, 0]
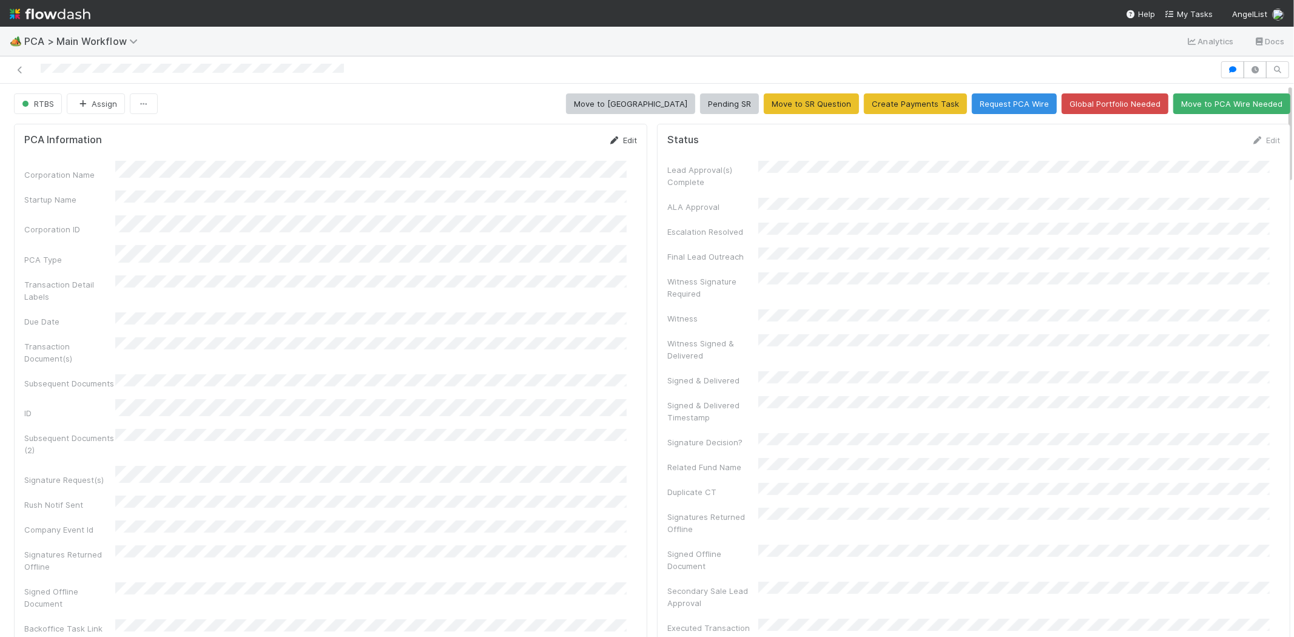
click at [618, 138] on link "Edit" at bounding box center [623, 140] width 29 height 10
click at [555, 150] on button "Save" at bounding box center [572, 144] width 35 height 21
click at [1252, 142] on link "Edit" at bounding box center [1266, 140] width 29 height 10
click at [1198, 144] on button "Save" at bounding box center [1215, 144] width 35 height 21
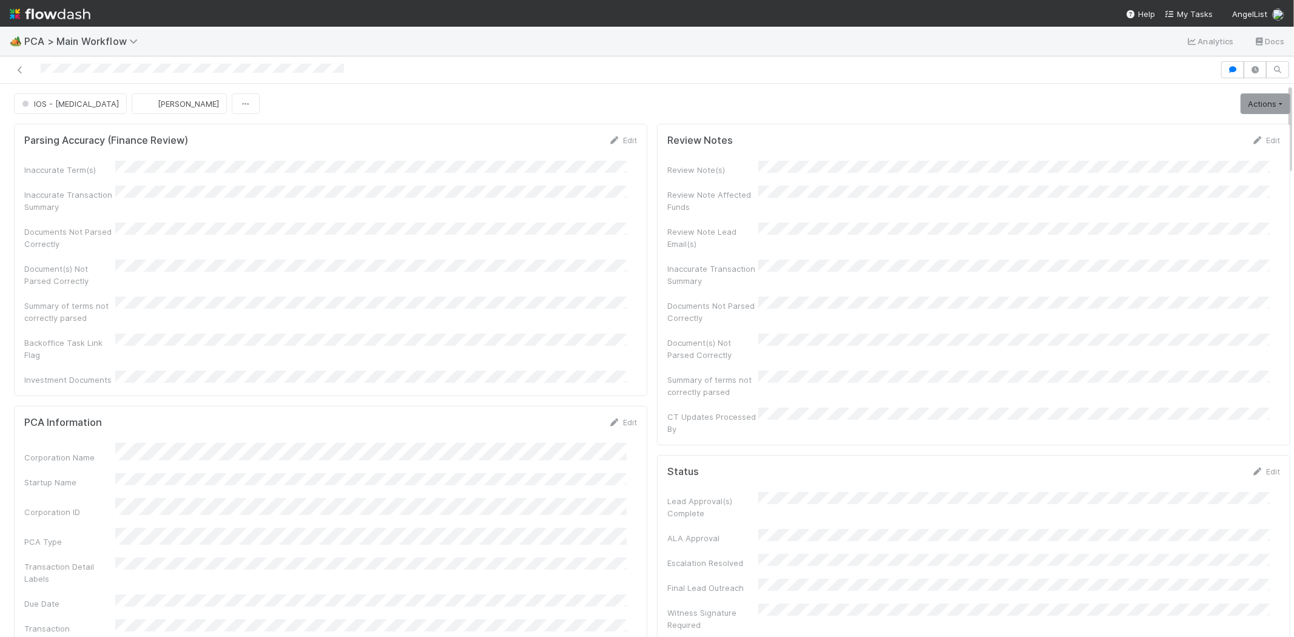
click at [119, 64] on div at bounding box center [610, 69] width 1210 height 17
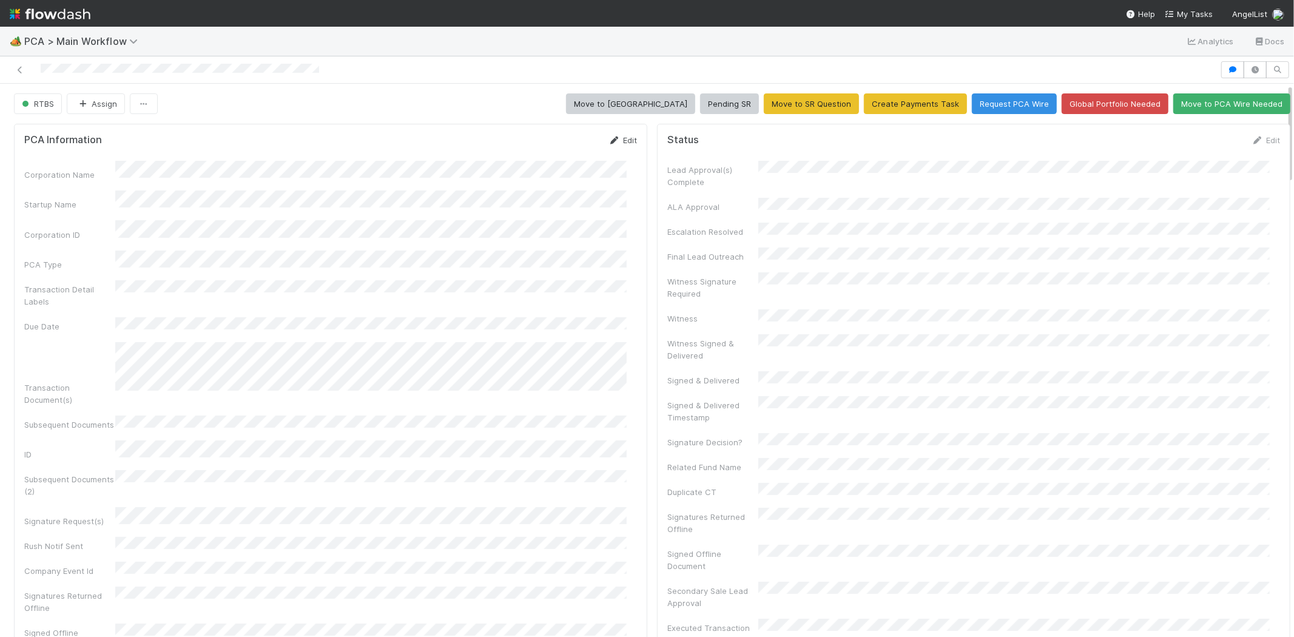
click at [617, 140] on link "Edit" at bounding box center [623, 140] width 29 height 10
click at [559, 146] on button "Save" at bounding box center [572, 144] width 35 height 21
click at [122, 65] on div at bounding box center [610, 69] width 1210 height 17
click at [1252, 137] on link "Edit" at bounding box center [1266, 140] width 29 height 10
click at [1198, 144] on button "Save" at bounding box center [1215, 144] width 35 height 21
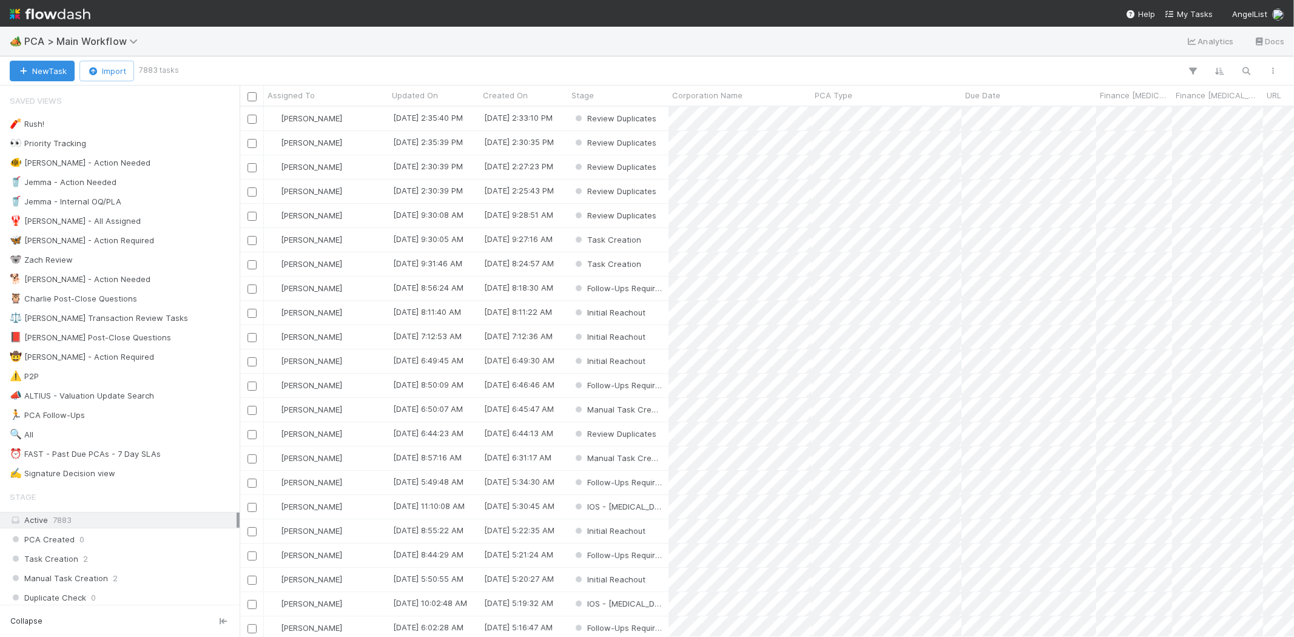
scroll to position [520, 1044]
click at [31, 37] on span "PCA > Main Workflow" at bounding box center [84, 41] width 120 height 12
click at [33, 40] on div "Search workflows" at bounding box center [647, 318] width 1294 height 637
click at [553, 41] on div "🏕️ PCA > Main Workflow Analytics Docs" at bounding box center [647, 41] width 1294 height 29
click at [1190, 16] on span "My Tasks" at bounding box center [1189, 14] width 48 height 10
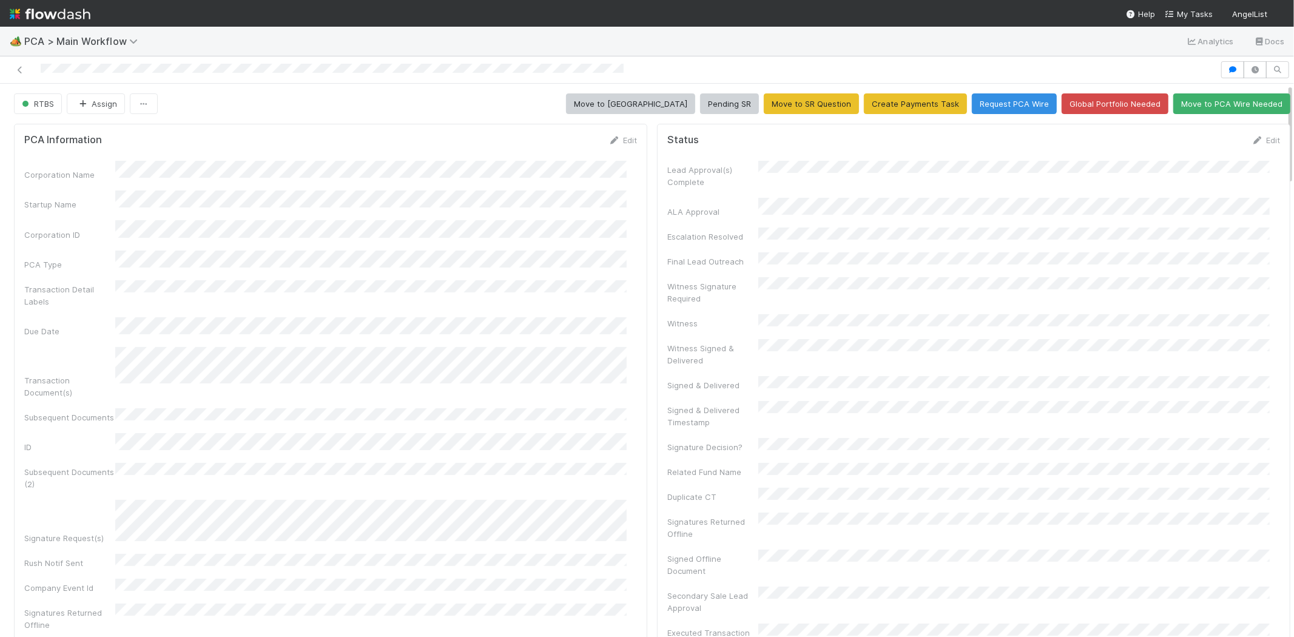
click at [115, 58] on div at bounding box center [647, 69] width 1294 height 27
click at [621, 141] on link "Edit" at bounding box center [623, 140] width 29 height 10
click at [555, 140] on button "Save" at bounding box center [572, 144] width 35 height 21
click at [1252, 141] on link "Edit" at bounding box center [1266, 140] width 29 height 10
click at [1198, 147] on button "Save" at bounding box center [1215, 144] width 35 height 21
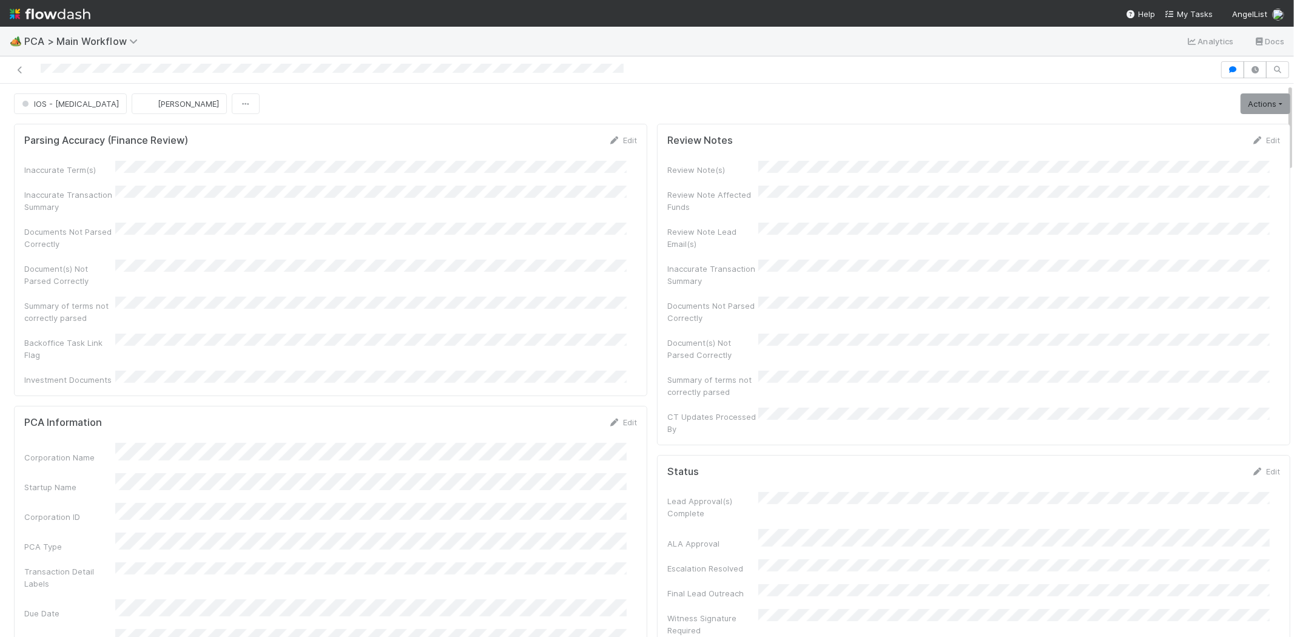
click at [211, 72] on div at bounding box center [610, 69] width 1210 height 17
click at [1183, 13] on span "My Tasks" at bounding box center [1189, 14] width 48 height 10
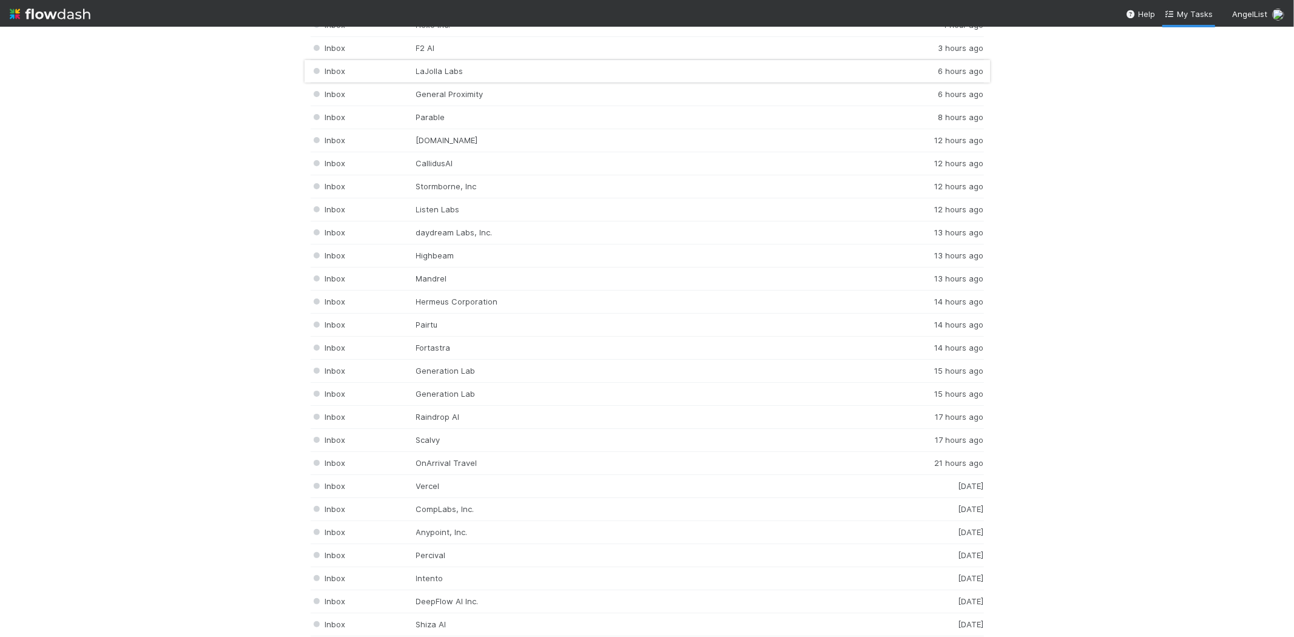
scroll to position [1820, 0]
